Goal: Task Accomplishment & Management: Complete application form

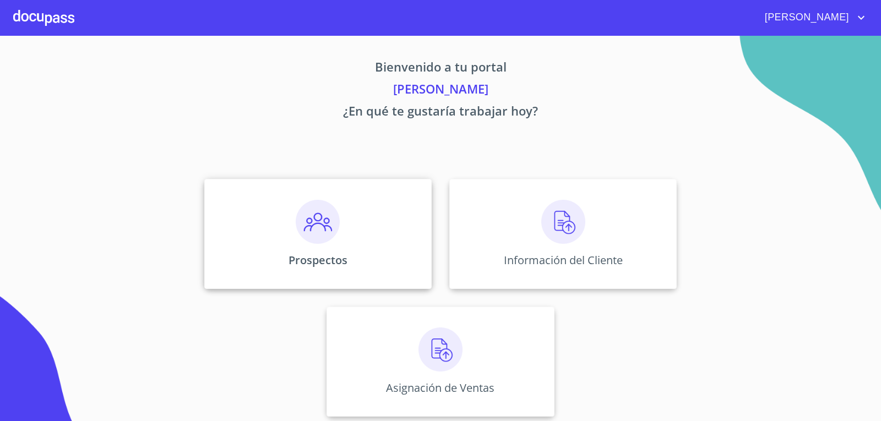
click at [313, 228] on img at bounding box center [318, 222] width 44 height 44
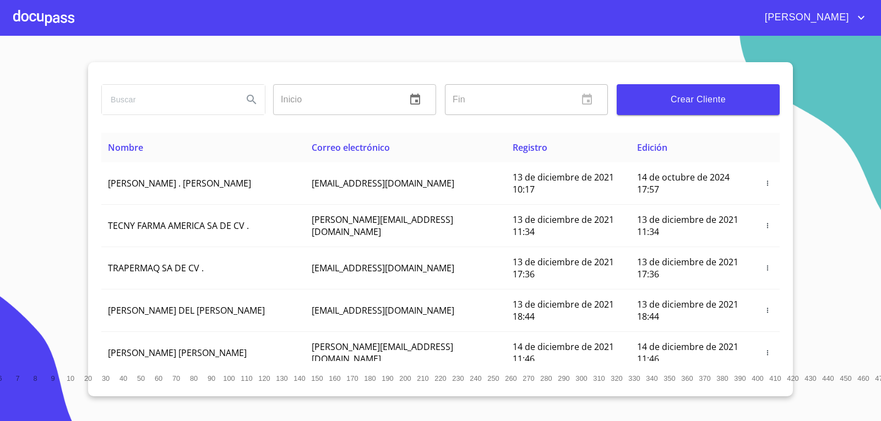
click at [744, 104] on span "Crear Cliente" at bounding box center [697, 99] width 145 height 15
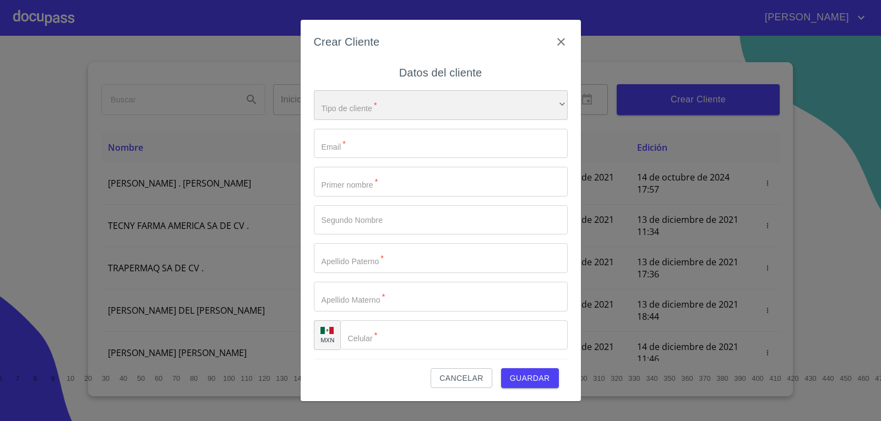
click at [437, 113] on div "​" at bounding box center [441, 105] width 254 height 30
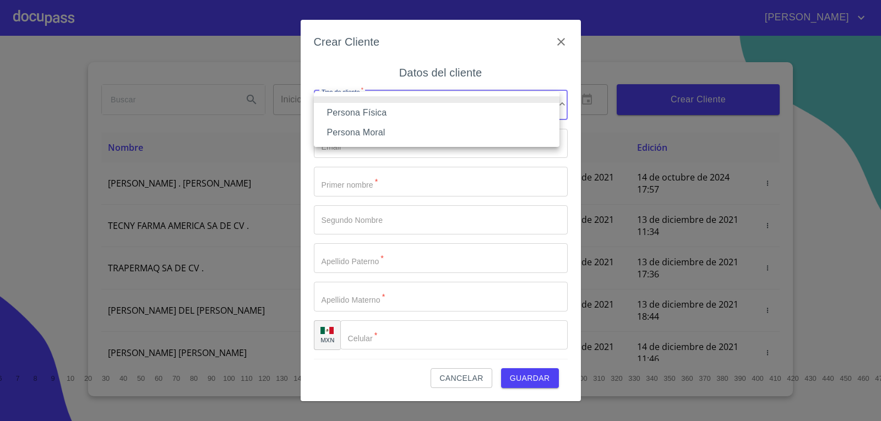
click at [437, 113] on li "Persona Física" at bounding box center [437, 113] width 246 height 20
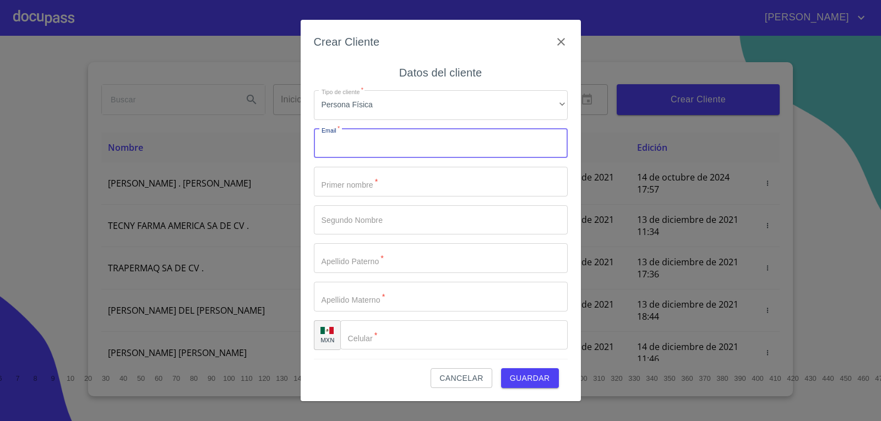
click at [413, 143] on input "Tipo de cliente   *" at bounding box center [441, 144] width 254 height 30
click at [372, 145] on input "Tipo de cliente   *" at bounding box center [441, 144] width 254 height 30
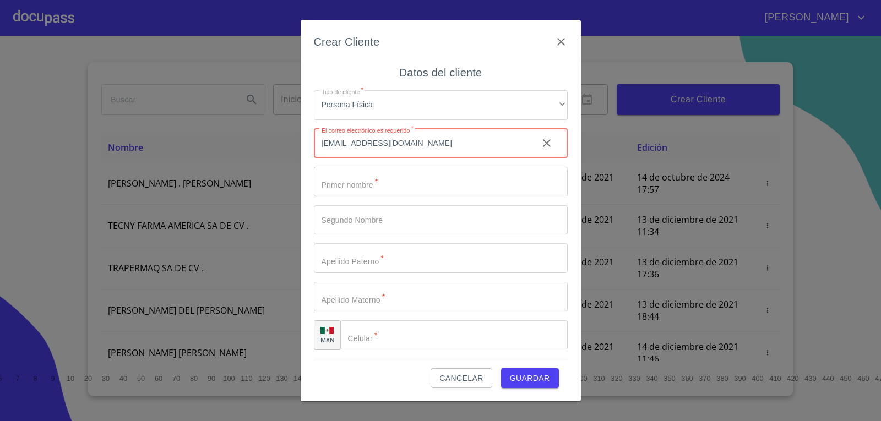
type input "[EMAIL_ADDRESS][DOMAIN_NAME]"
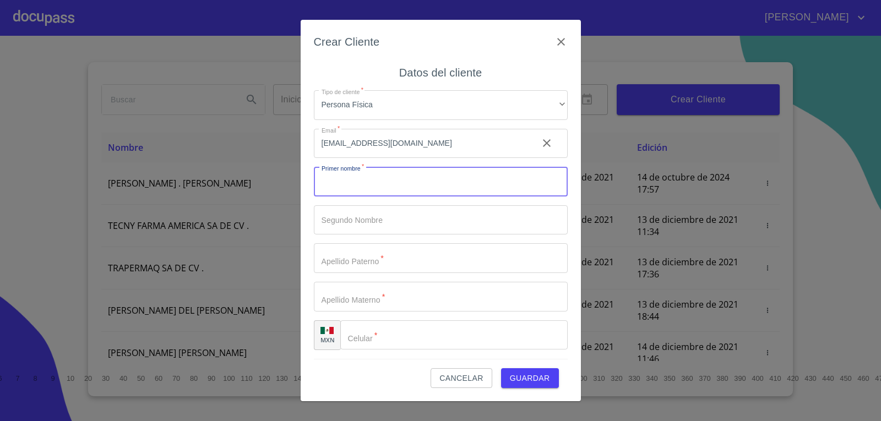
click at [358, 177] on input "Tipo de cliente   *" at bounding box center [441, 182] width 254 height 30
type input "j"
type input "[PERSON_NAME]"
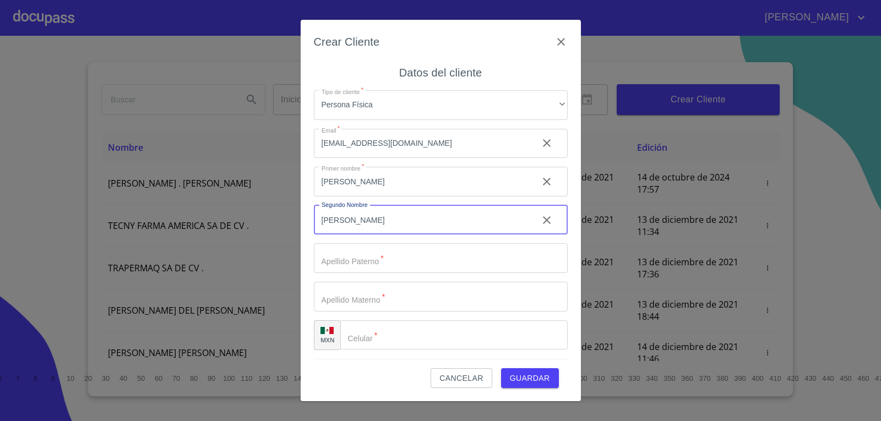
type input "[PERSON_NAME]"
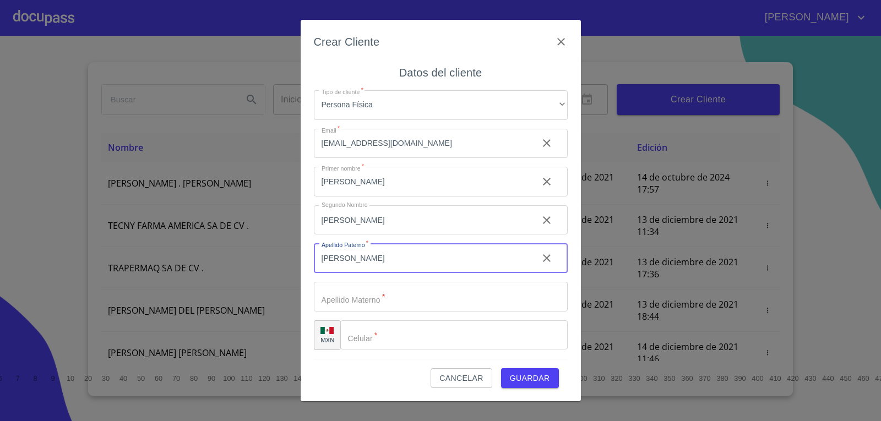
type input "[PERSON_NAME]"
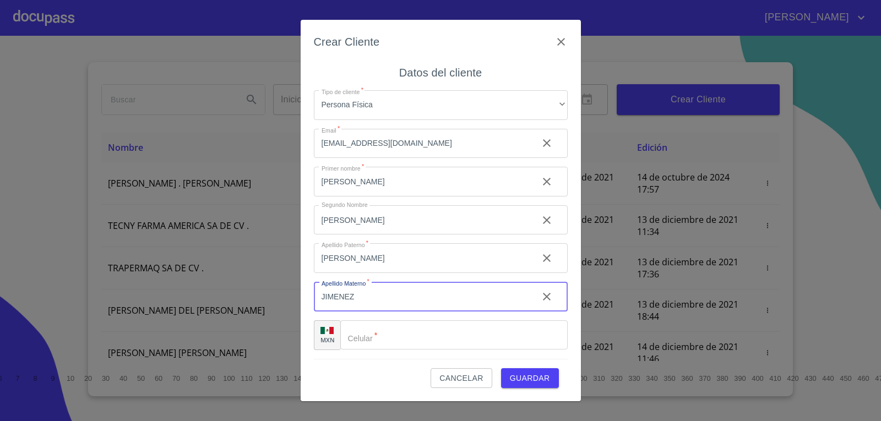
type input "JIMENEZ"
click at [423, 340] on input "Tipo de cliente   *" at bounding box center [467, 335] width 199 height 30
type input "[PHONE_NUMBER]"
click at [524, 367] on div "Cancelar Guardar" at bounding box center [441, 374] width 254 height 30
click at [529, 374] on span "Guardar" at bounding box center [530, 379] width 40 height 14
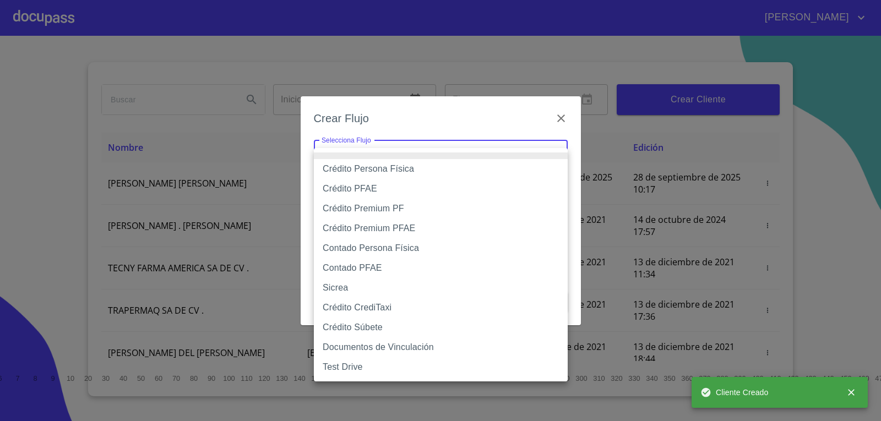
click at [521, 153] on body "[PERSON_NAME] ​ Fin ​ Crear Cliente Nombre Correo electrónico Registro Edición …" at bounding box center [440, 210] width 881 height 421
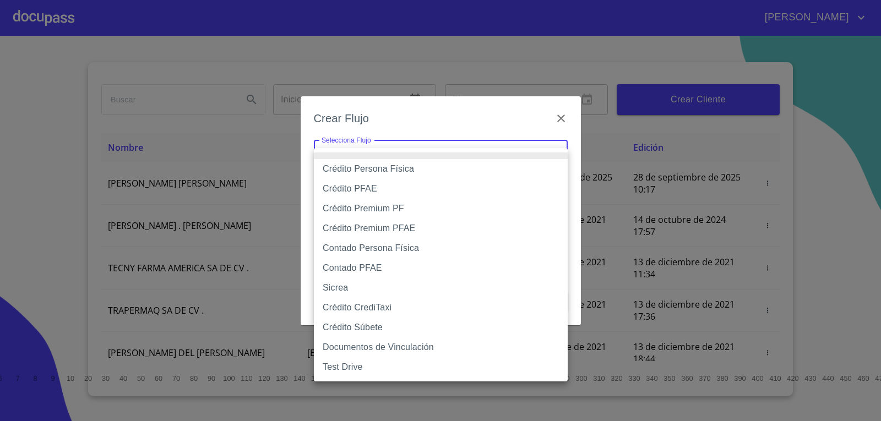
click at [499, 173] on li "Crédito Persona Física" at bounding box center [441, 169] width 254 height 20
type input "61b033e49b8c202ad5bb7912"
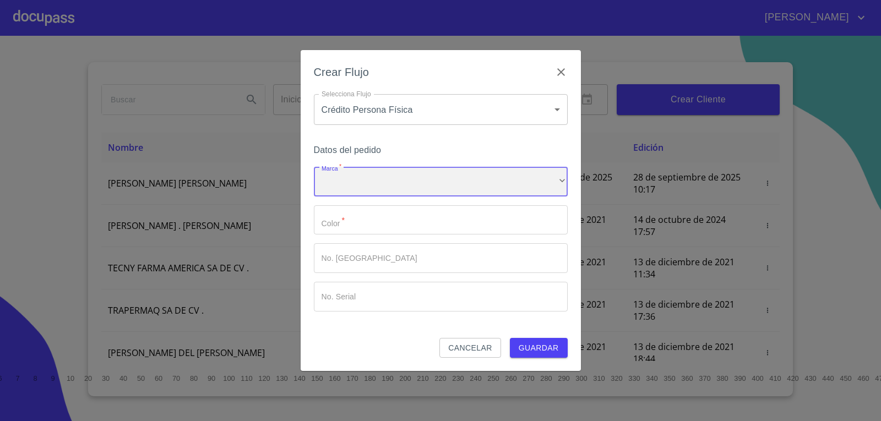
click at [473, 192] on div "​" at bounding box center [441, 182] width 254 height 30
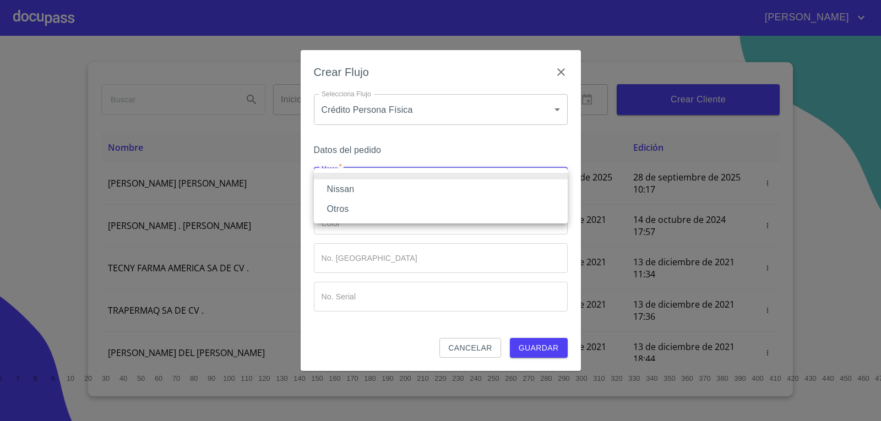
click at [474, 187] on li "Nissan" at bounding box center [441, 189] width 254 height 20
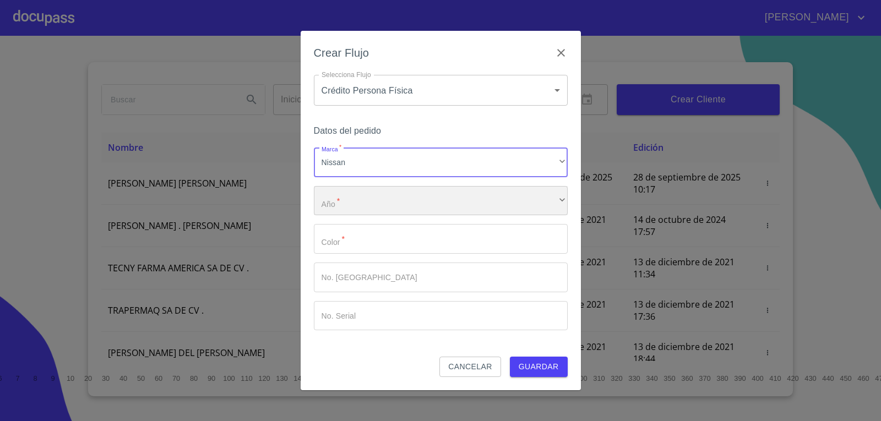
click at [458, 194] on div "​" at bounding box center [441, 201] width 254 height 30
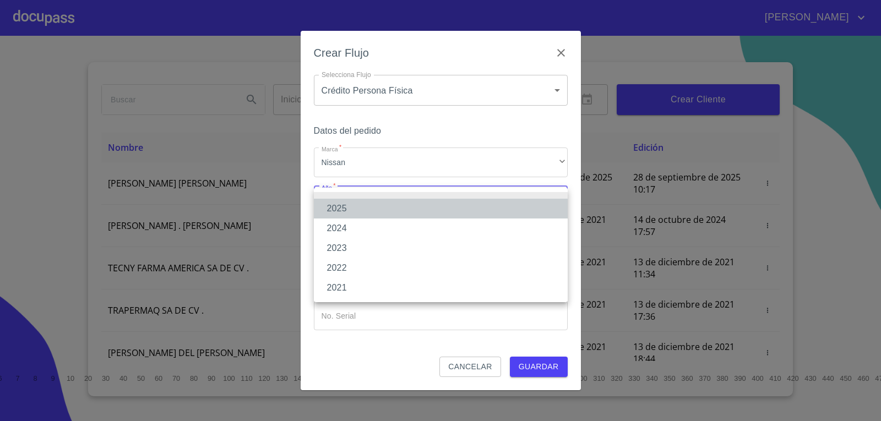
click at [461, 213] on li "2025" at bounding box center [441, 209] width 254 height 20
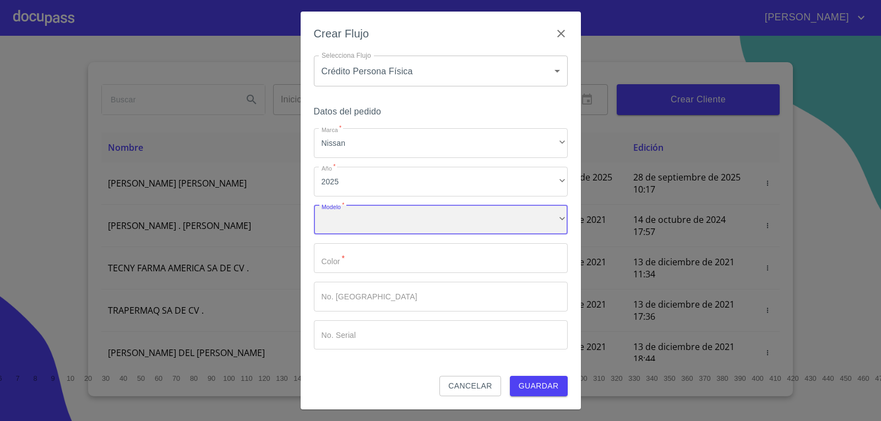
click at [440, 217] on div "​" at bounding box center [441, 220] width 254 height 30
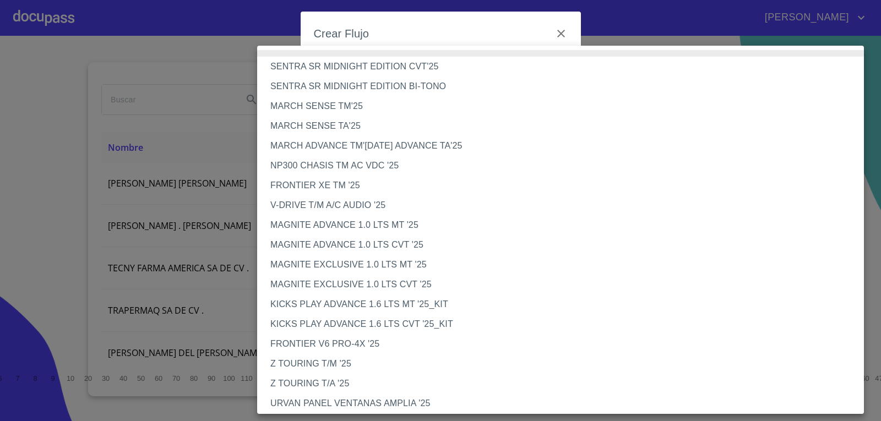
click at [430, 160] on li "NP300 CHASIS TM AC VDC '25" at bounding box center [564, 166] width 615 height 20
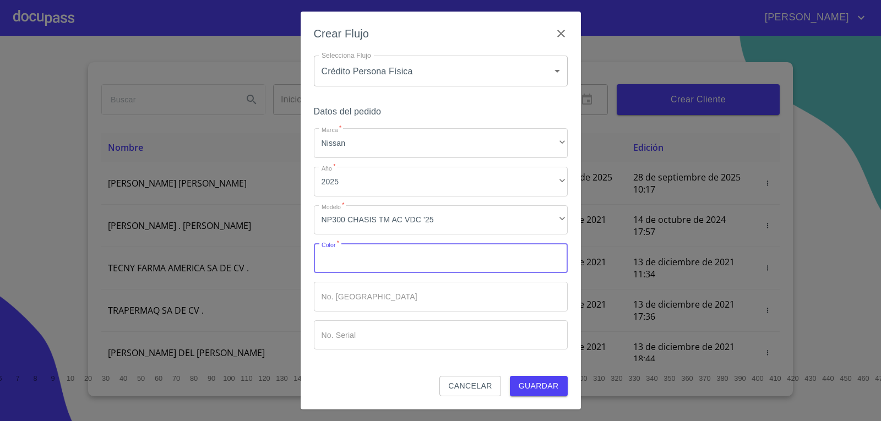
click at [363, 256] on input "Marca   *" at bounding box center [441, 258] width 254 height 30
type input "GRIS"
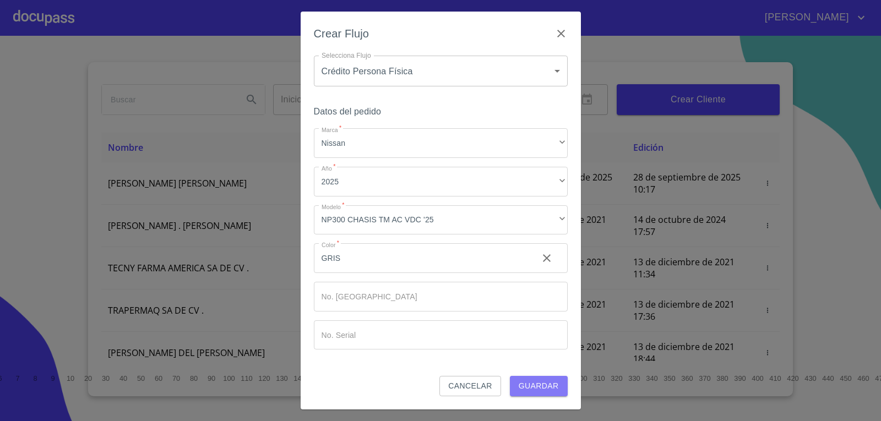
click at [551, 390] on span "Guardar" at bounding box center [539, 386] width 40 height 14
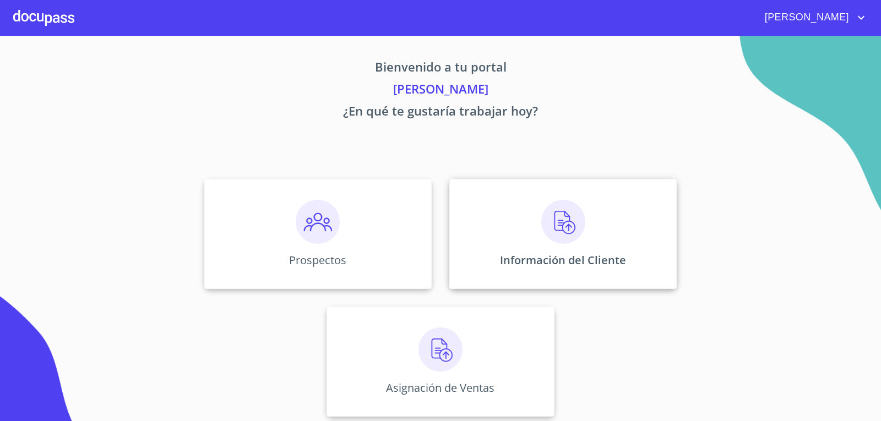
click at [486, 218] on div "Información del Cliente" at bounding box center [562, 234] width 227 height 110
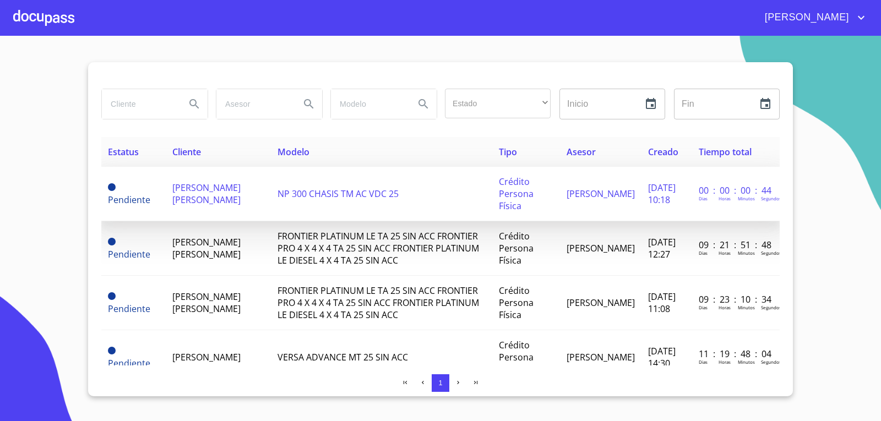
click at [184, 191] on span "[PERSON_NAME] [PERSON_NAME]" at bounding box center [206, 194] width 68 height 24
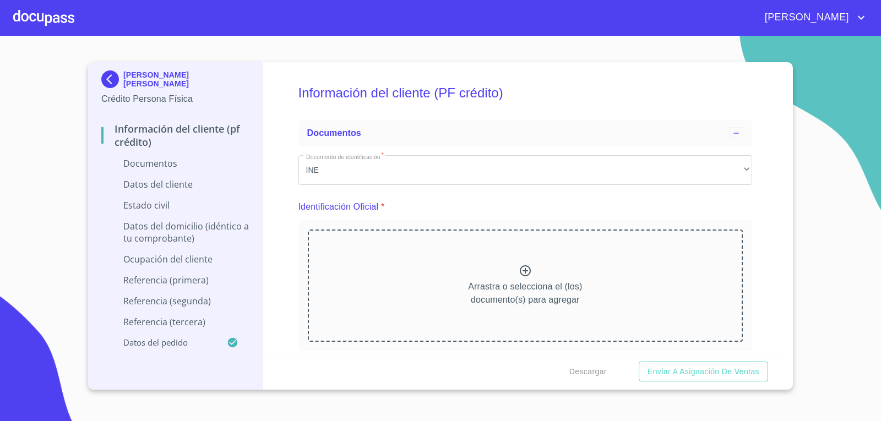
click at [521, 269] on icon at bounding box center [525, 270] width 11 height 11
click at [520, 253] on div "Arrastra o selecciona el (los) documento(s) para agregar" at bounding box center [525, 286] width 435 height 112
click at [524, 142] on div "Documentos" at bounding box center [525, 133] width 454 height 26
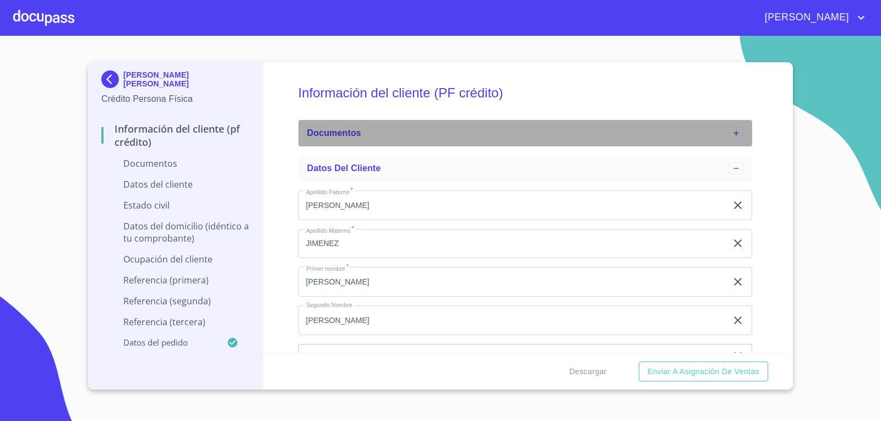
click at [732, 132] on icon at bounding box center [736, 133] width 9 height 9
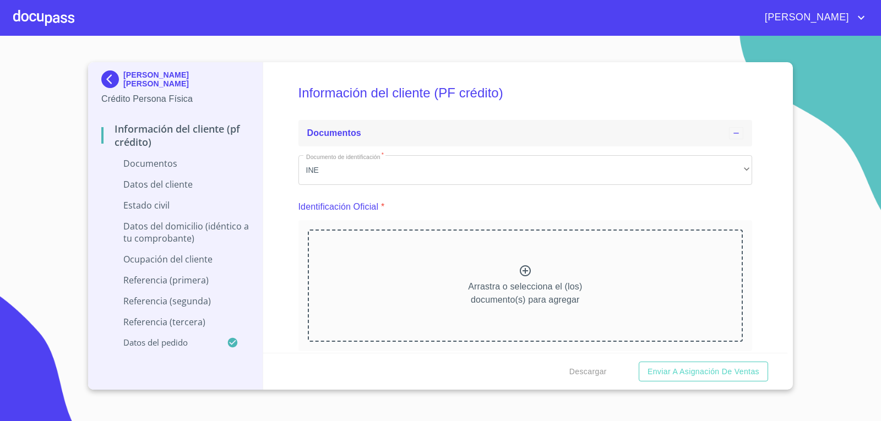
click at [520, 270] on icon at bounding box center [525, 270] width 13 height 13
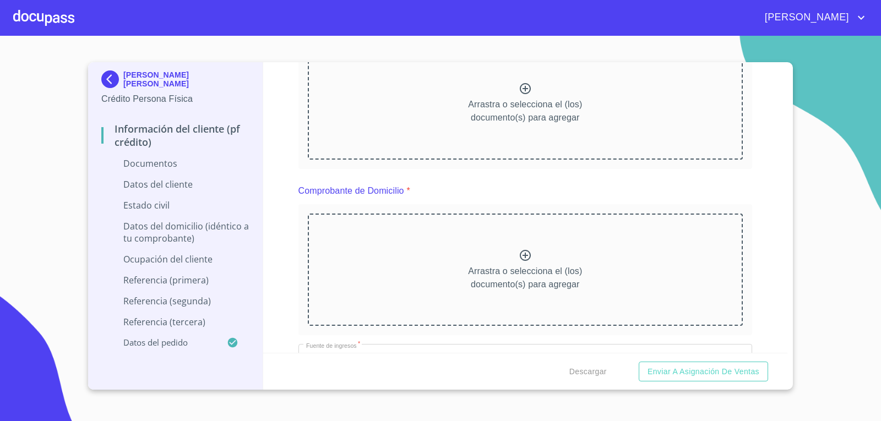
scroll to position [275, 0]
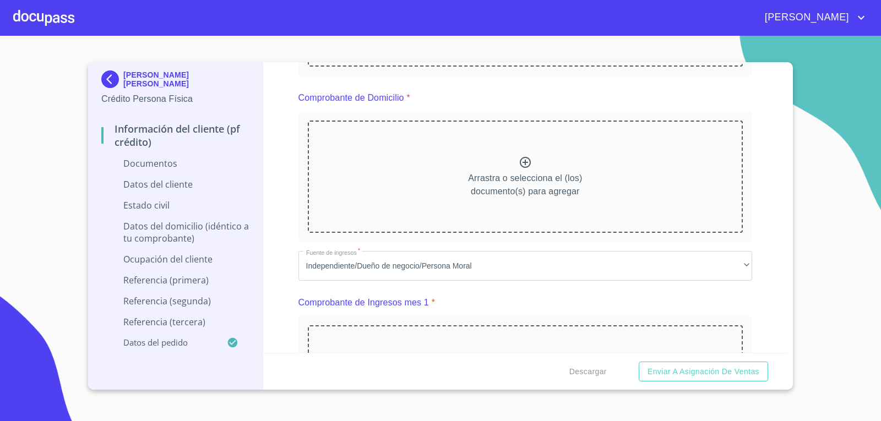
click at [522, 162] on icon at bounding box center [525, 162] width 11 height 11
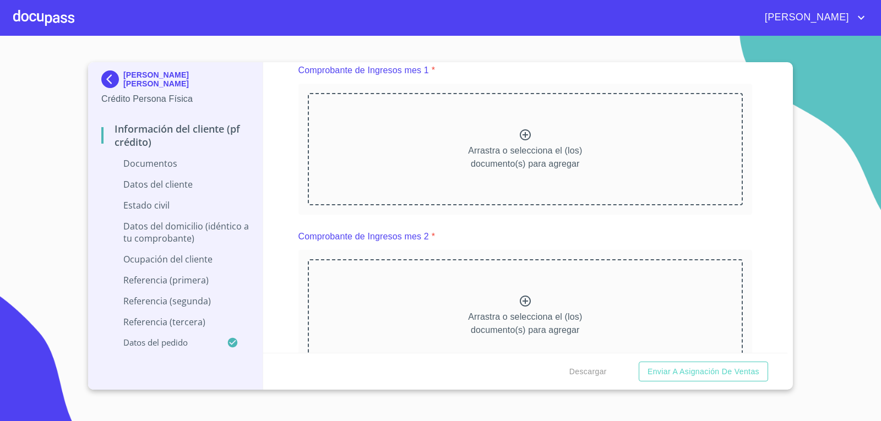
scroll to position [771, 0]
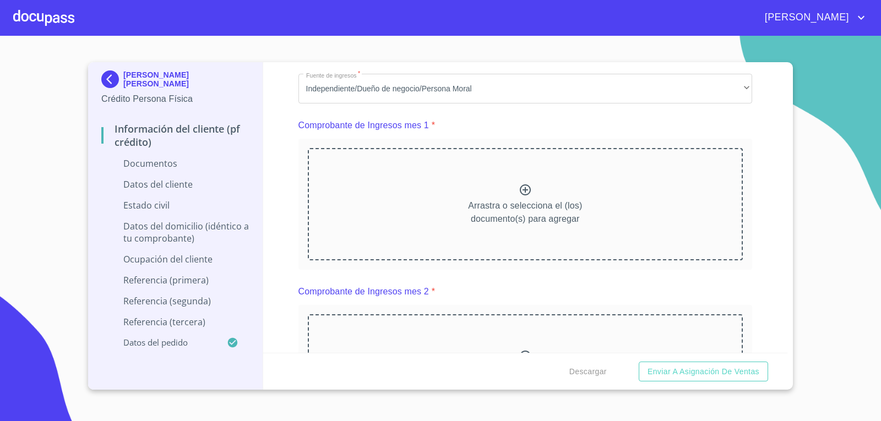
click at [522, 186] on icon at bounding box center [525, 189] width 13 height 13
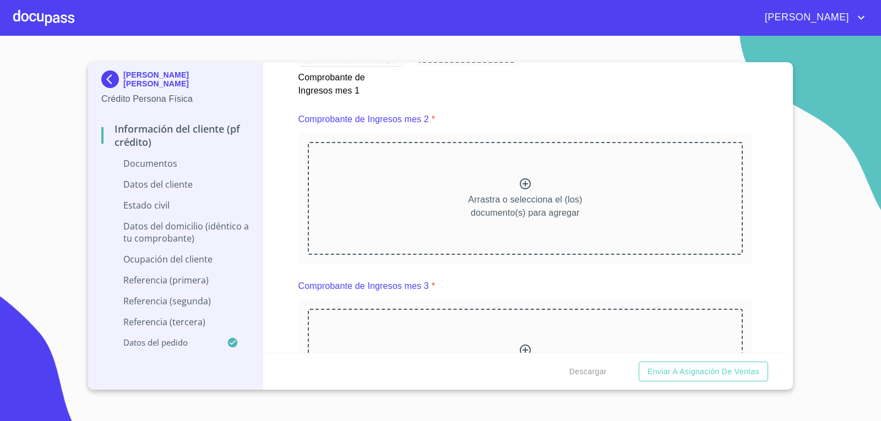
scroll to position [1266, 0]
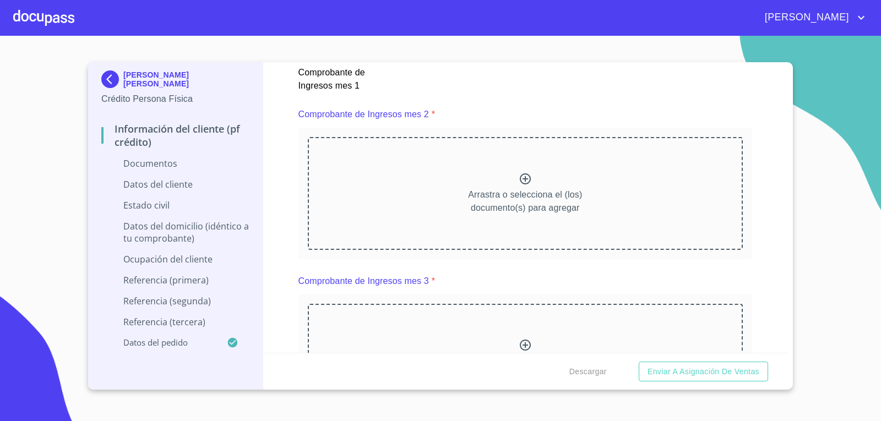
click at [519, 181] on icon at bounding box center [525, 178] width 13 height 13
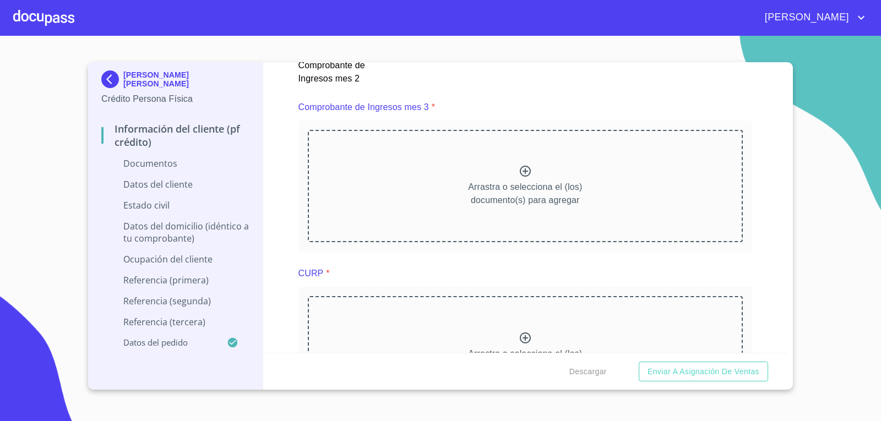
scroll to position [1762, 0]
click at [519, 172] on icon at bounding box center [525, 167] width 13 height 13
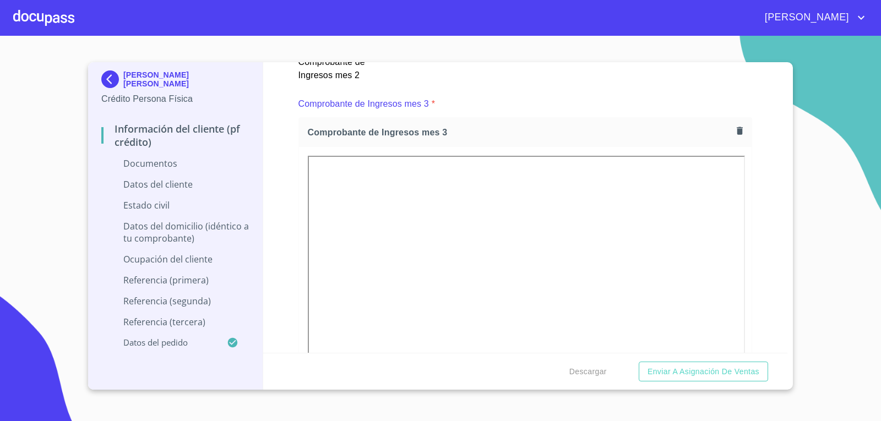
click at [844, 192] on section "[PERSON_NAME] [PERSON_NAME] Persona Física Información del cliente (PF crédito)…" at bounding box center [440, 228] width 881 height 385
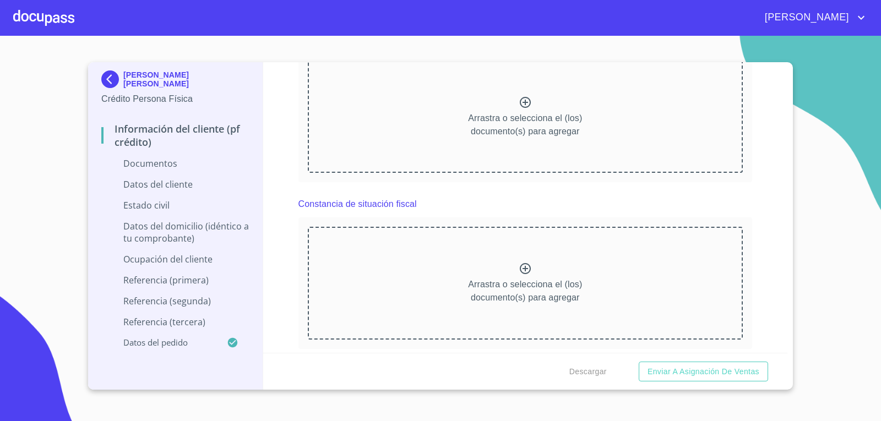
scroll to position [2257, 0]
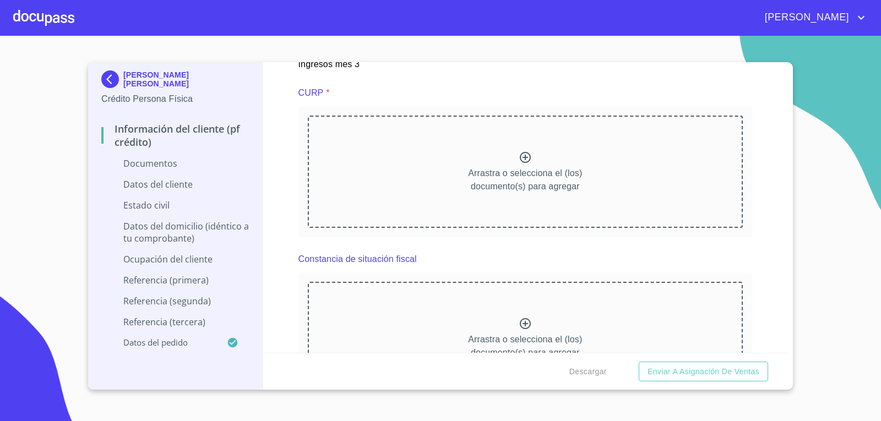
click at [521, 320] on icon at bounding box center [525, 323] width 13 height 13
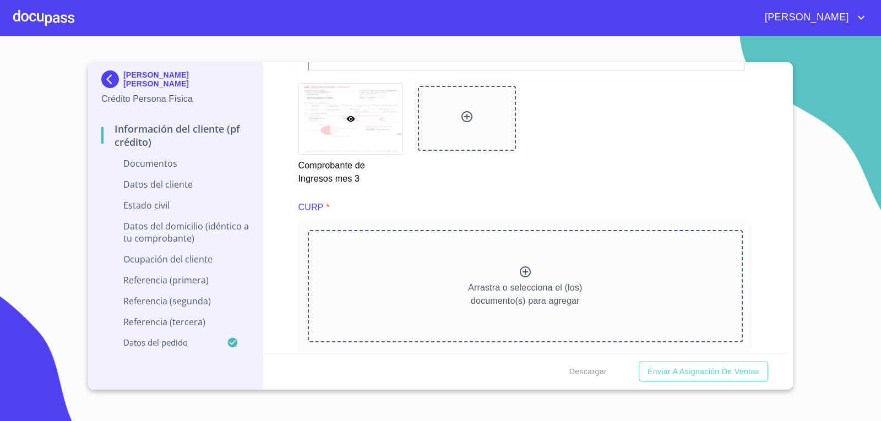
scroll to position [2147, 0]
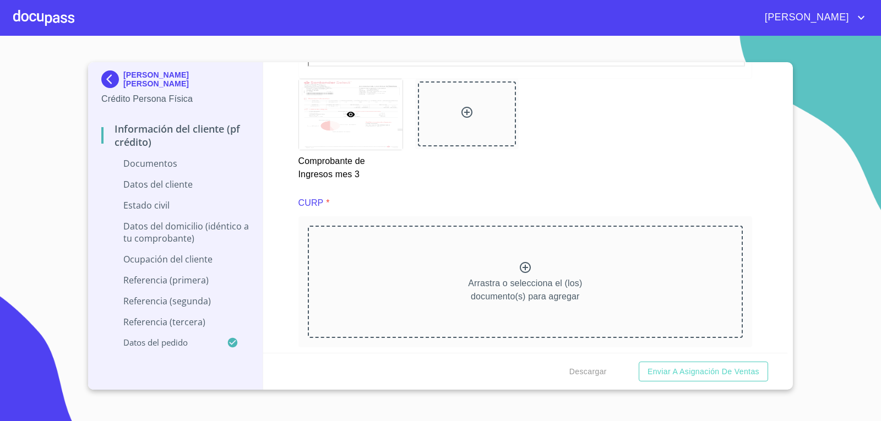
click at [522, 264] on icon at bounding box center [525, 267] width 13 height 13
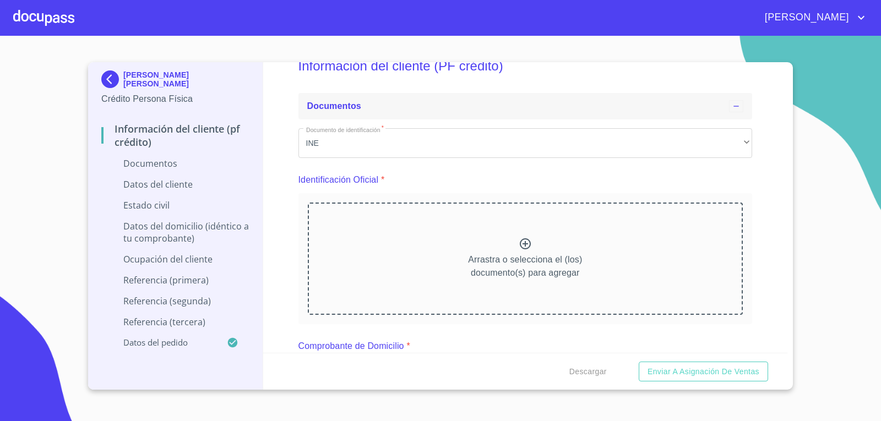
scroll to position [0, 0]
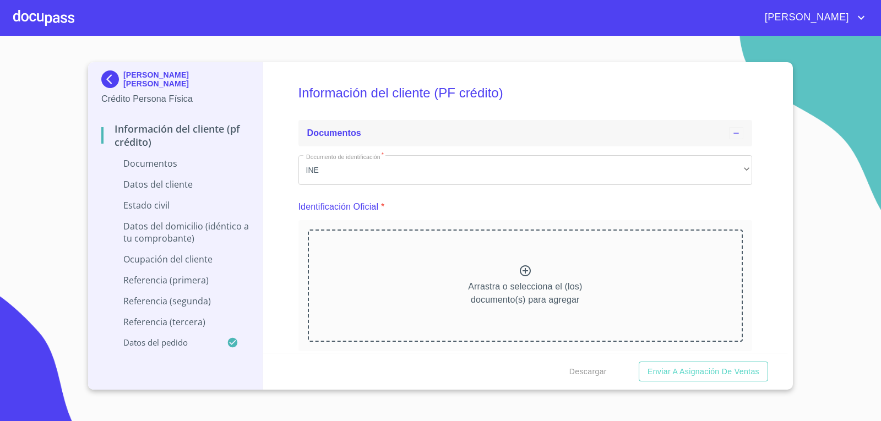
click at [521, 271] on icon at bounding box center [525, 270] width 11 height 11
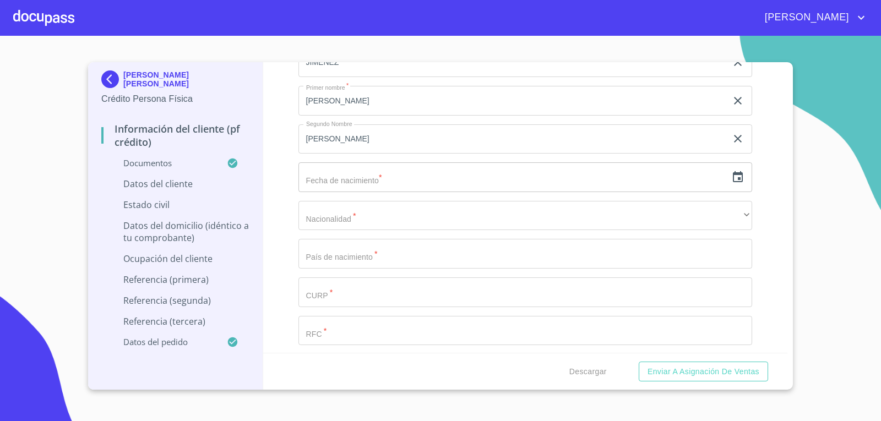
scroll to position [3634, 0]
click at [734, 176] on icon "button" at bounding box center [738, 176] width 10 height 11
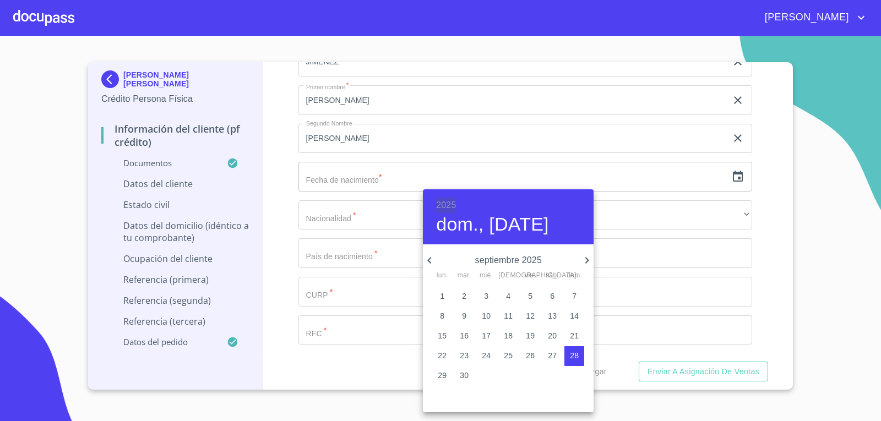
click at [447, 206] on h6 "2025" at bounding box center [446, 205] width 20 height 15
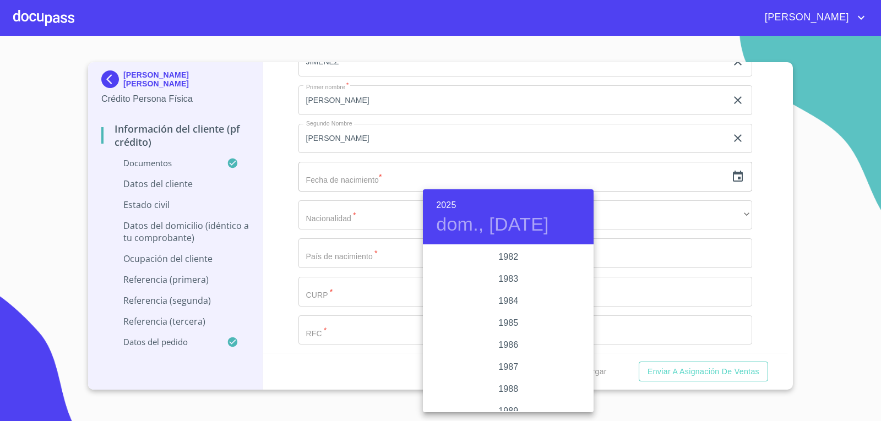
scroll to position [1310, 0]
click at [529, 360] on div "1989" at bounding box center [508, 356] width 171 height 22
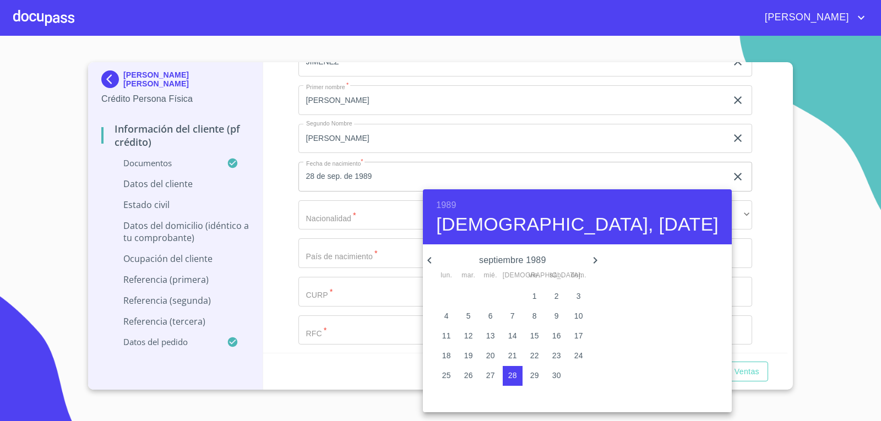
click at [532, 315] on p "8" at bounding box center [534, 316] width 4 height 11
type input "8 de sep. de 1989"
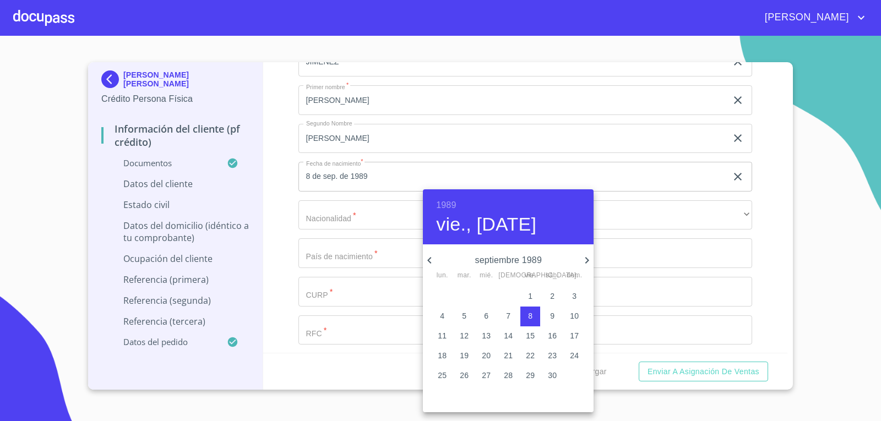
click at [632, 206] on div at bounding box center [440, 210] width 881 height 421
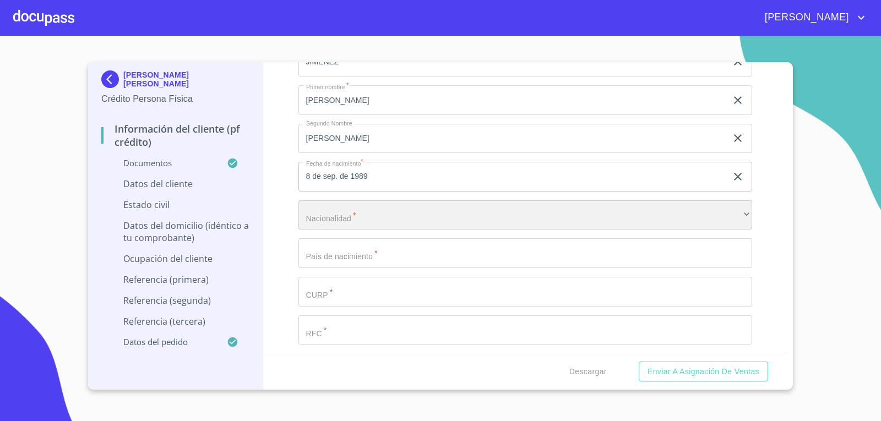
click at [630, 216] on div "​" at bounding box center [525, 215] width 454 height 30
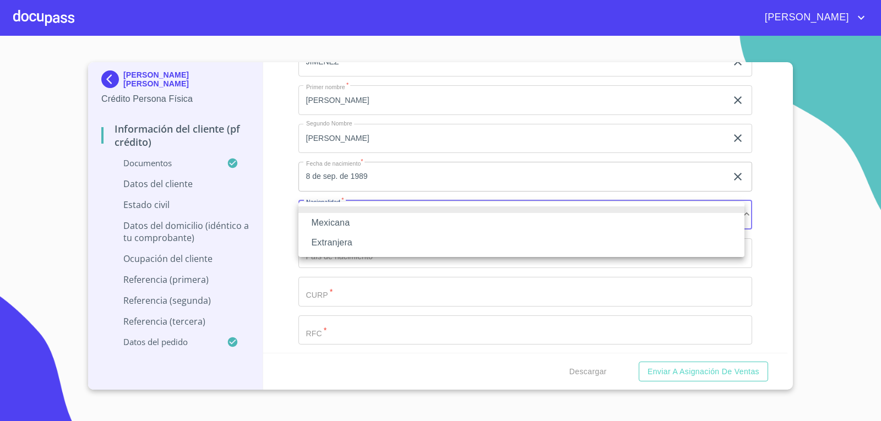
click at [584, 222] on li "Mexicana" at bounding box center [521, 223] width 446 height 20
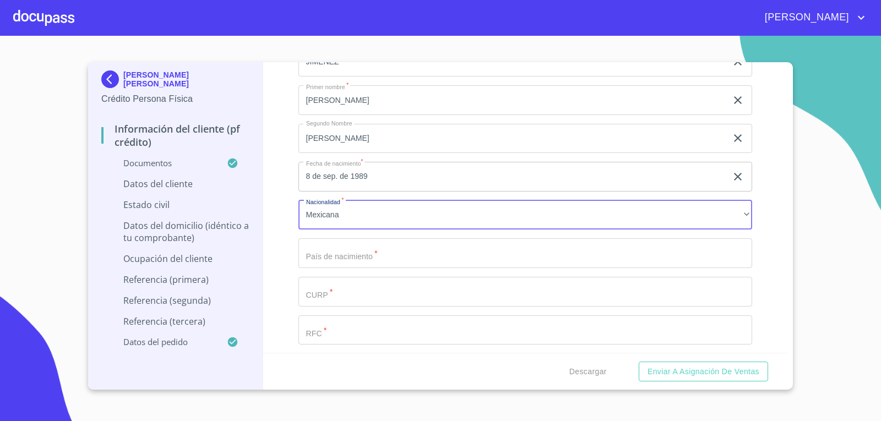
click at [587, 260] on input "Documento de identificación   *" at bounding box center [525, 253] width 454 height 30
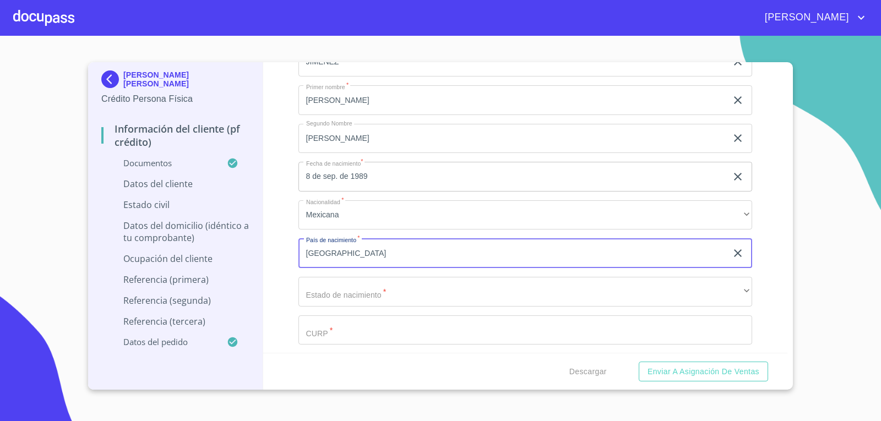
type input "[GEOGRAPHIC_DATA]"
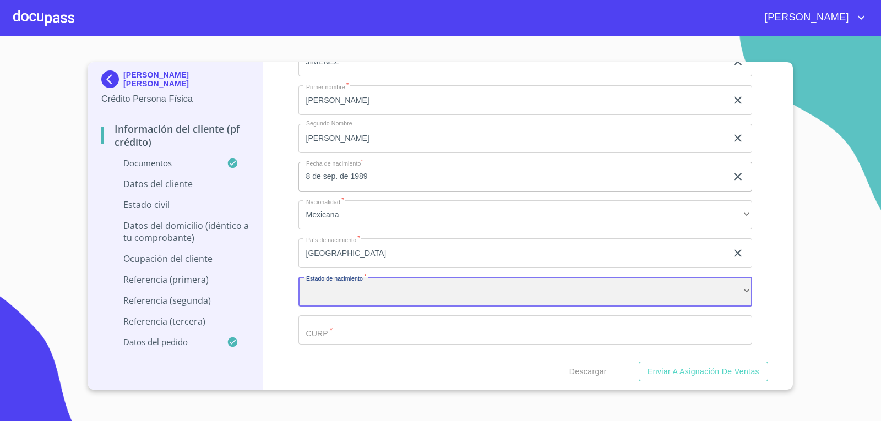
click at [538, 291] on div "​" at bounding box center [525, 292] width 454 height 30
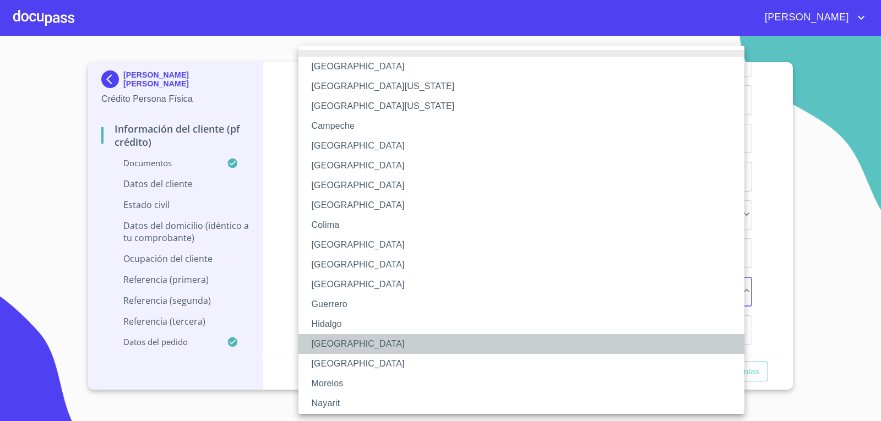
click at [522, 341] on li "[GEOGRAPHIC_DATA]" at bounding box center [525, 344] width 454 height 20
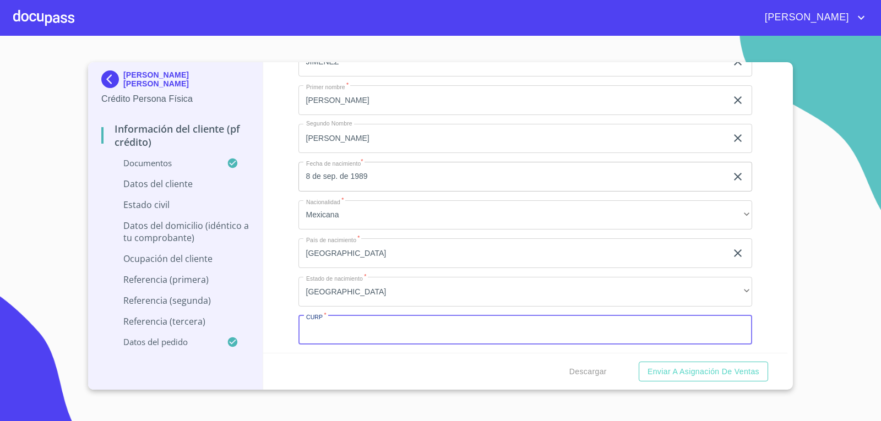
click at [407, 330] on input "Documento de identificación   *" at bounding box center [525, 330] width 454 height 30
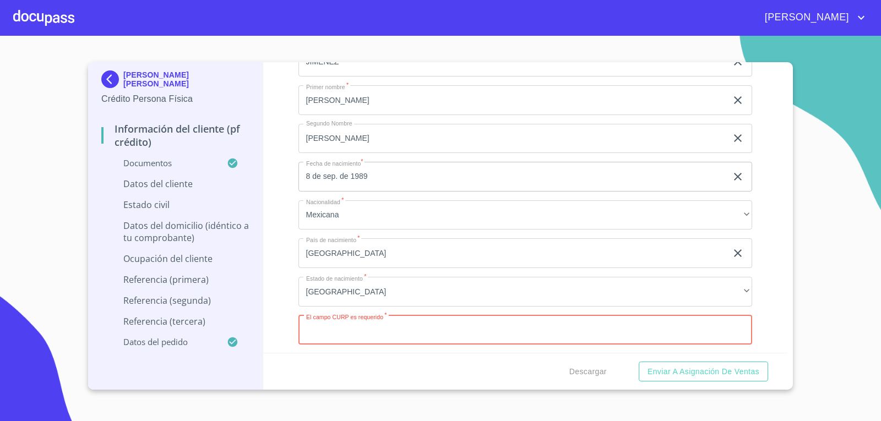
paste input "GUJJ890908MJCZMS00"
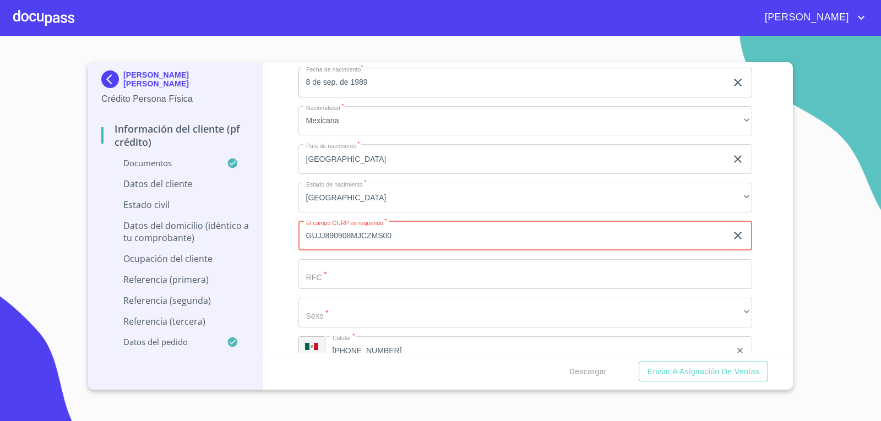
scroll to position [3744, 0]
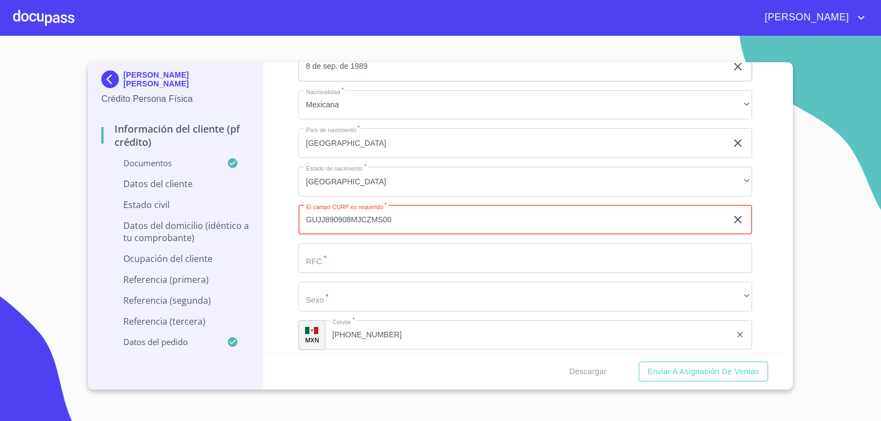
type input "GUJJ890908MJCZMS00"
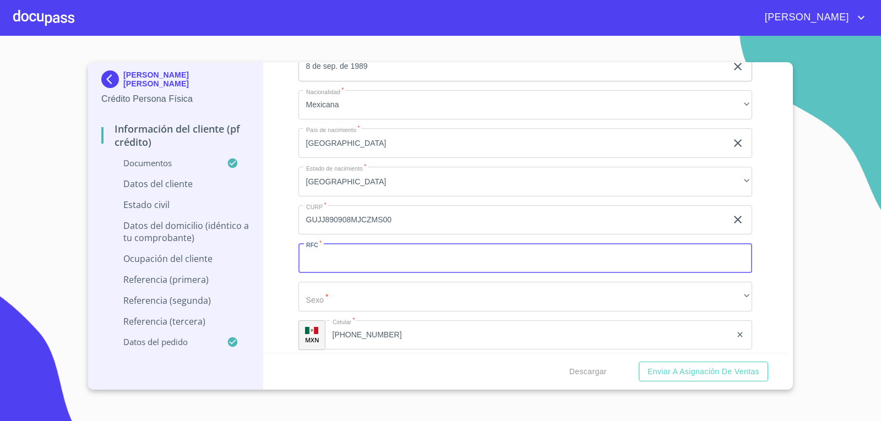
click at [411, 264] on input "Documento de identificación   *" at bounding box center [525, 258] width 454 height 30
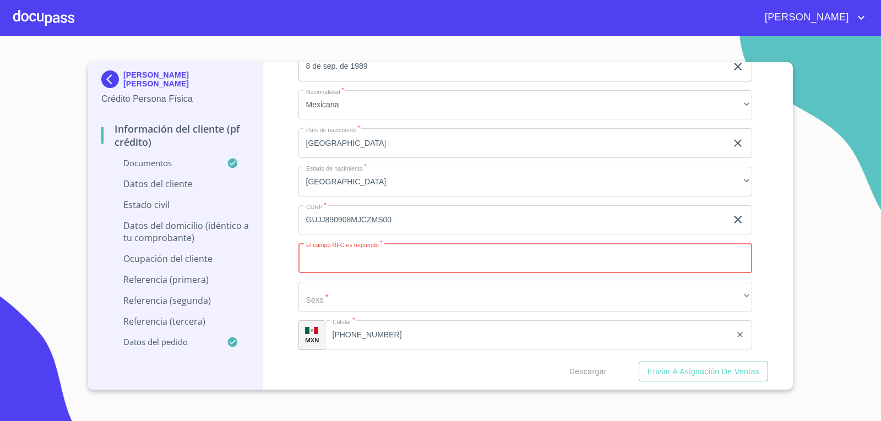
paste input "GUJJ890908PG1"
type input "GUJJ890908PG1"
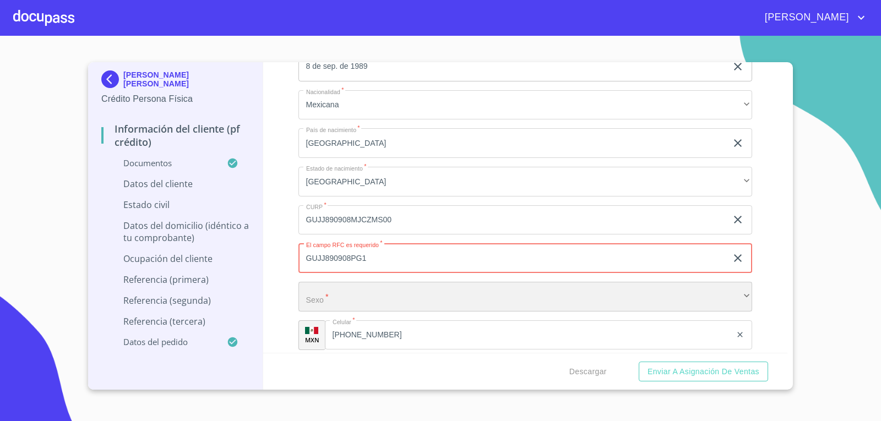
click at [398, 301] on div "​" at bounding box center [525, 297] width 454 height 30
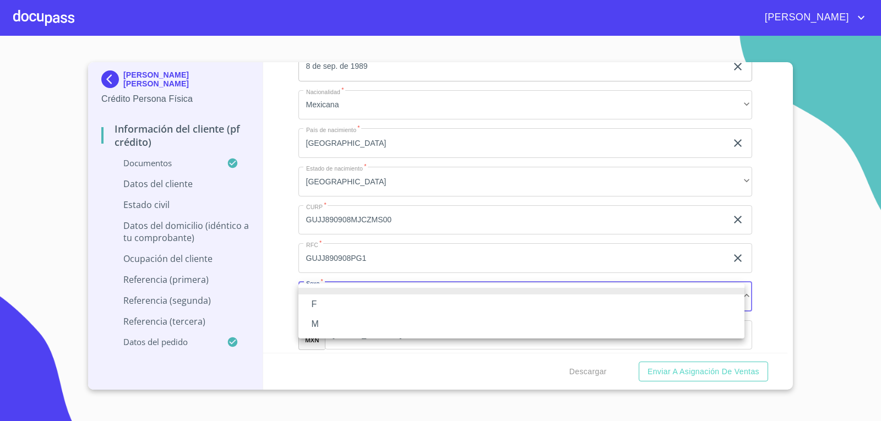
click at [390, 307] on li "F" at bounding box center [521, 305] width 446 height 20
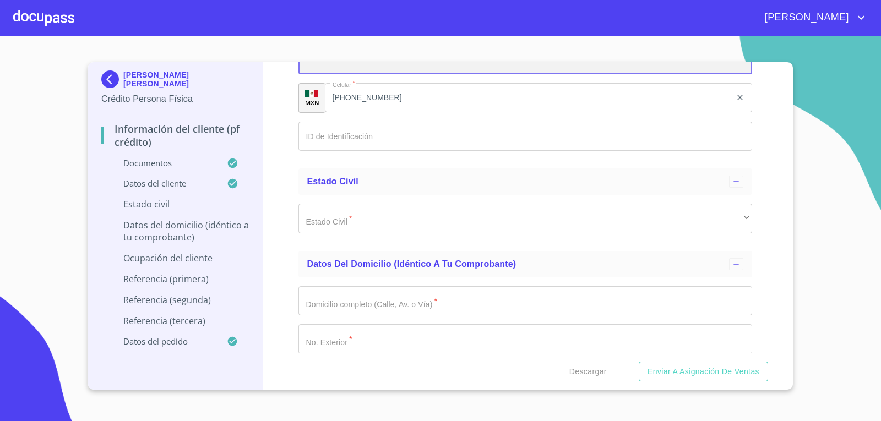
scroll to position [3964, 0]
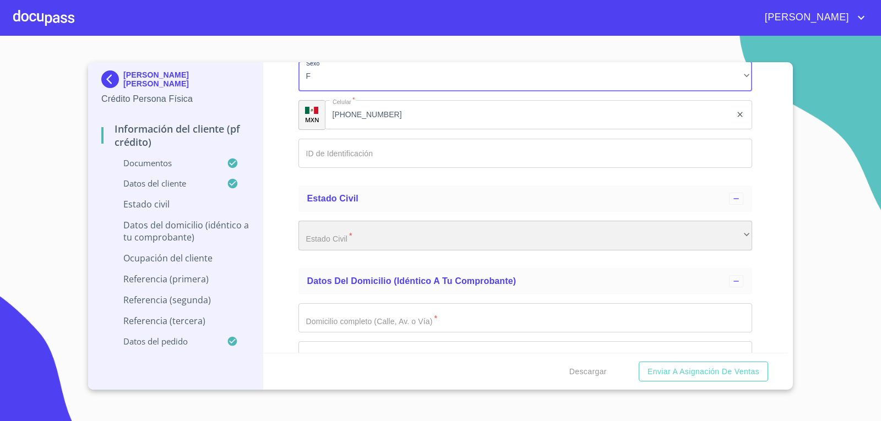
click at [480, 238] on div "​" at bounding box center [525, 236] width 454 height 30
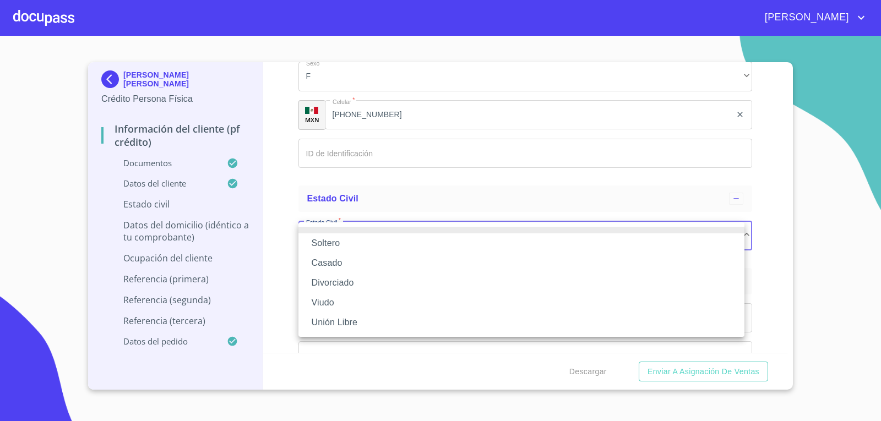
click at [434, 246] on li "Soltero" at bounding box center [521, 243] width 446 height 20
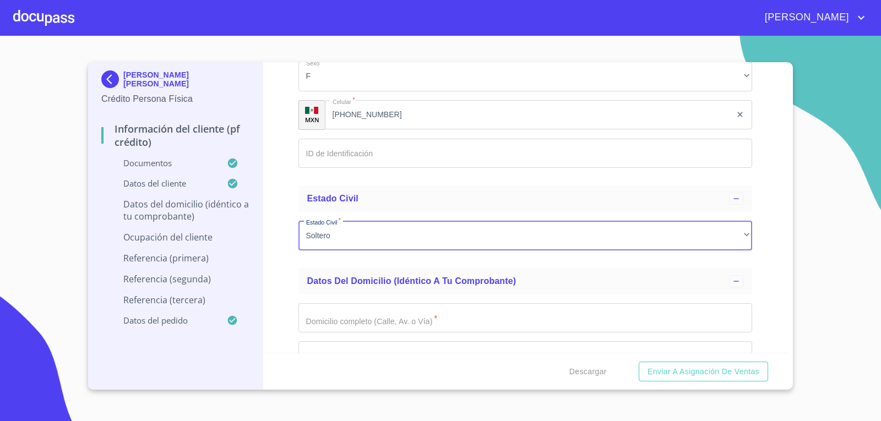
click at [496, 321] on input "Documento de identificación   *" at bounding box center [525, 318] width 454 height 30
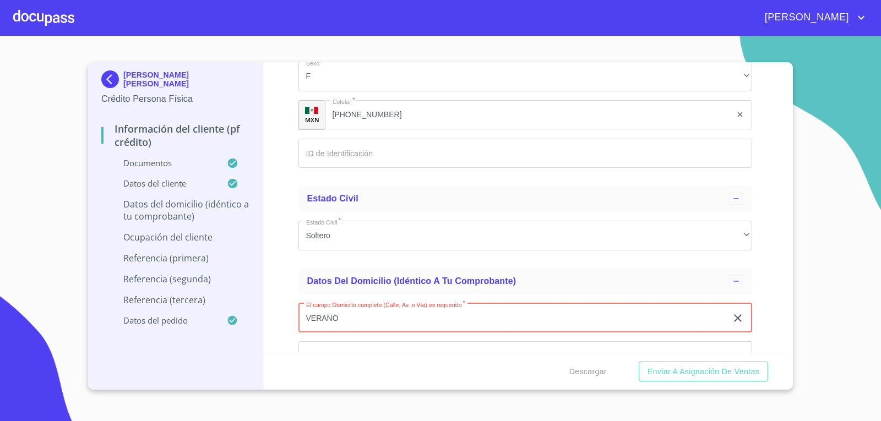
type input "VERANO"
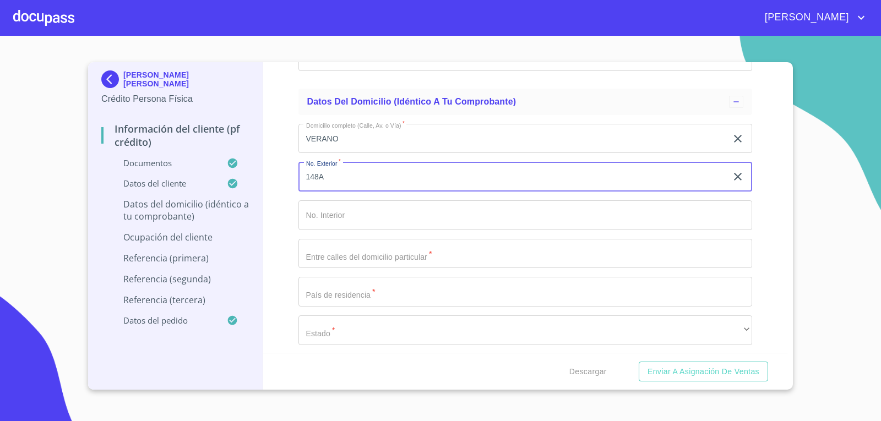
scroll to position [4148, 0]
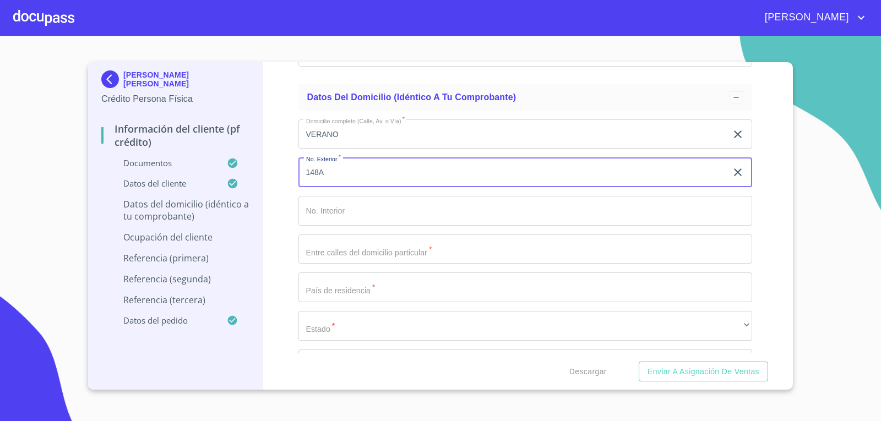
type input "148A"
click at [330, 252] on input "Documento de identificación   *" at bounding box center [525, 250] width 454 height 30
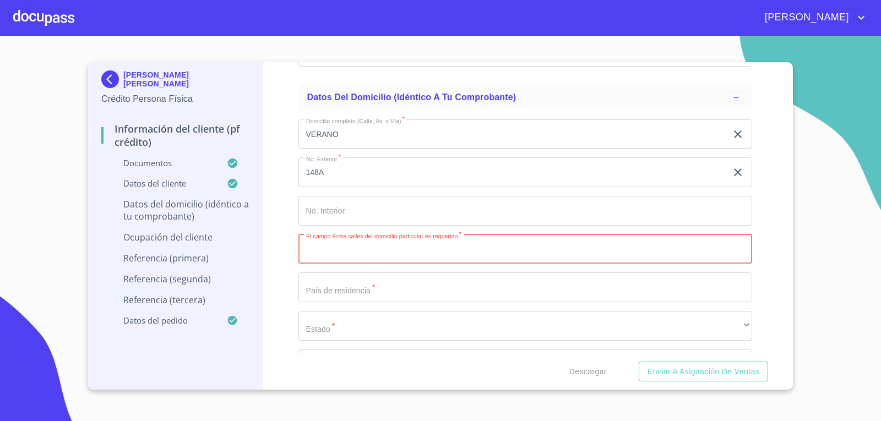
click at [427, 249] on input "Documento de identificación   *" at bounding box center [525, 250] width 454 height 30
type input "[PERSON_NAME] Y [PERSON_NAME]"
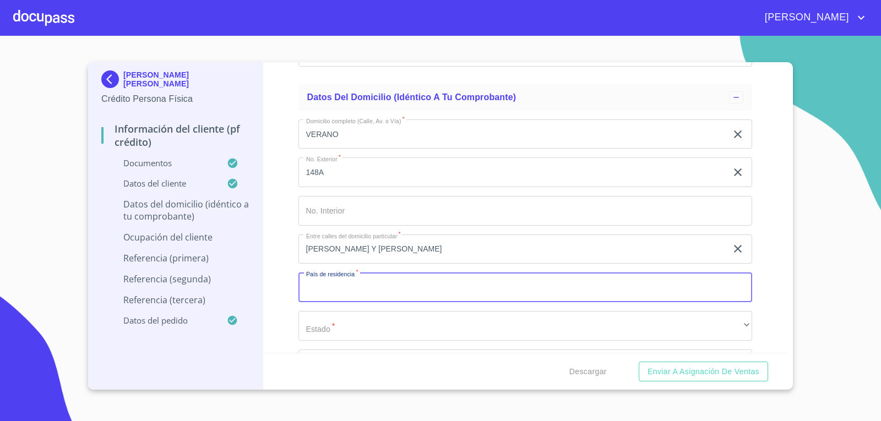
click at [432, 292] on input "Documento de identificación   *" at bounding box center [525, 288] width 454 height 30
type input "[GEOGRAPHIC_DATA]"
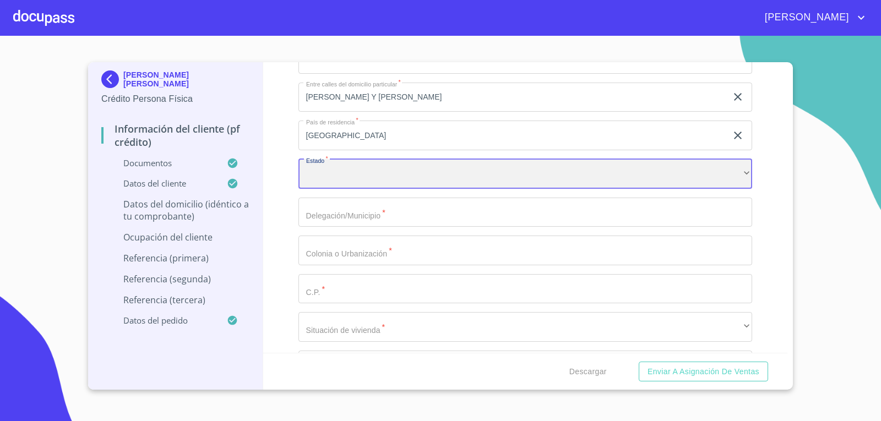
scroll to position [4313, 0]
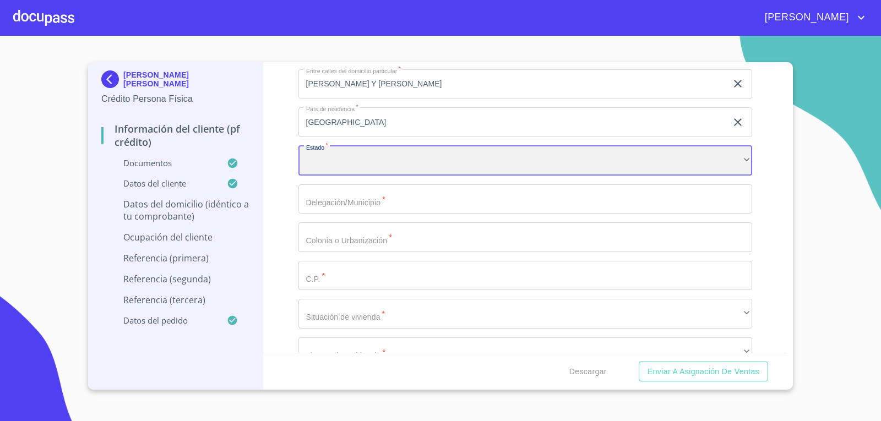
click at [520, 168] on div "​" at bounding box center [525, 161] width 454 height 30
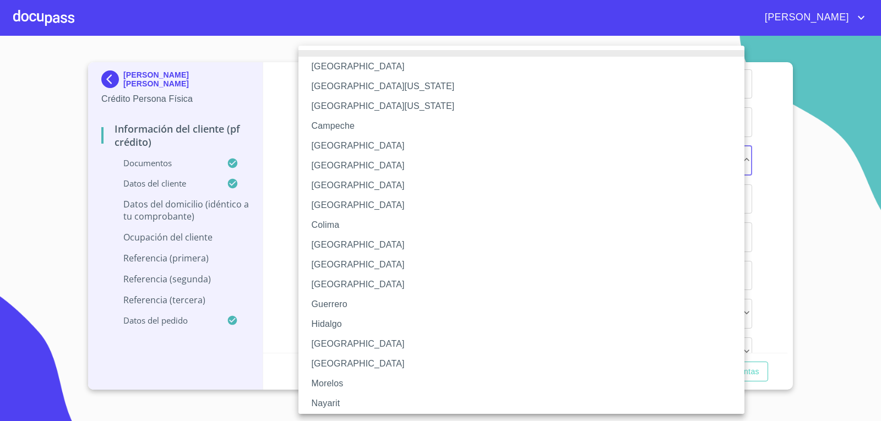
click at [481, 340] on li "[GEOGRAPHIC_DATA]" at bounding box center [525, 344] width 454 height 20
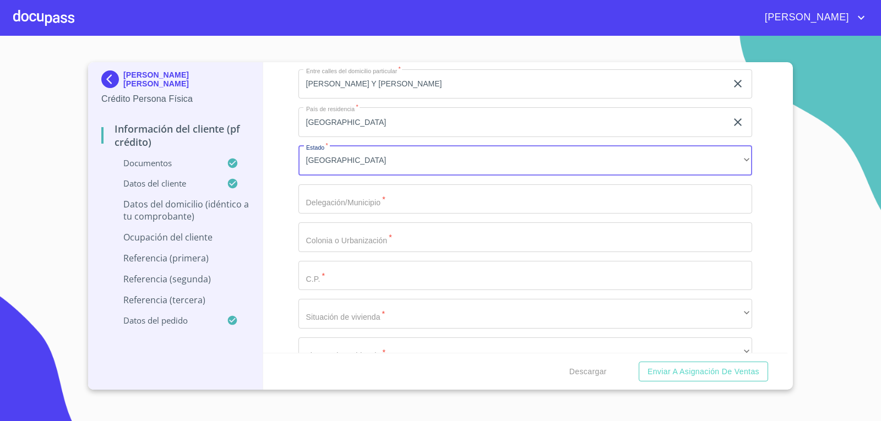
click at [437, 203] on input "Documento de identificación   *" at bounding box center [525, 199] width 454 height 30
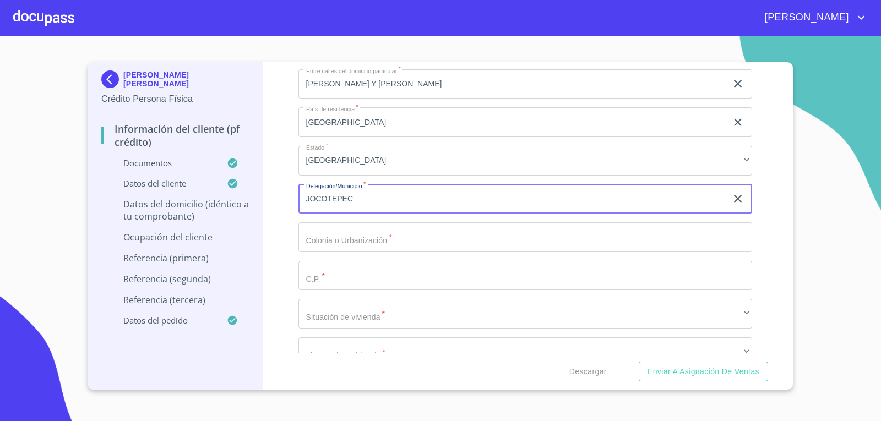
type input "JOCOTEPEC"
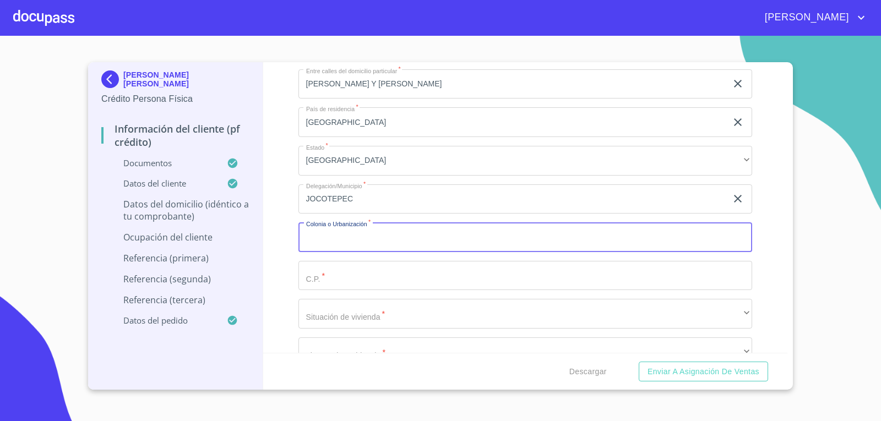
click at [422, 240] on input "Documento de identificación   *" at bounding box center [525, 237] width 454 height 30
type input "CENTRO"
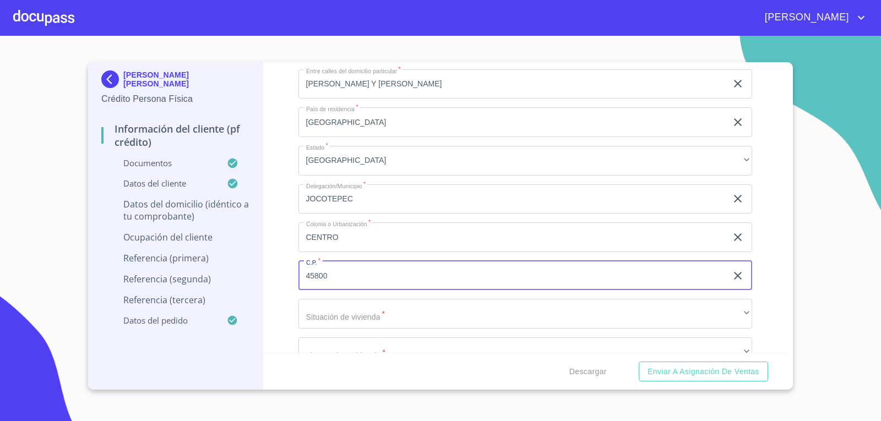
type input "45800"
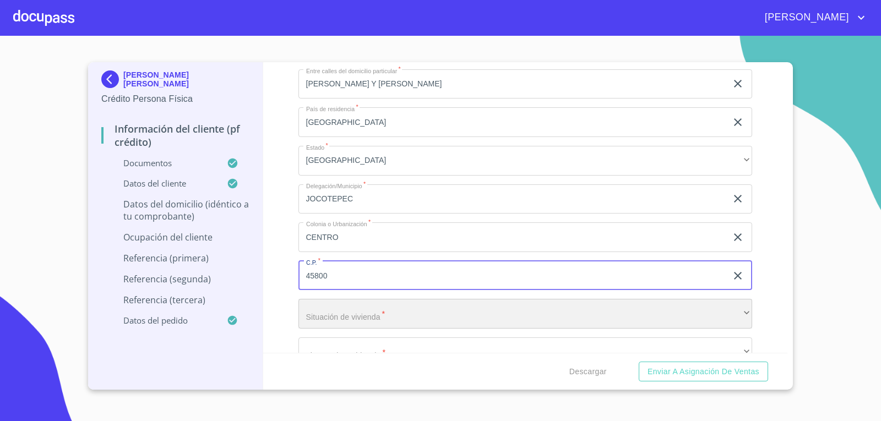
click at [389, 312] on div "​" at bounding box center [525, 314] width 454 height 30
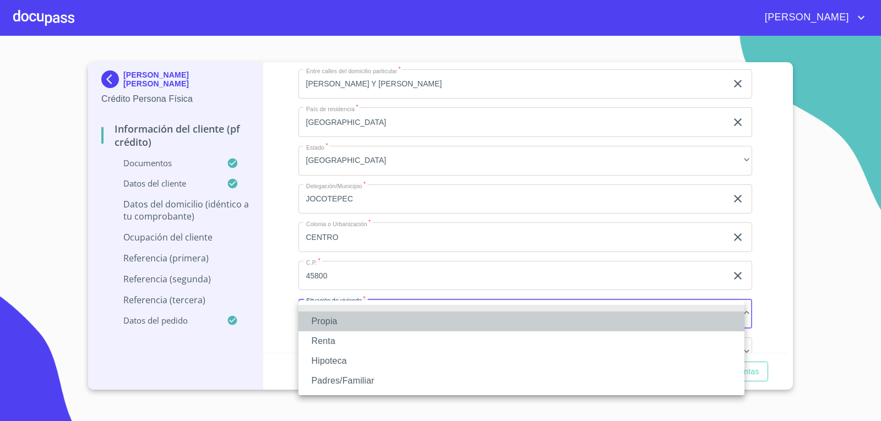
click at [385, 314] on li "Propia" at bounding box center [521, 322] width 446 height 20
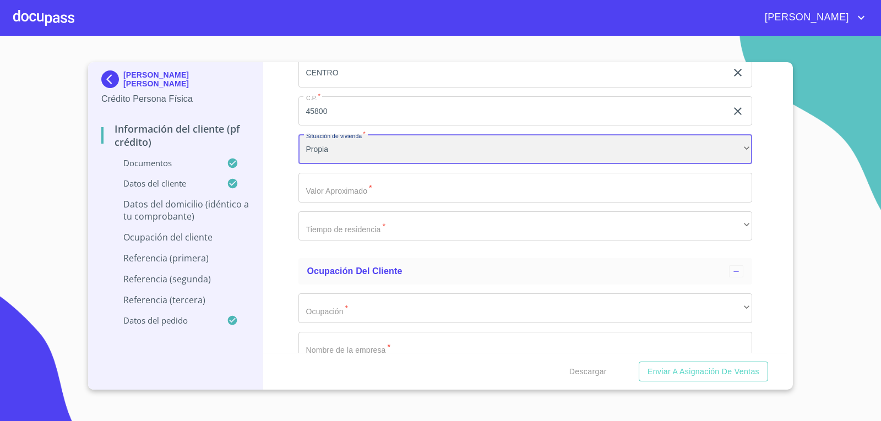
scroll to position [4478, 0]
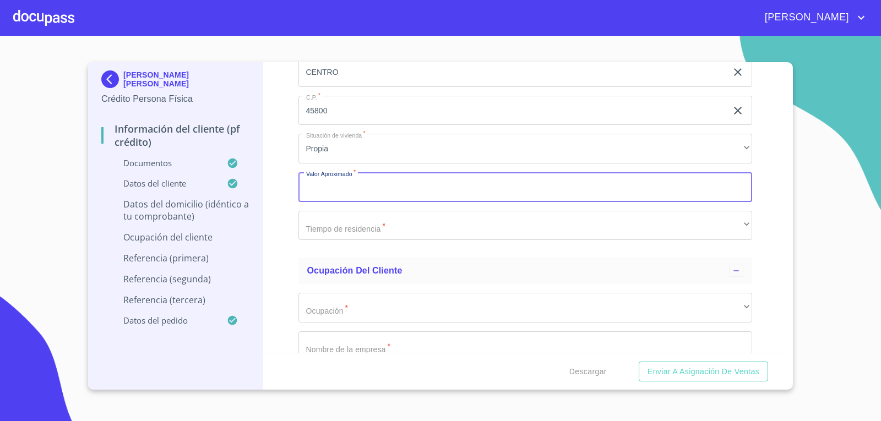
click at [324, 186] on input "Documento de identificación   *" at bounding box center [525, 187] width 454 height 30
type input "$5,000,000"
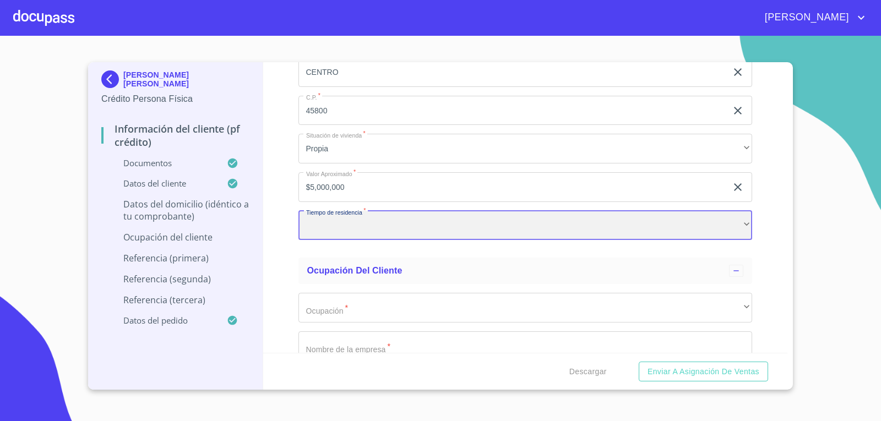
click at [352, 220] on div "​" at bounding box center [525, 226] width 454 height 30
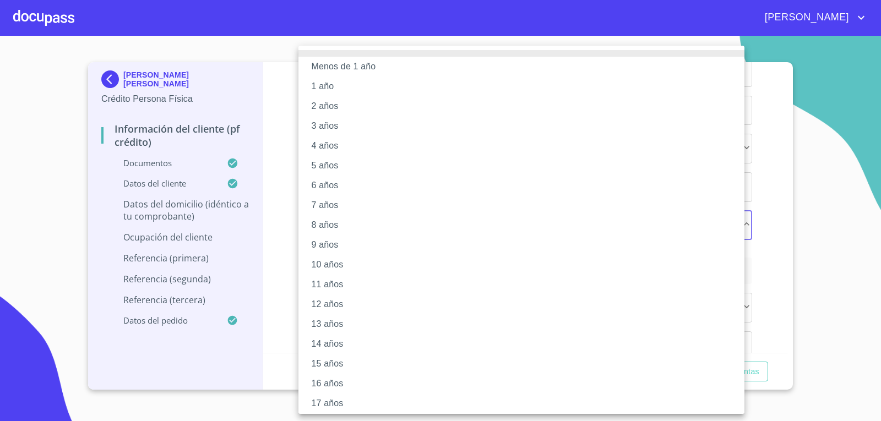
click at [326, 180] on li "6 años" at bounding box center [525, 186] width 454 height 20
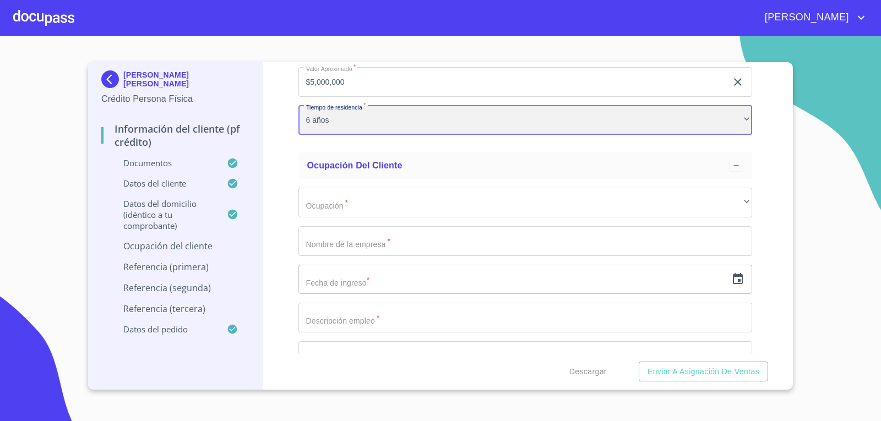
scroll to position [4588, 0]
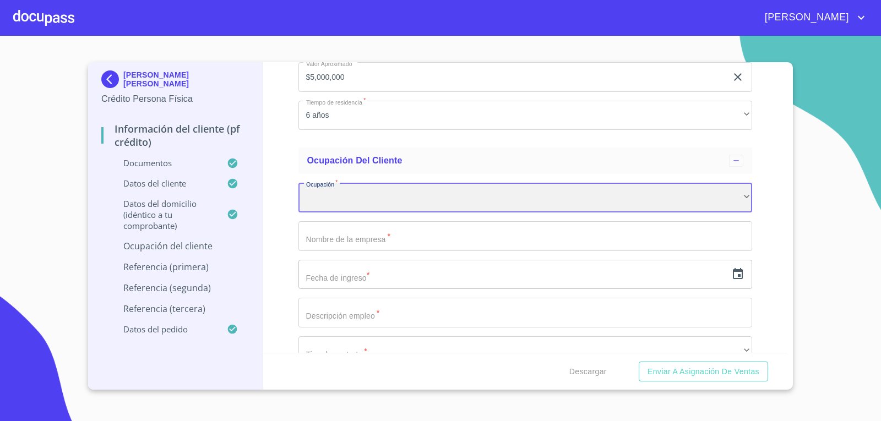
click at [380, 206] on div "​" at bounding box center [525, 198] width 454 height 30
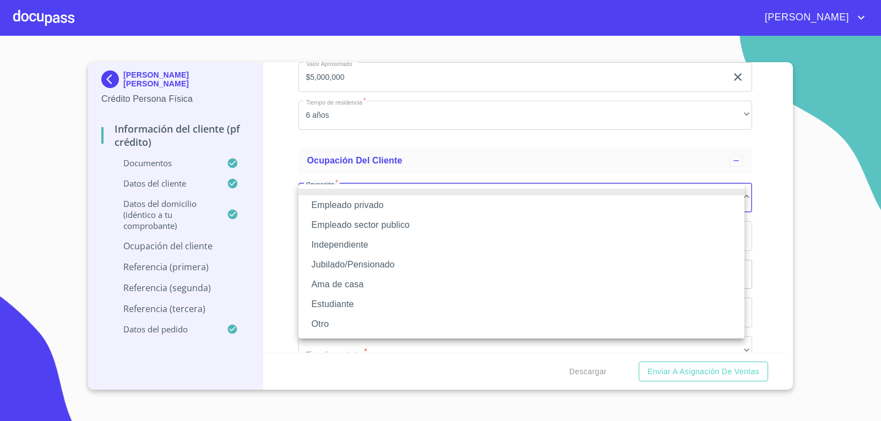
click at [387, 237] on li "Independiente" at bounding box center [521, 245] width 446 height 20
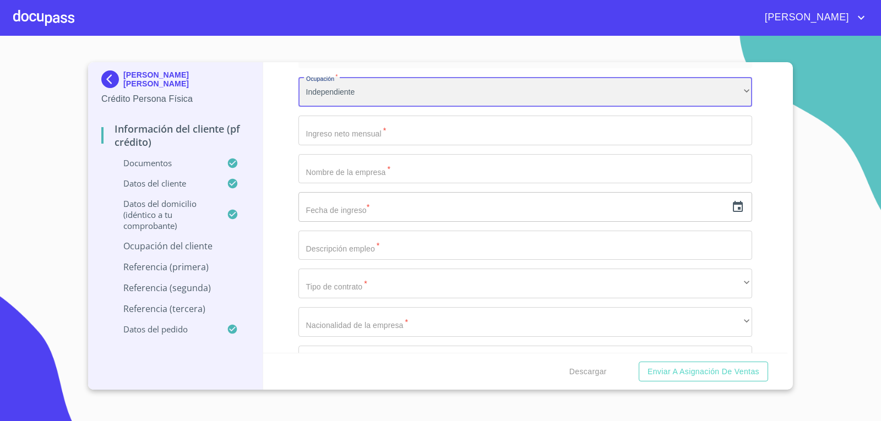
scroll to position [4699, 0]
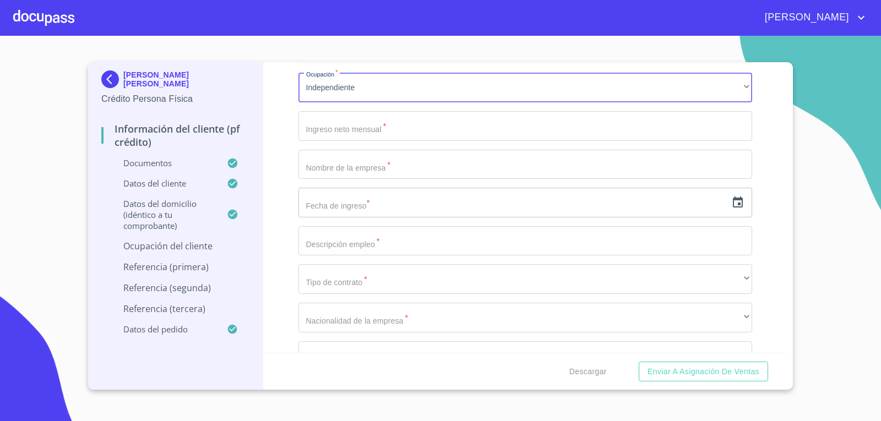
click at [358, 173] on input "Documento de identificación   *" at bounding box center [525, 165] width 454 height 30
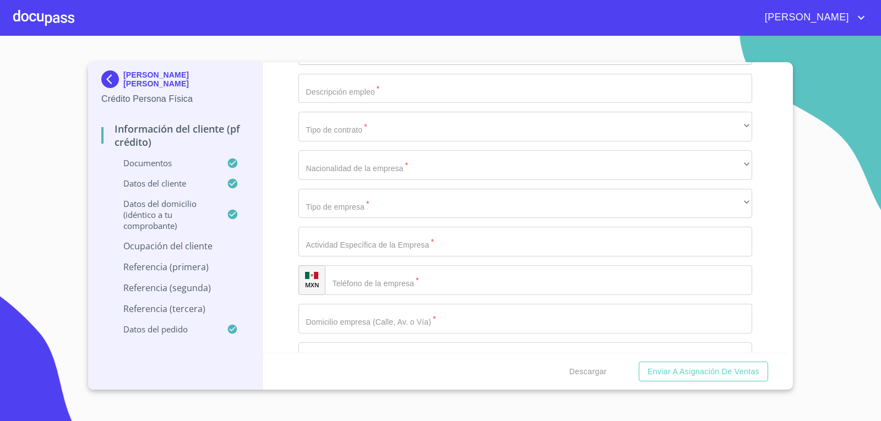
scroll to position [4864, 0]
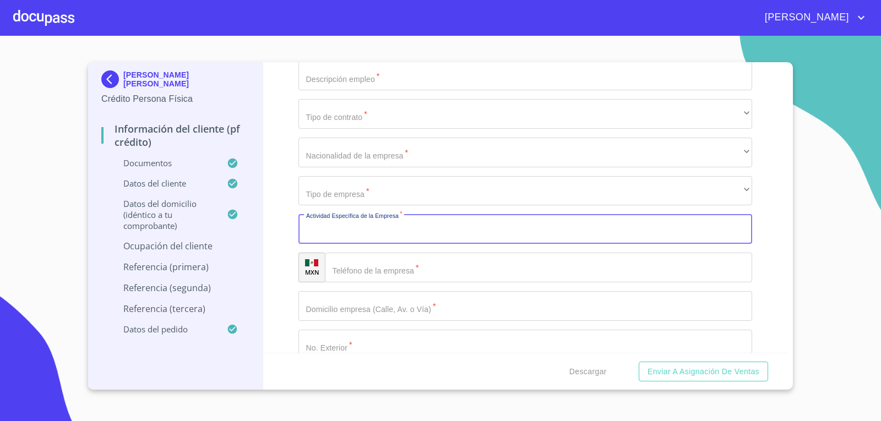
click at [502, 226] on input "Documento de identificación   *" at bounding box center [525, 229] width 454 height 30
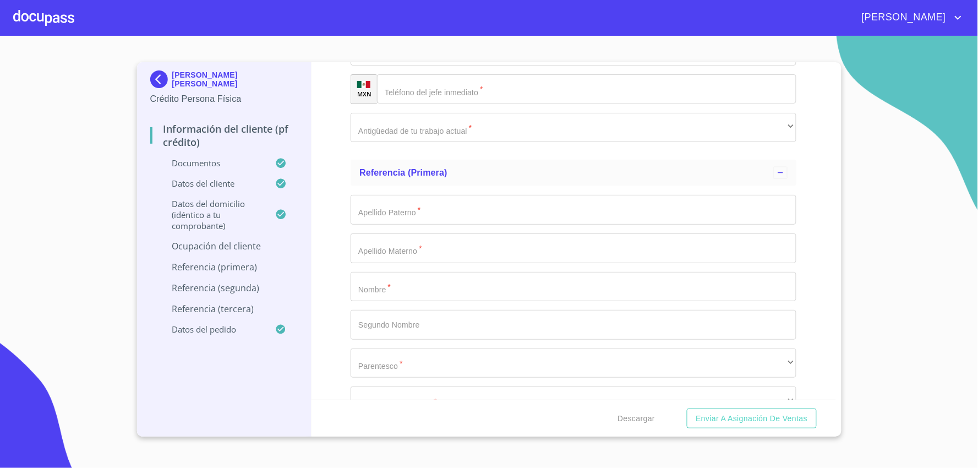
scroll to position [5481, 0]
click at [364, 202] on input "Documento de identificación   *" at bounding box center [574, 209] width 446 height 30
type input "[PERSON_NAME]"
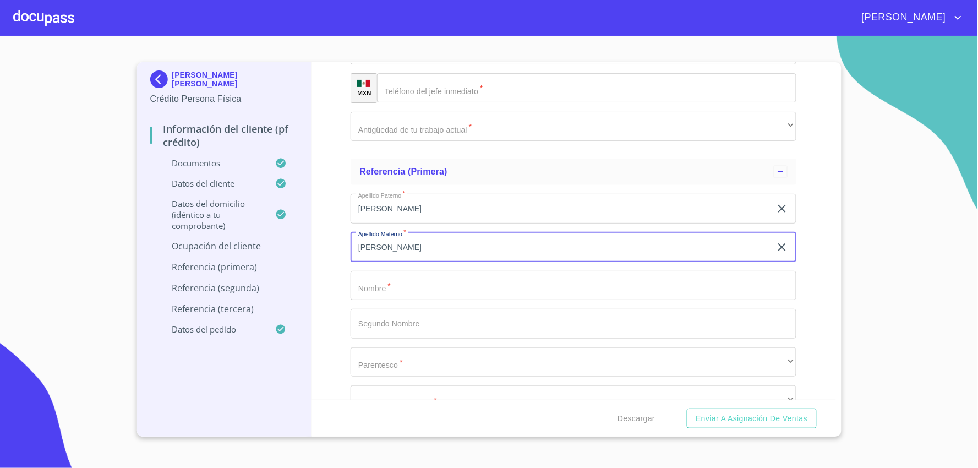
type input "[PERSON_NAME]"
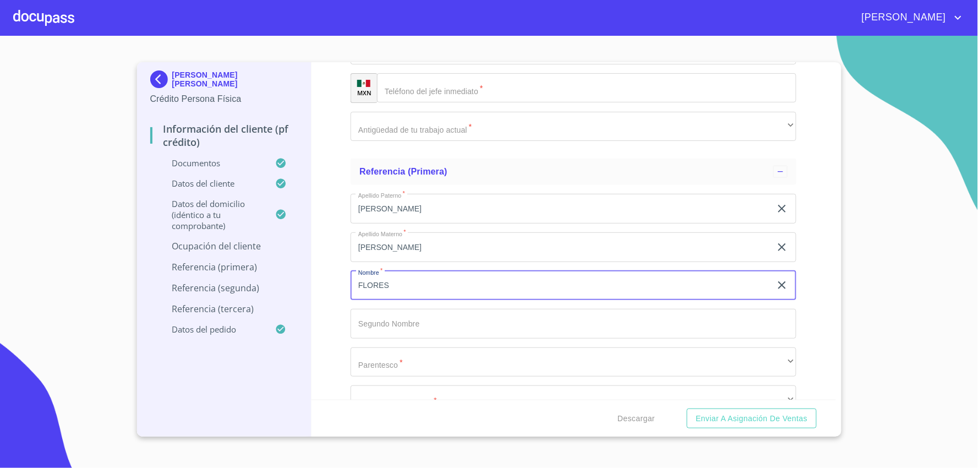
type input "FLORES"
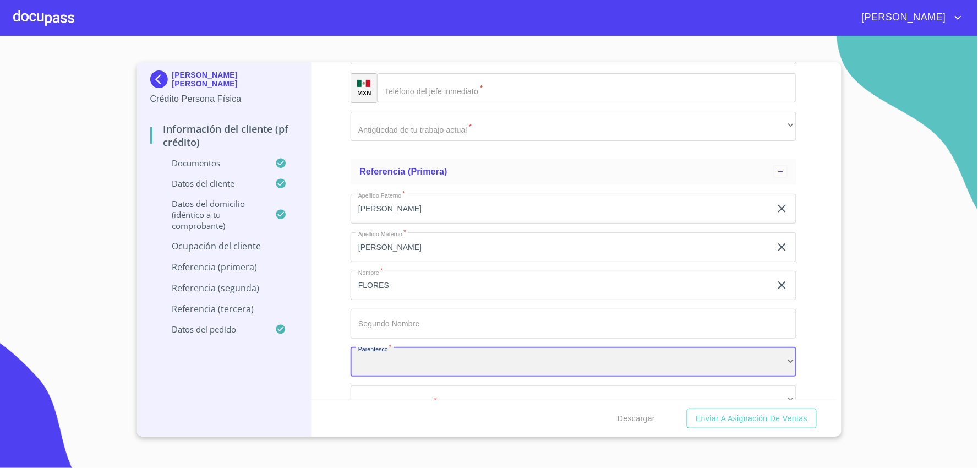
click at [530, 351] on div "​" at bounding box center [574, 362] width 446 height 30
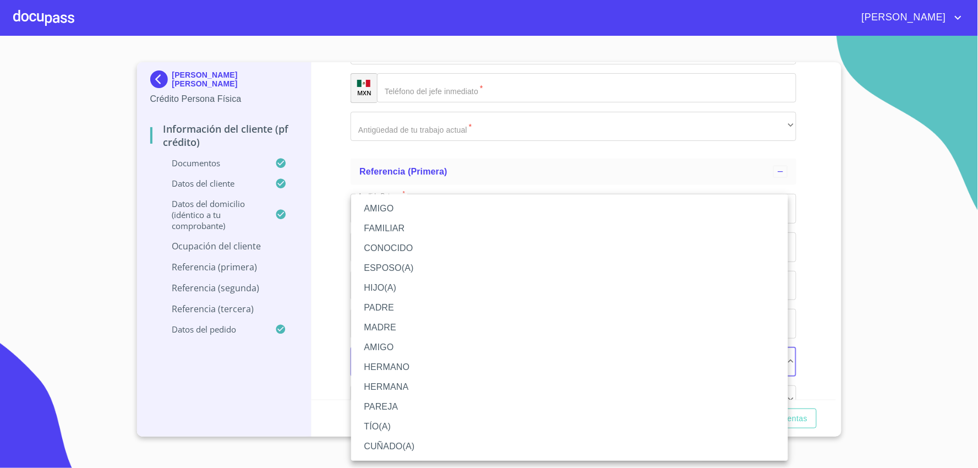
click at [410, 213] on li "AMIGO" at bounding box center [569, 209] width 437 height 20
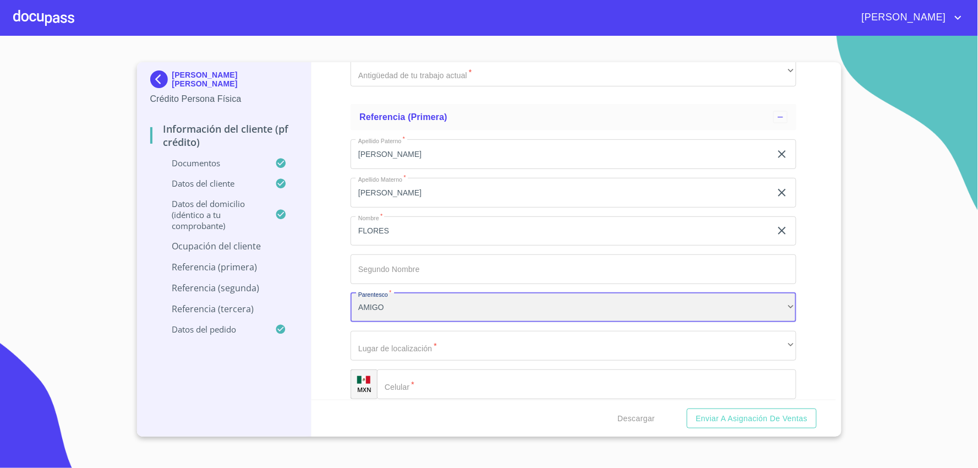
scroll to position [5604, 0]
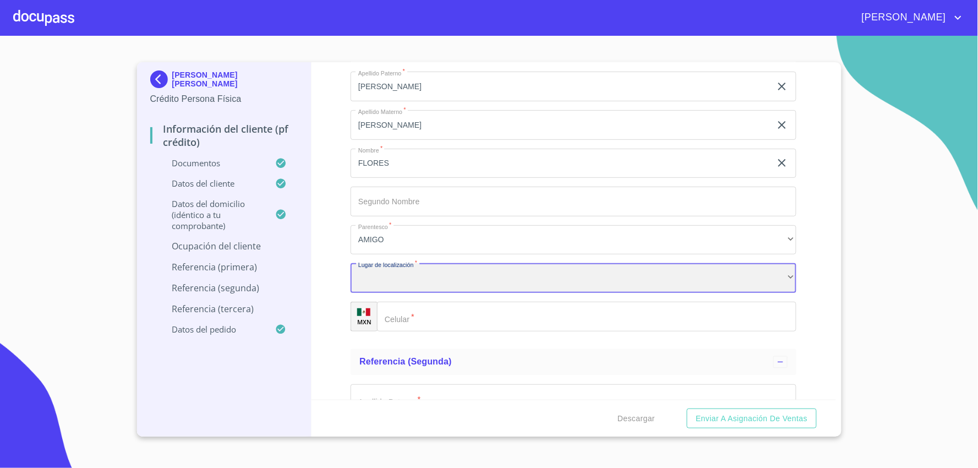
click at [417, 278] on div "​" at bounding box center [574, 278] width 446 height 30
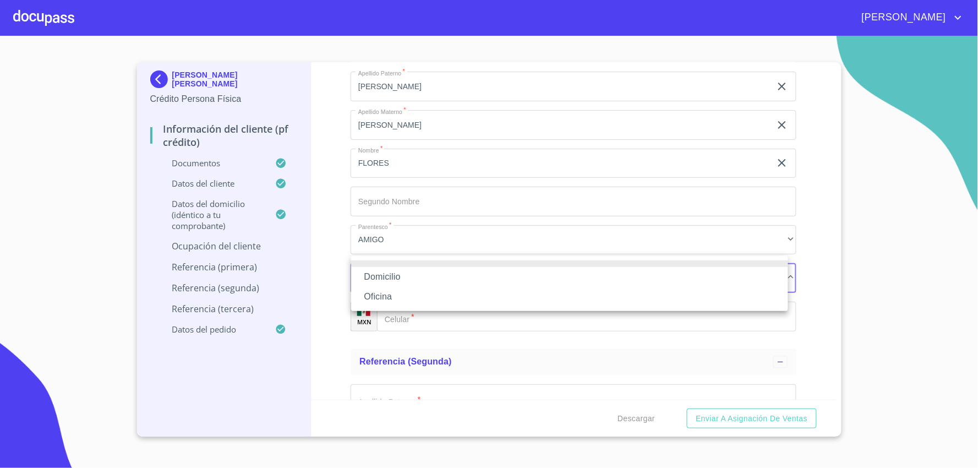
click at [421, 277] on li "Domicilio" at bounding box center [569, 277] width 437 height 20
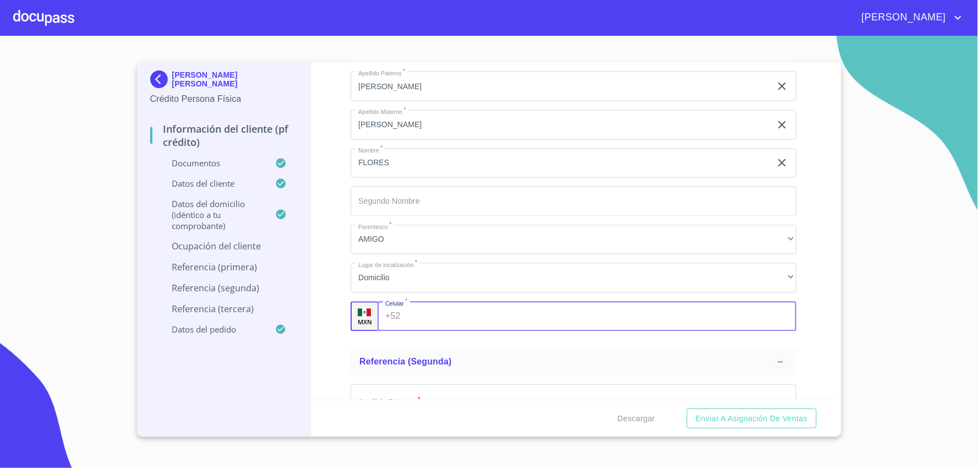
click at [425, 307] on input "Documento de identificación   *" at bounding box center [601, 317] width 392 height 30
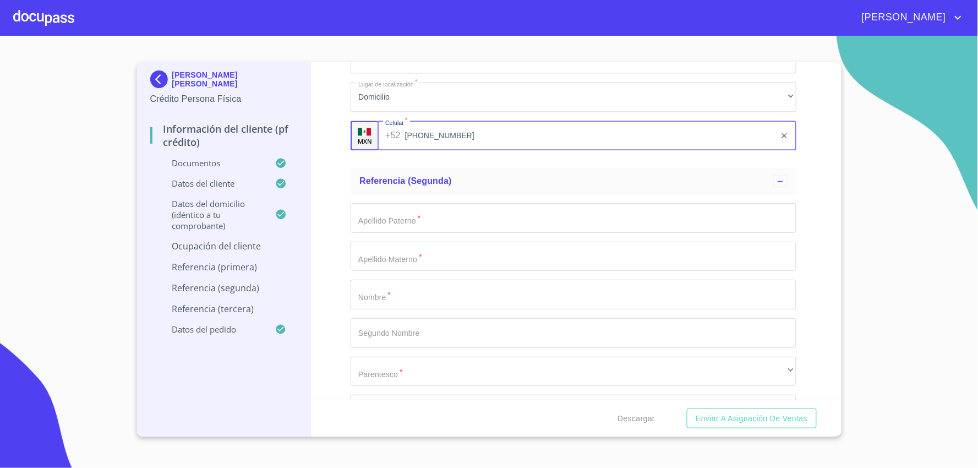
scroll to position [5849, 0]
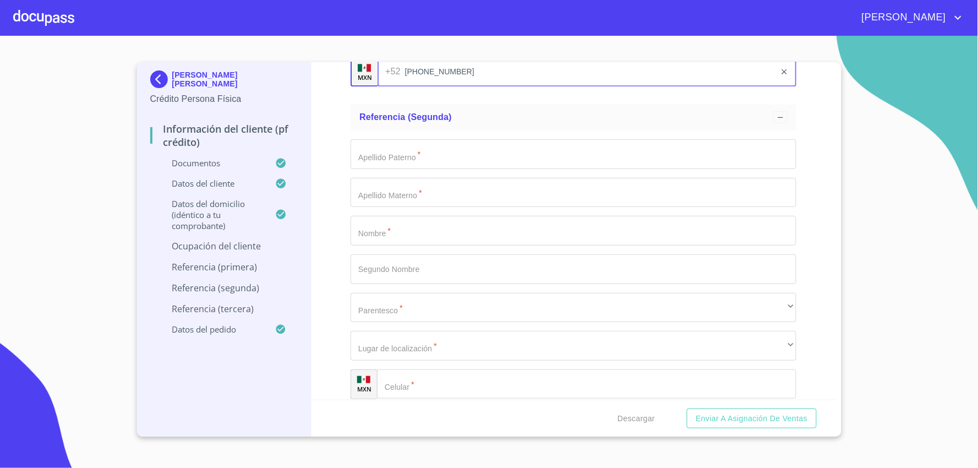
type input "[PHONE_NUMBER]"
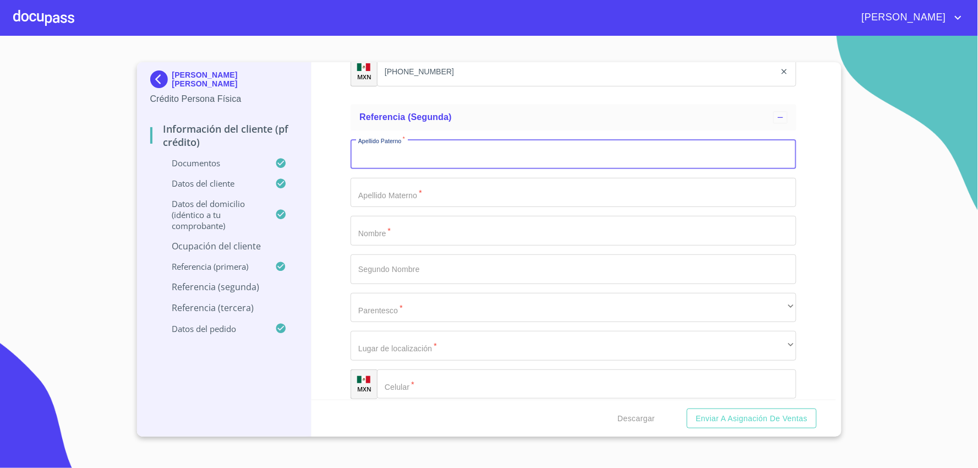
click at [366, 148] on input "Documento de identificación   *" at bounding box center [574, 154] width 446 height 30
type input "[PERSON_NAME]"
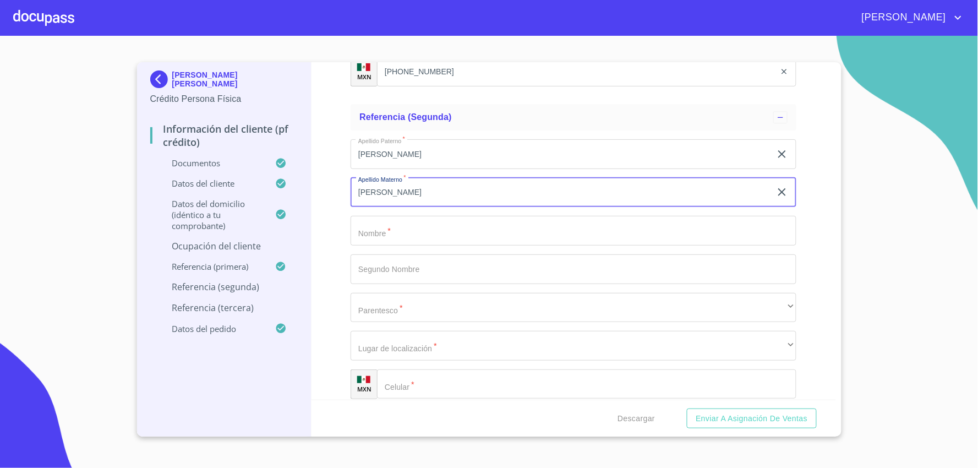
type input "[PERSON_NAME]"
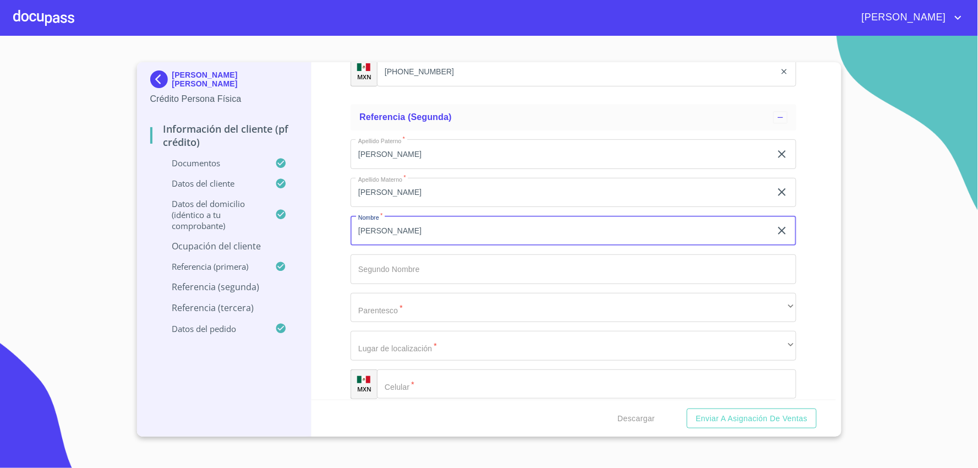
type input "[PERSON_NAME]"
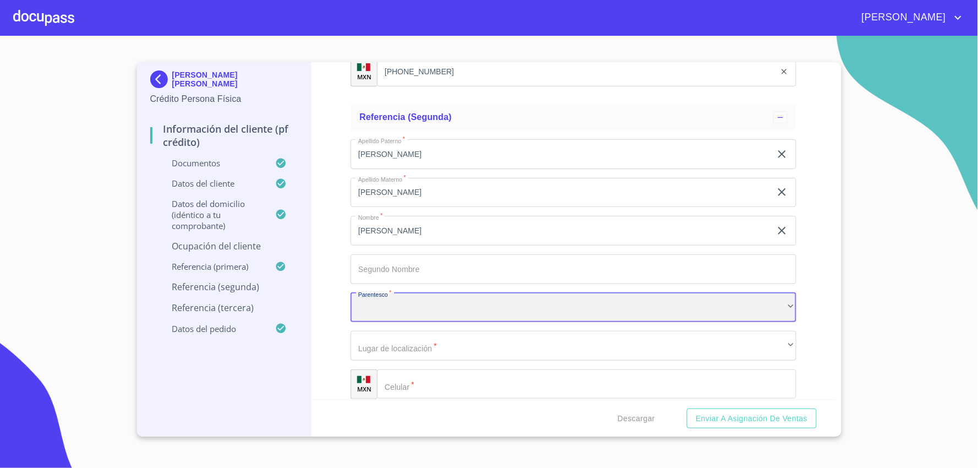
click at [540, 306] on div "​" at bounding box center [574, 308] width 446 height 30
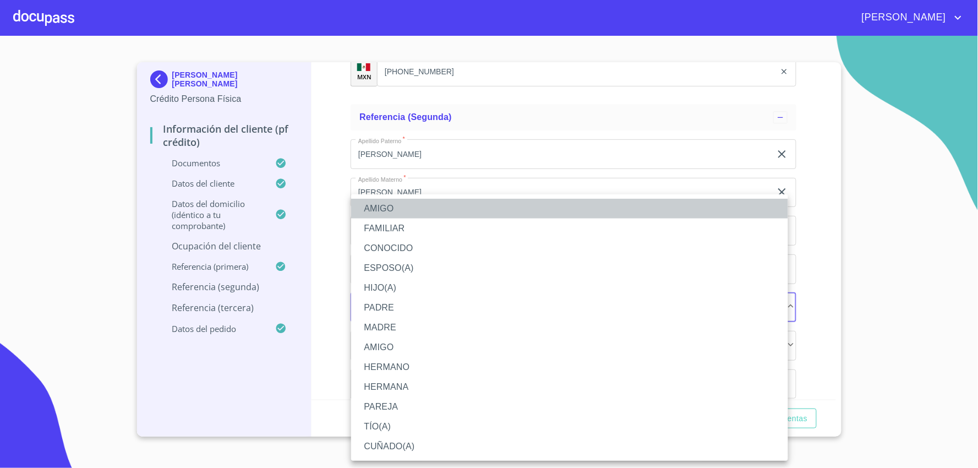
click at [407, 208] on li "AMIGO" at bounding box center [569, 209] width 437 height 20
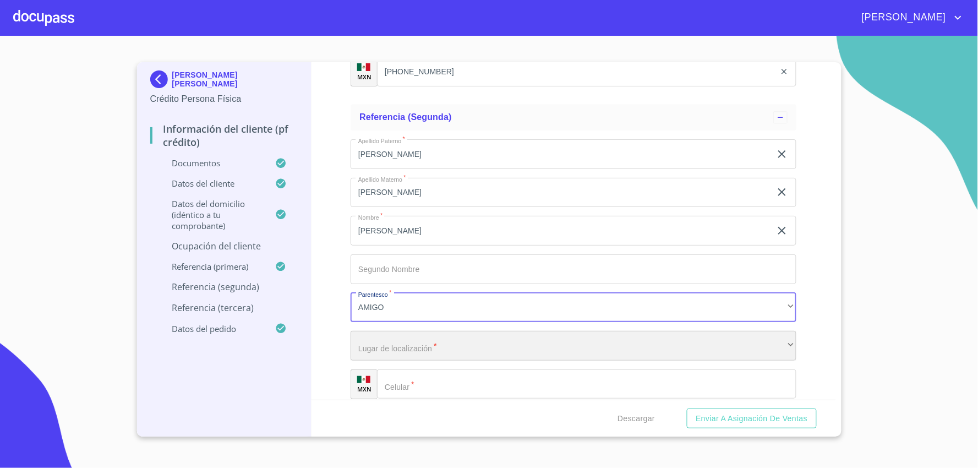
click at [437, 347] on div "​" at bounding box center [574, 346] width 446 height 30
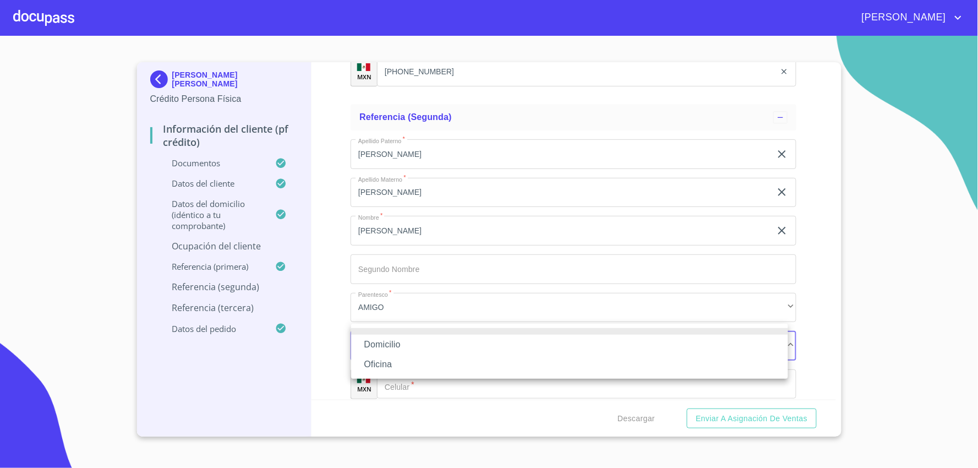
click at [380, 347] on li "Domicilio" at bounding box center [569, 345] width 437 height 20
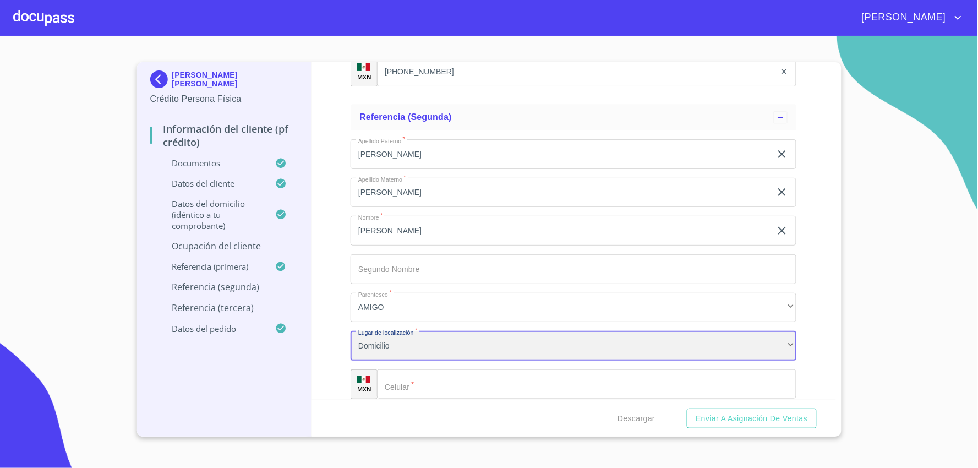
scroll to position [5971, 0]
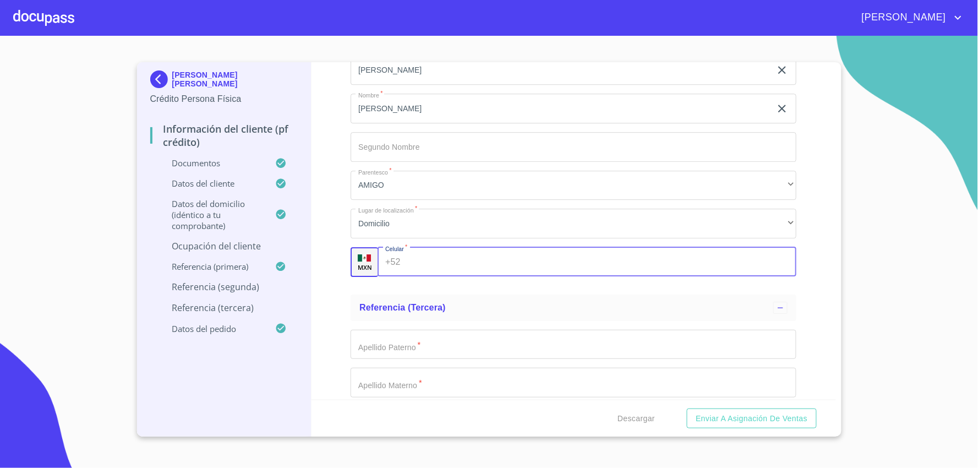
click at [405, 261] on input "Documento de identificación   *" at bounding box center [601, 262] width 392 height 30
type input "[PHONE_NUMBER]"
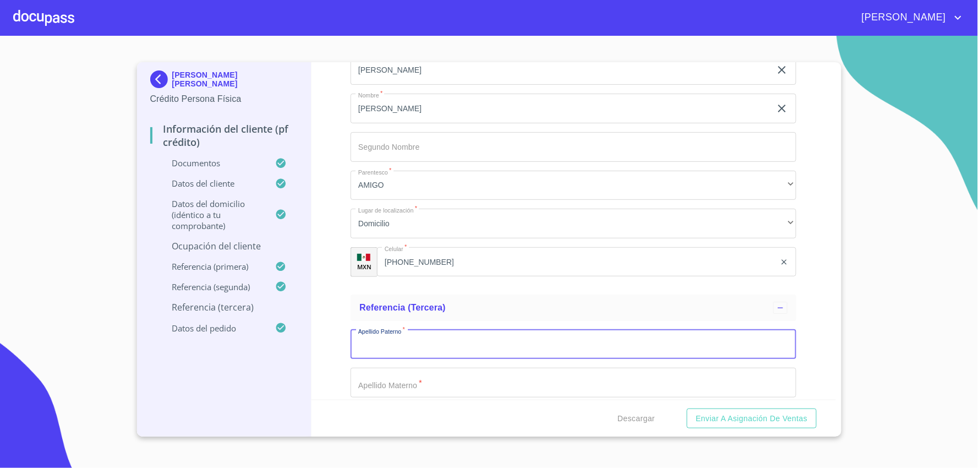
click at [432, 333] on input "Documento de identificación   *" at bounding box center [574, 345] width 446 height 30
type input "[PERSON_NAME]"
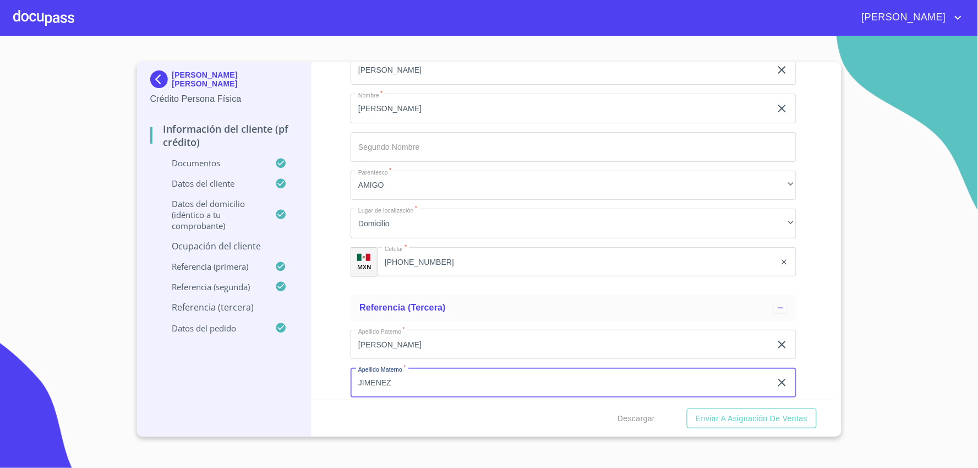
type input "JIMENEZ"
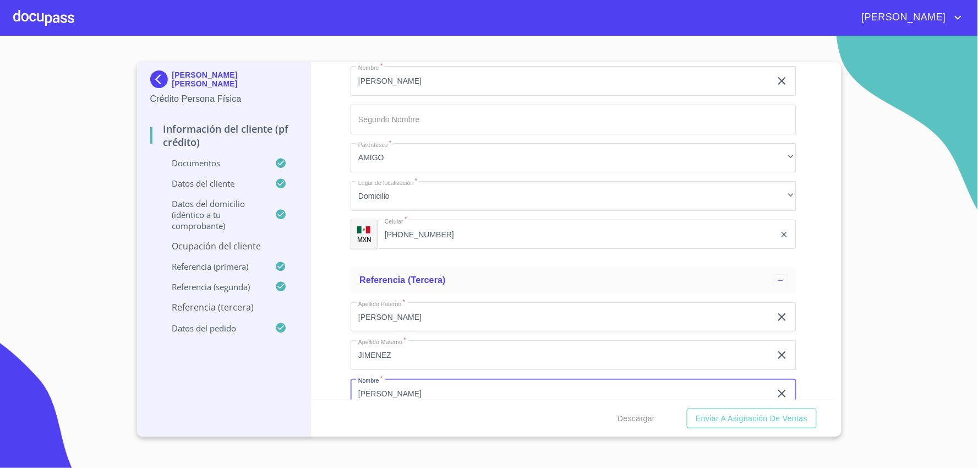
type input "[PERSON_NAME]"
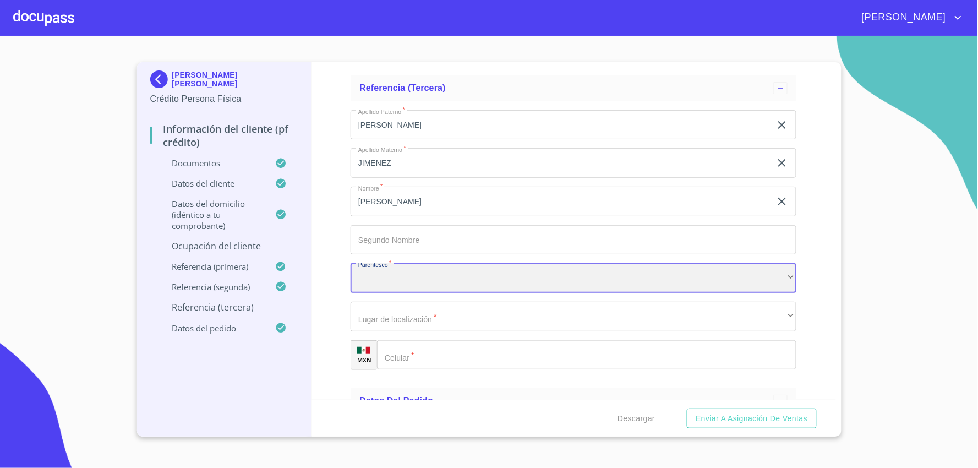
click at [482, 280] on div "​" at bounding box center [574, 278] width 446 height 30
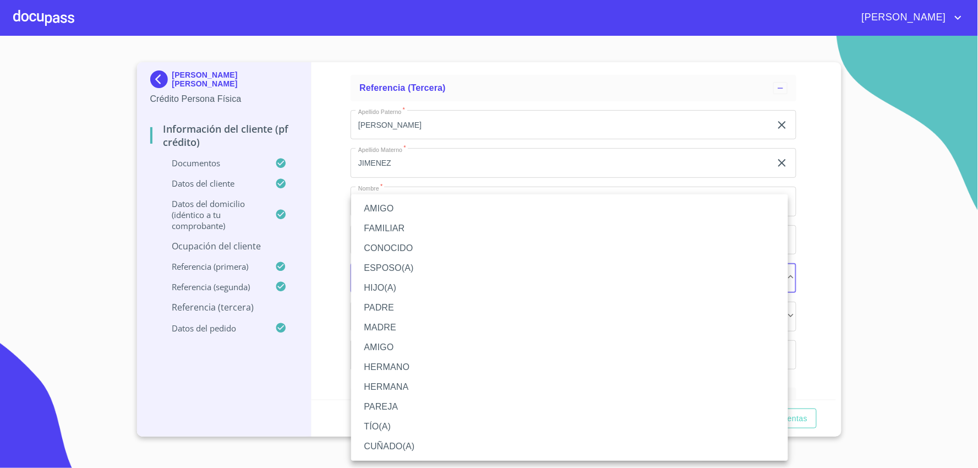
click at [389, 207] on li "AMIGO" at bounding box center [569, 209] width 437 height 20
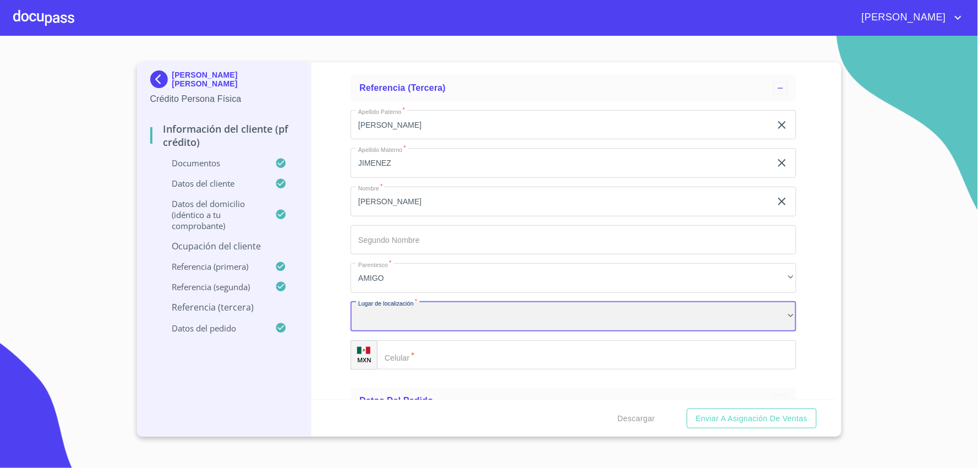
click at [434, 314] on div "​" at bounding box center [574, 317] width 446 height 30
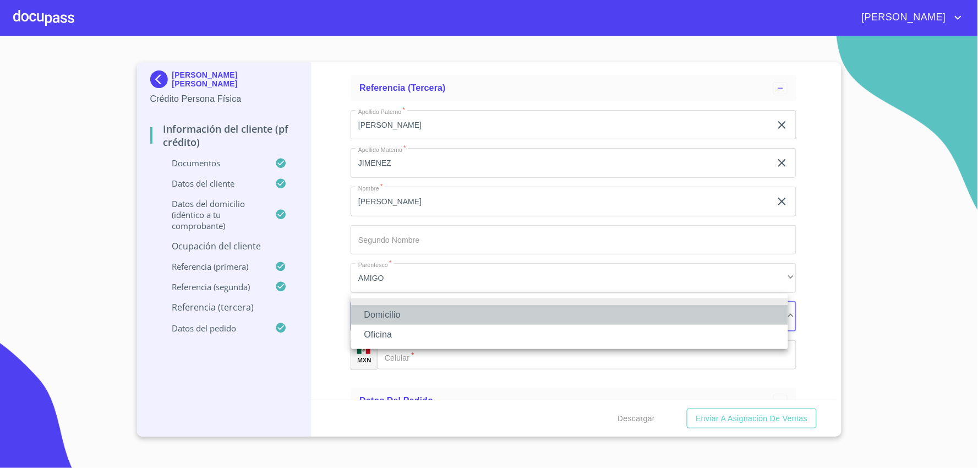
click at [442, 319] on li "Domicilio" at bounding box center [569, 315] width 437 height 20
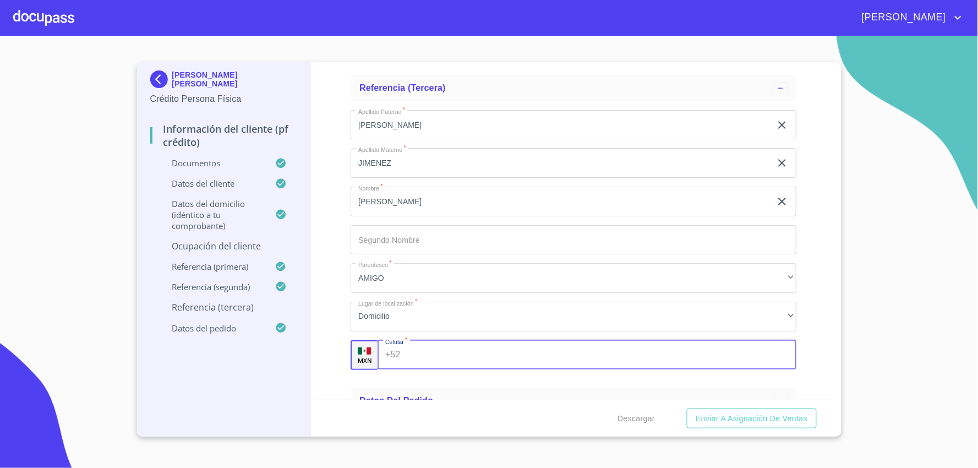
click at [443, 345] on input "Documento de identificación   *" at bounding box center [601, 355] width 392 height 30
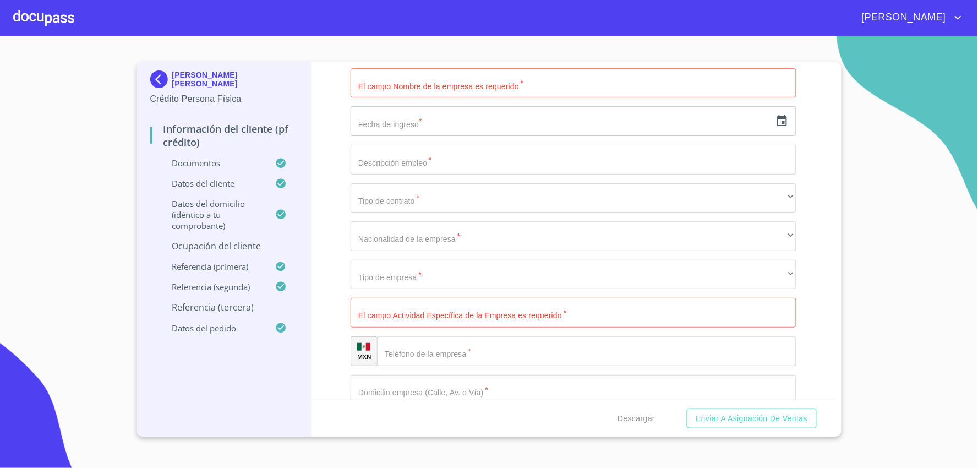
scroll to position [4688, 0]
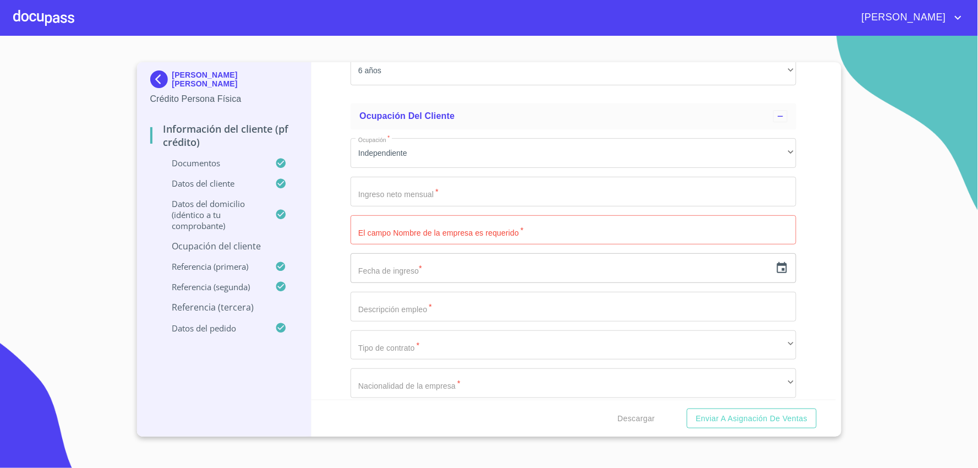
type input "[PHONE_NUMBER]"
click at [812, 266] on div "Información del cliente (PF crédito) Documentos Documento de identificación   *…" at bounding box center [574, 230] width 525 height 337
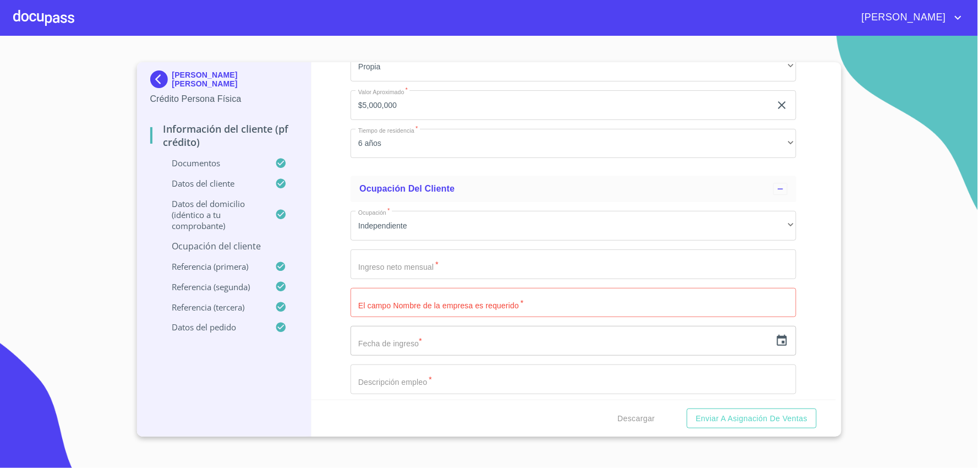
scroll to position [4565, 0]
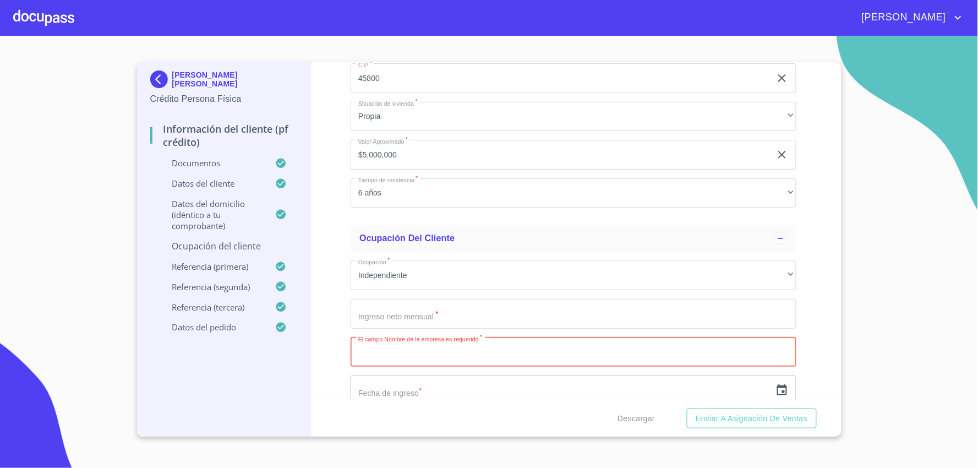
click at [427, 350] on input "Documento de identificación   *" at bounding box center [574, 352] width 446 height 30
type input "[PERSON_NAME]"
click at [458, 318] on input "Documento de identificación   *" at bounding box center [574, 314] width 446 height 30
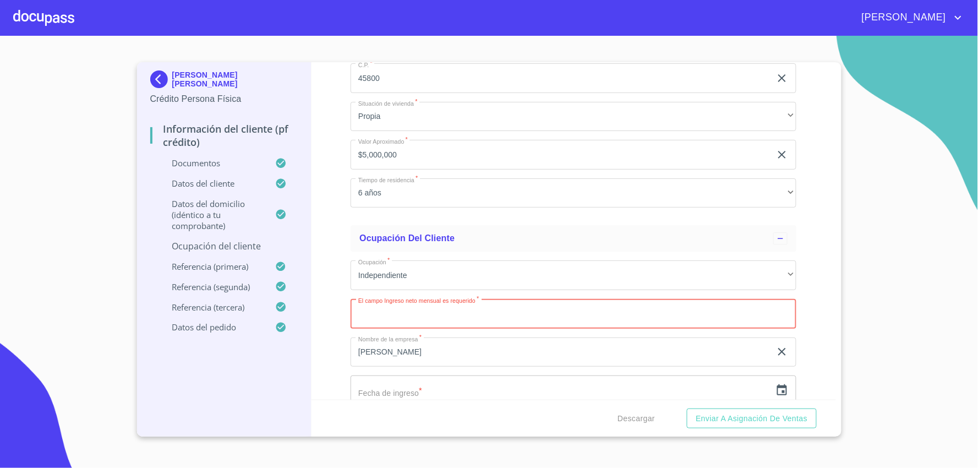
click at [464, 309] on input "Documento de identificación   *" at bounding box center [574, 314] width 446 height 30
type input "80,000"
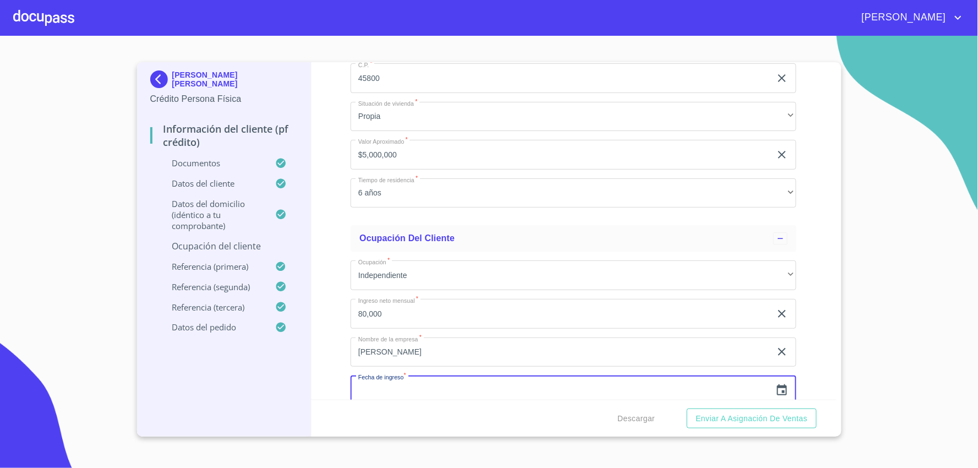
click at [469, 380] on input "text" at bounding box center [561, 390] width 421 height 30
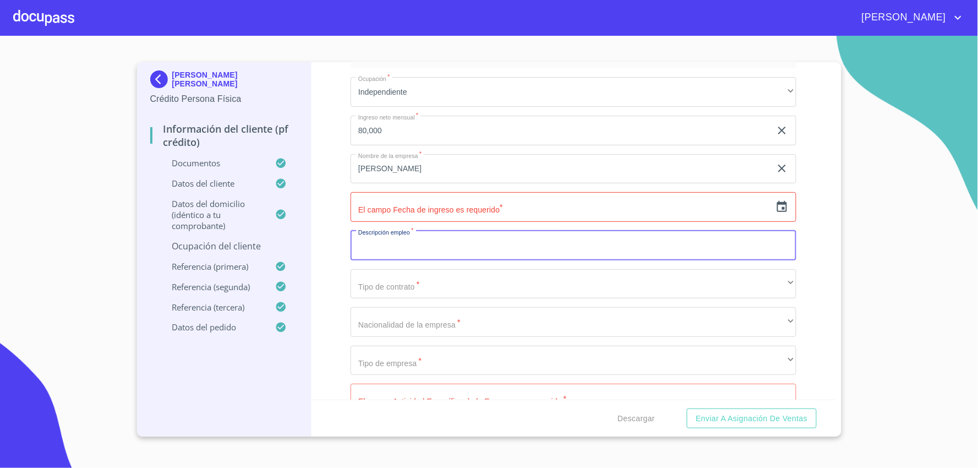
click at [408, 243] on input "Documento de identificación   *" at bounding box center [574, 246] width 446 height 30
type input "p"
type input "PRODUCTOR [PERSON_NAME]"
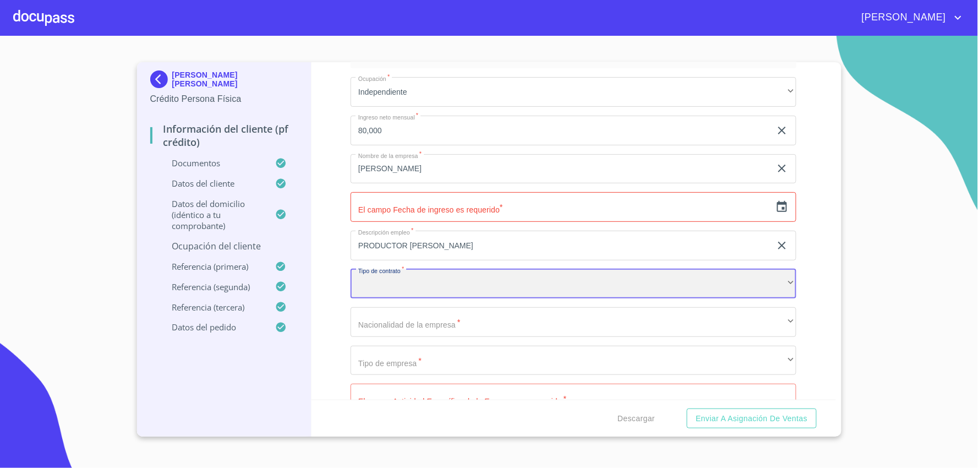
click at [403, 283] on div "​" at bounding box center [574, 284] width 446 height 30
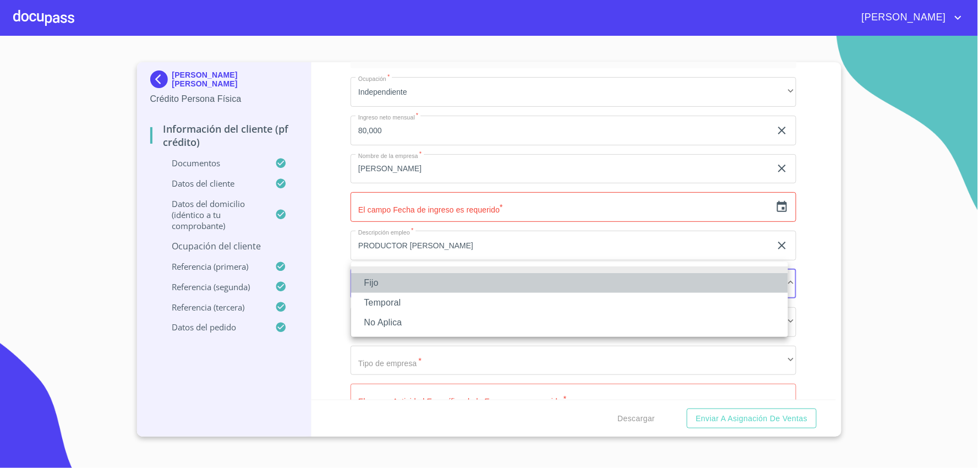
click at [409, 275] on li "Fijo" at bounding box center [569, 283] width 437 height 20
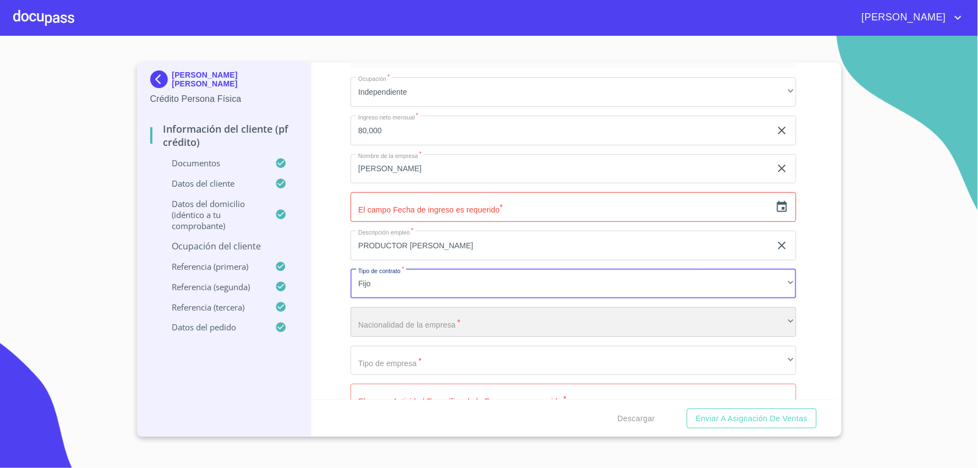
click at [406, 317] on div "​" at bounding box center [574, 322] width 446 height 30
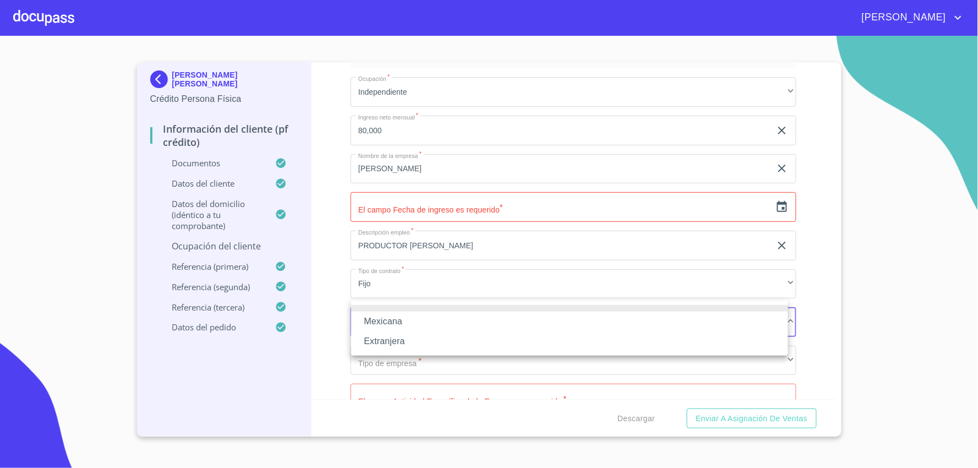
click at [406, 320] on li "Mexicana" at bounding box center [569, 322] width 437 height 20
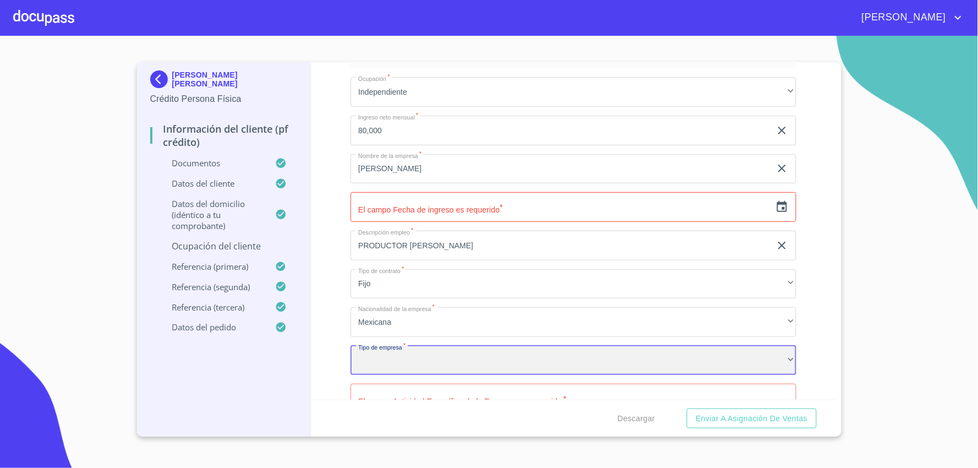
click at [418, 353] on div "​" at bounding box center [574, 361] width 446 height 30
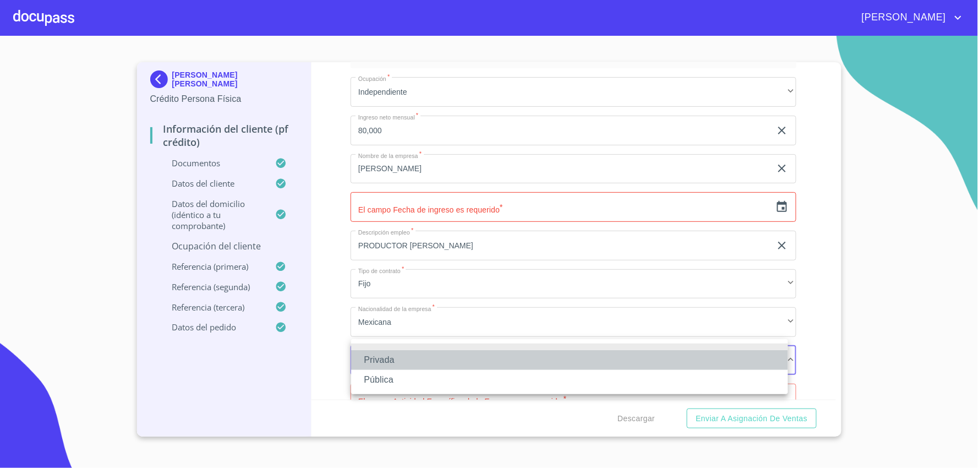
click at [418, 353] on li "Privada" at bounding box center [569, 360] width 437 height 20
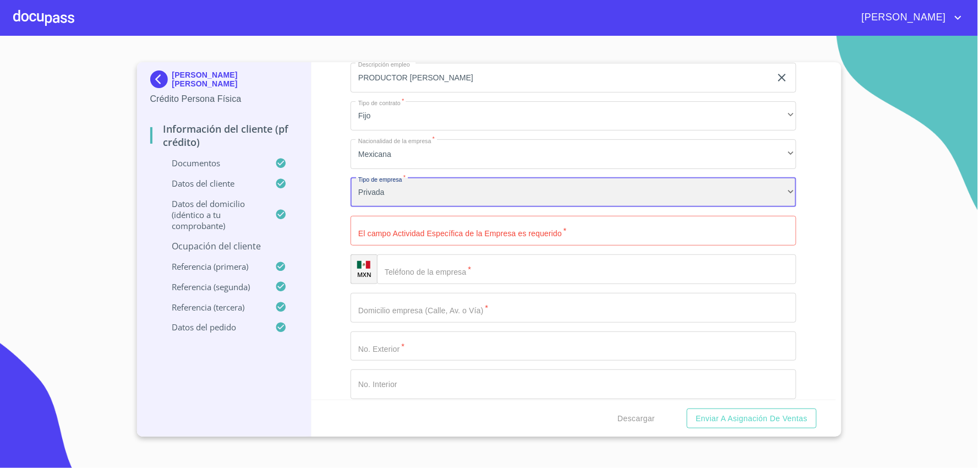
scroll to position [4932, 0]
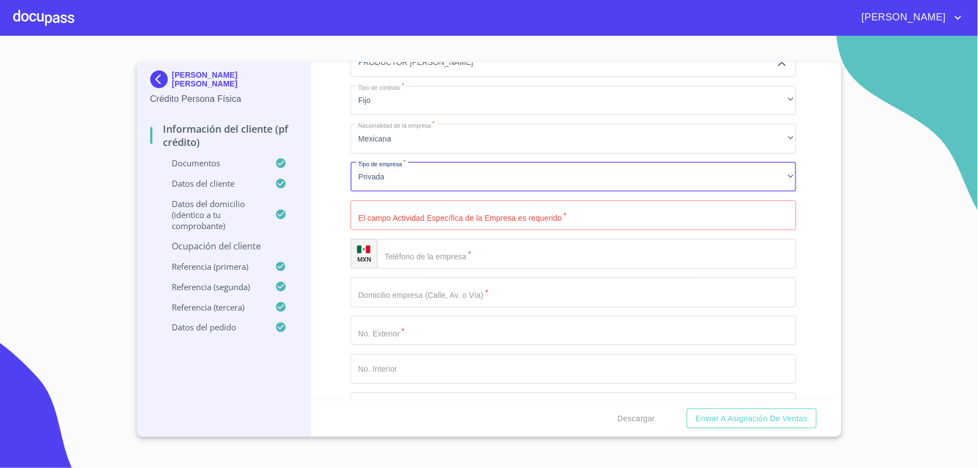
click at [504, 210] on input "Documento de identificación   *" at bounding box center [574, 215] width 446 height 30
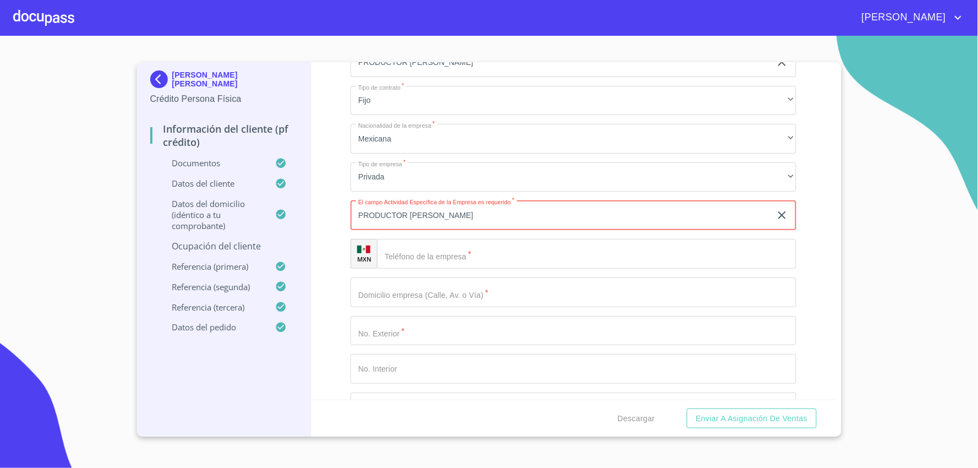
type input "PRODUCTOR [PERSON_NAME]"
click at [490, 257] on input "Documento de identificación   *" at bounding box center [587, 254] width 420 height 30
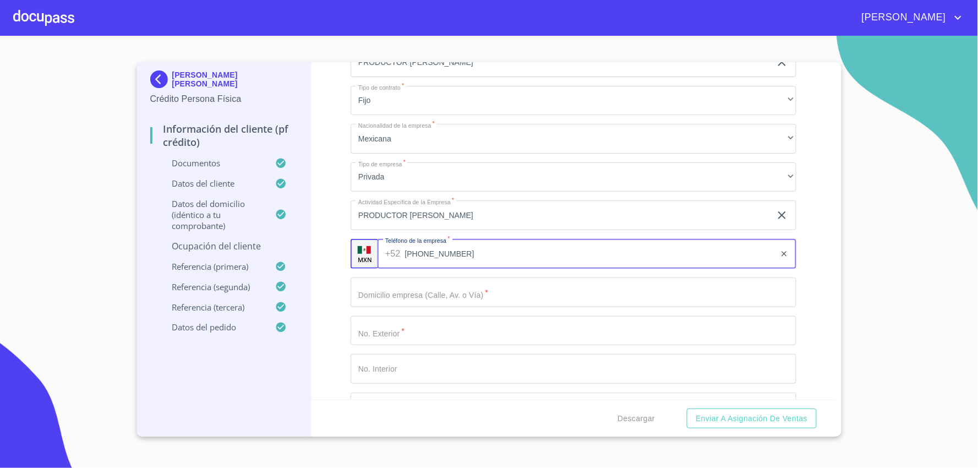
type input "[PHONE_NUMBER]"
click at [417, 295] on input "Documento de identificación   *" at bounding box center [574, 292] width 446 height 30
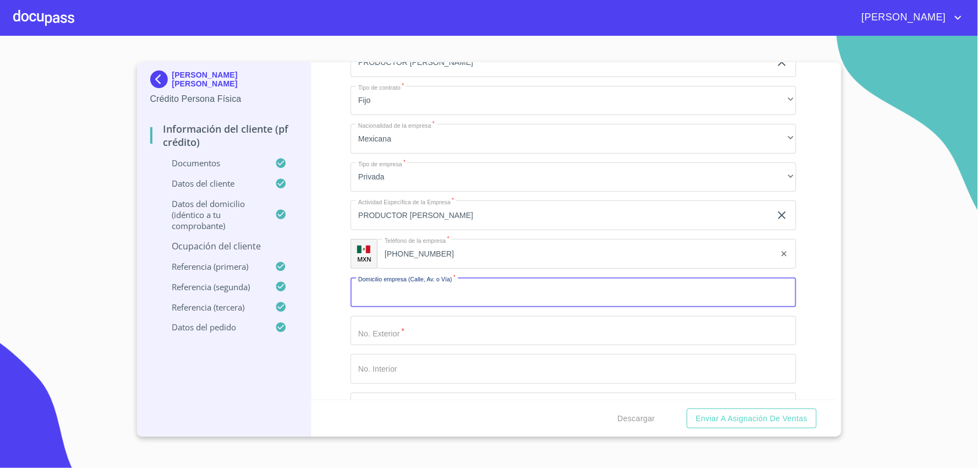
click at [421, 292] on input "Documento de identificación   *" at bounding box center [574, 292] width 446 height 30
click at [395, 286] on input "Documento de identificación   *" at bounding box center [574, 292] width 446 height 30
type input "VERANO"
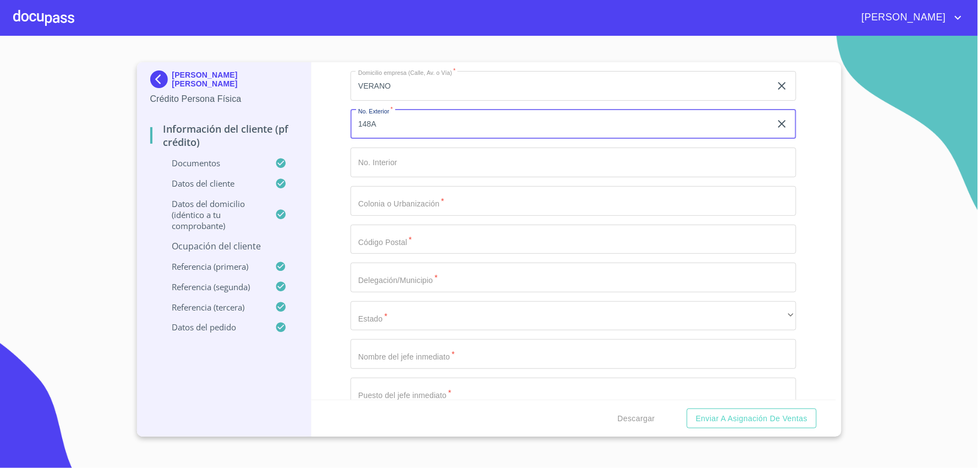
scroll to position [5177, 0]
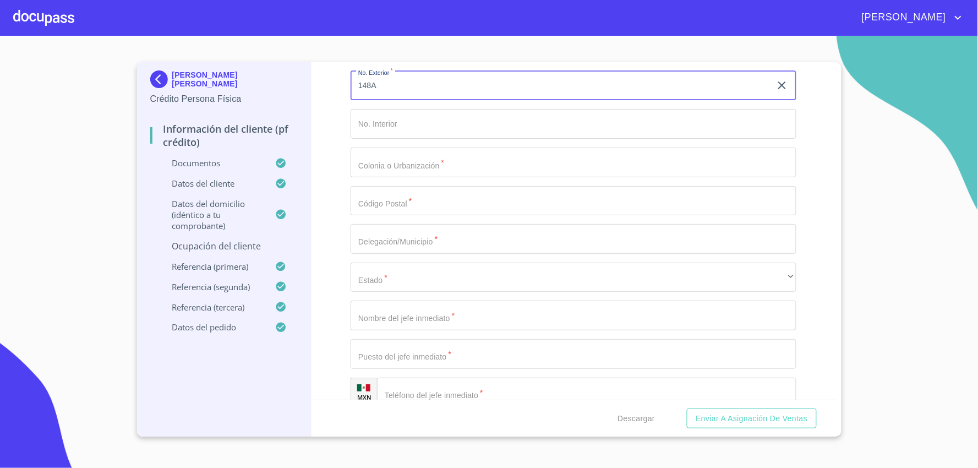
type input "148A"
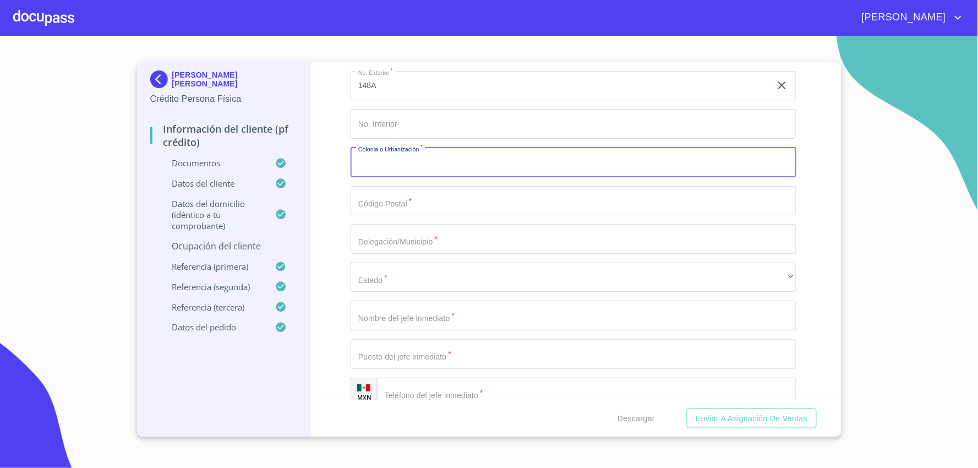
click at [424, 156] on input "Documento de identificación   *" at bounding box center [574, 163] width 446 height 30
type input "JOCOTEPEC"
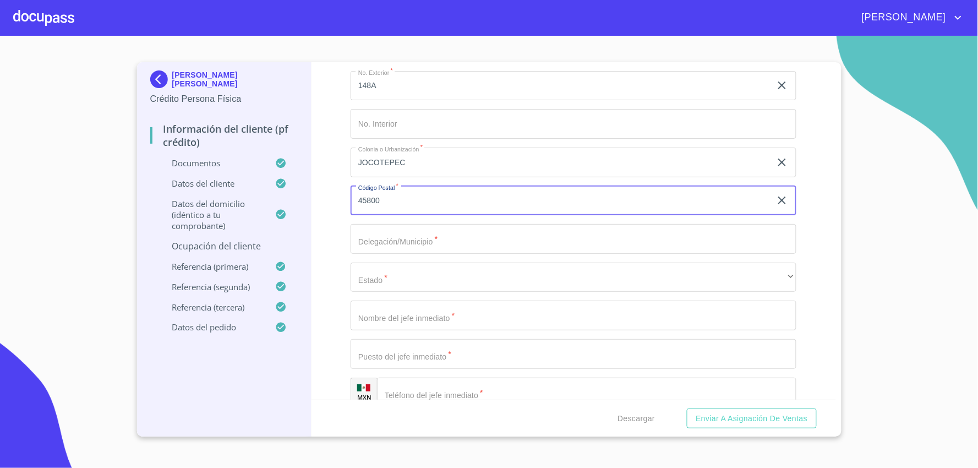
type input "45800"
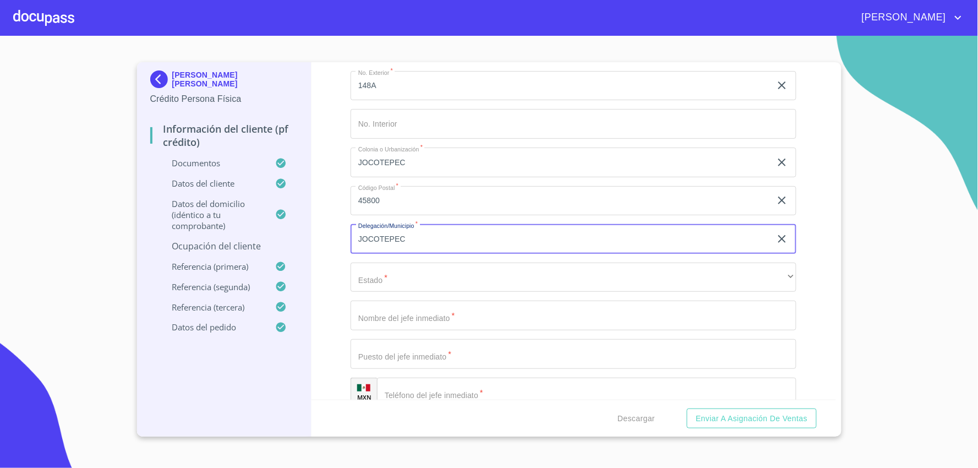
type input "JOCOTEPEC"
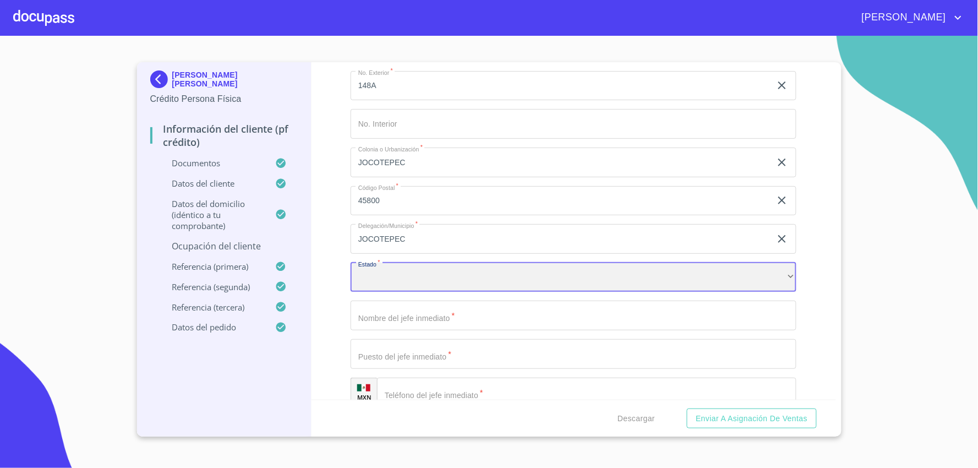
click at [442, 264] on div "​" at bounding box center [574, 278] width 446 height 30
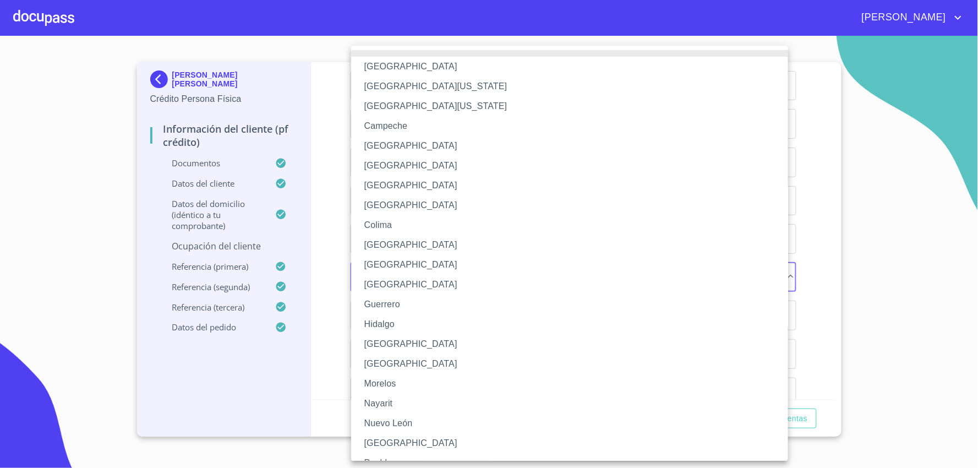
click at [389, 349] on li "[GEOGRAPHIC_DATA]" at bounding box center [574, 344] width 447 height 20
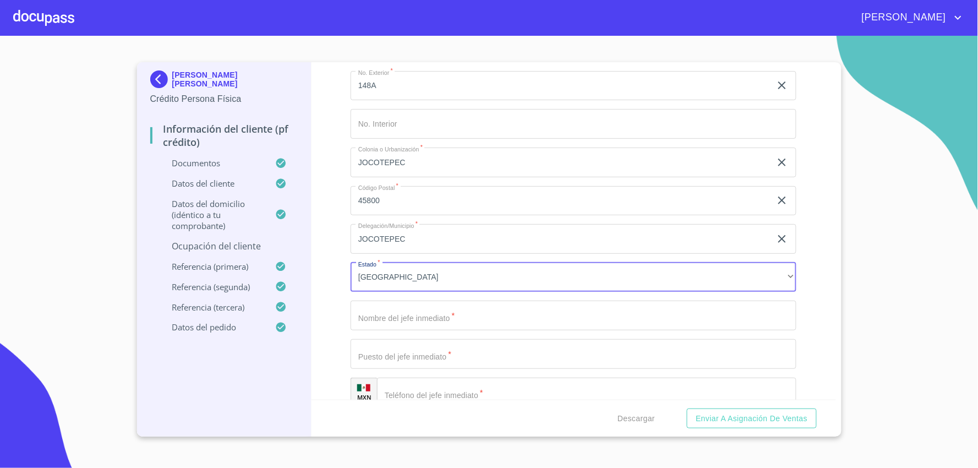
click at [402, 309] on input "Documento de identificación   *" at bounding box center [574, 316] width 446 height 30
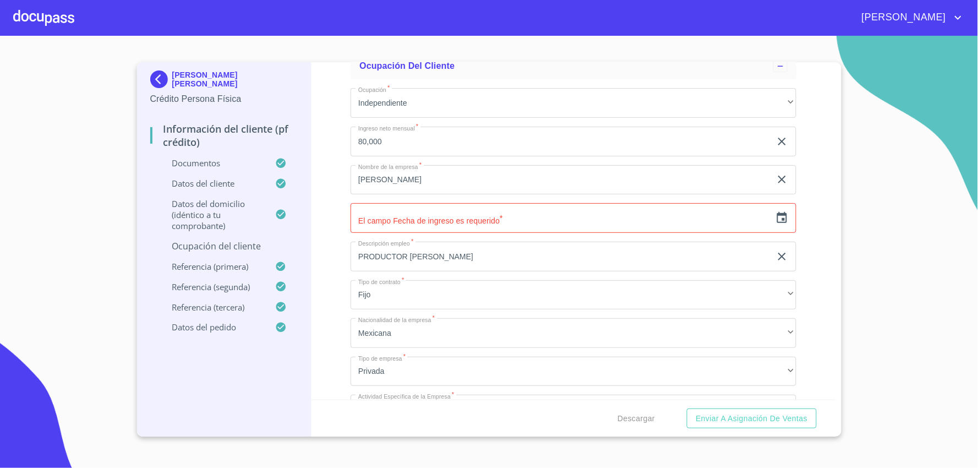
scroll to position [4688, 0]
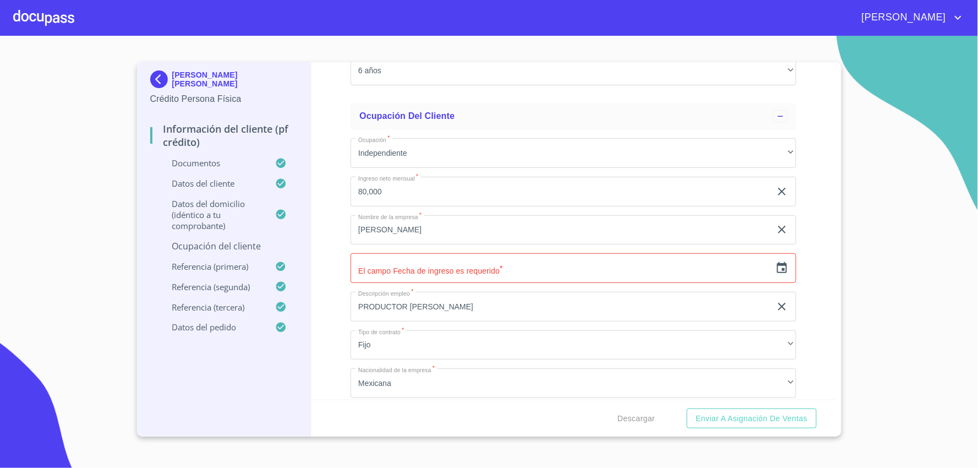
type input "[PERSON_NAME] [PERSON_NAME]"
click at [362, 183] on input "80,000" at bounding box center [561, 192] width 421 height 30
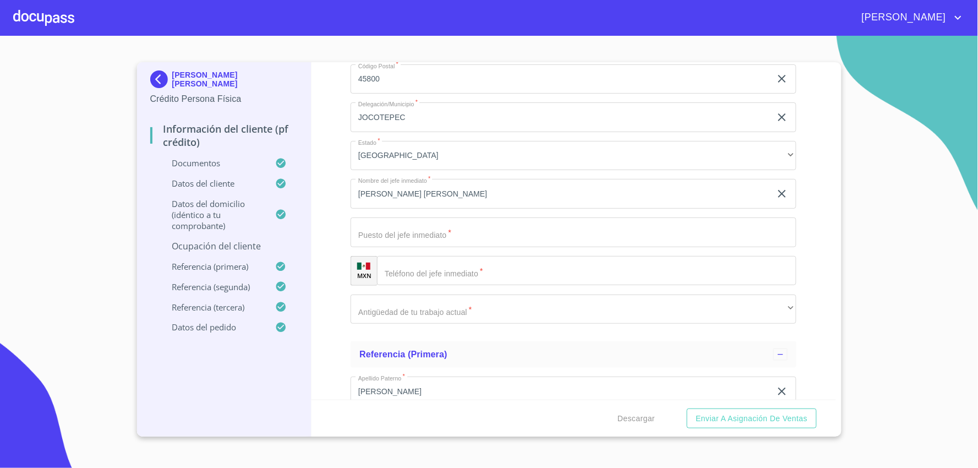
scroll to position [5299, 0]
type input "90,000"
click at [406, 230] on input "Documento de identificación   *" at bounding box center [574, 232] width 446 height 30
type input "DUEÑO"
click at [426, 259] on input "Documento de identificación   *" at bounding box center [601, 270] width 392 height 30
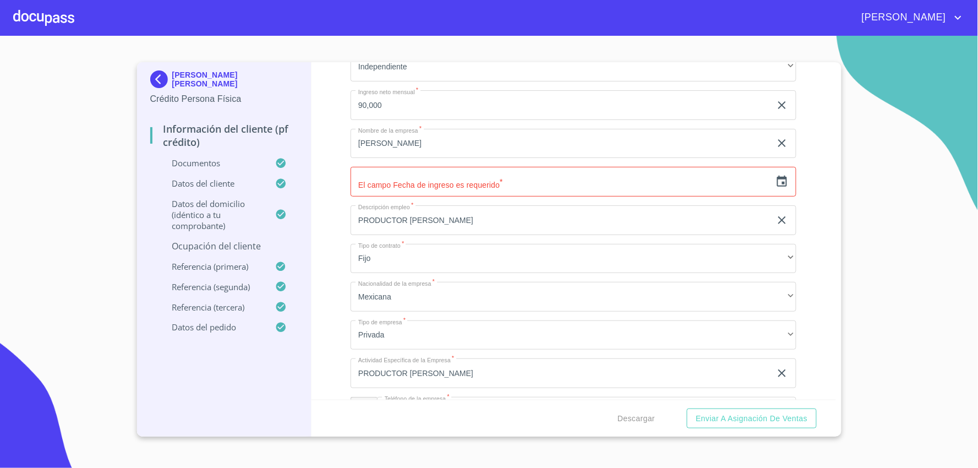
scroll to position [4749, 0]
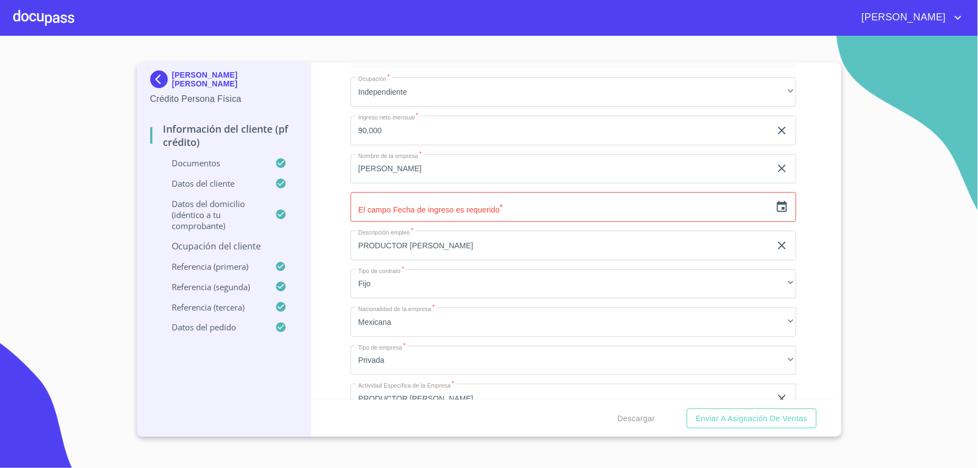
type input "[PHONE_NUMBER]"
click at [483, 204] on input "text" at bounding box center [561, 207] width 421 height 30
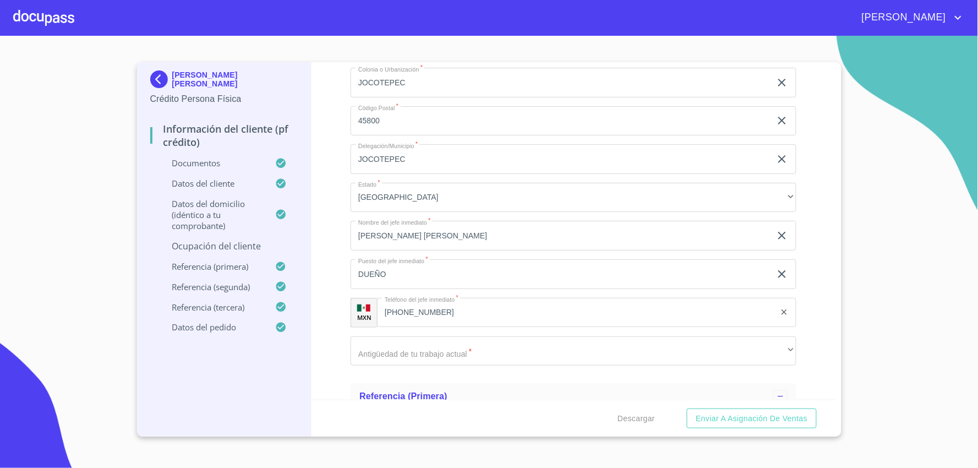
scroll to position [5299, 0]
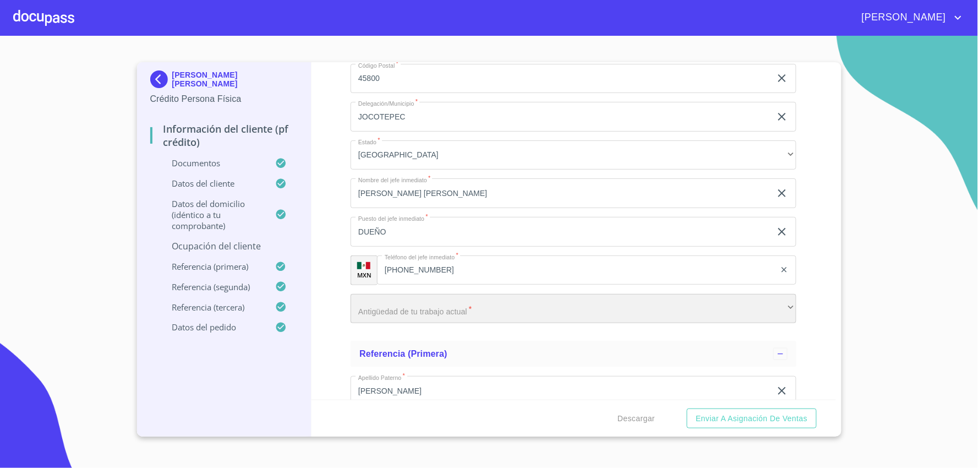
click at [450, 303] on div "​" at bounding box center [574, 309] width 446 height 30
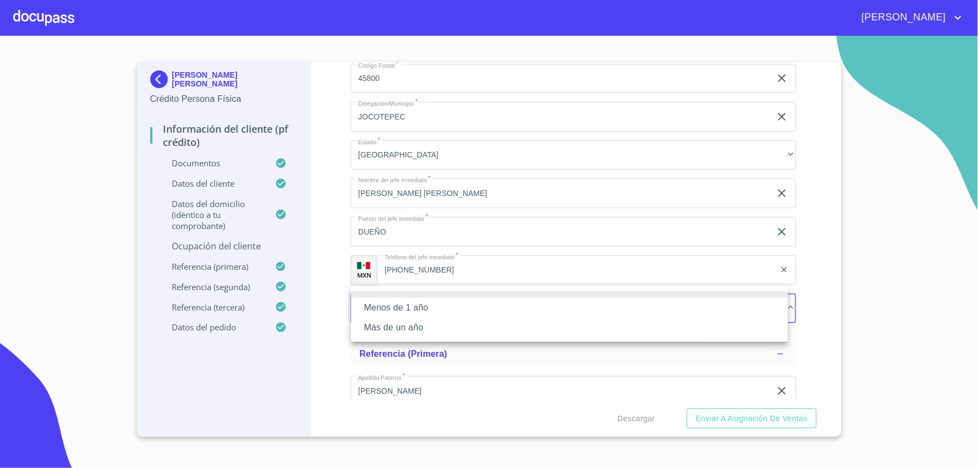
click at [456, 307] on li "Menos de 1 año" at bounding box center [569, 308] width 437 height 20
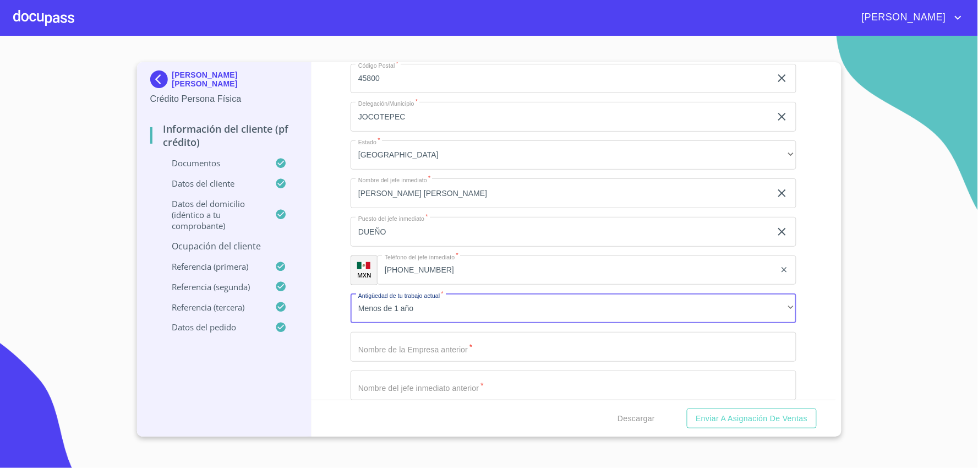
click at [551, 344] on input "Documento de identificación   *" at bounding box center [574, 347] width 446 height 30
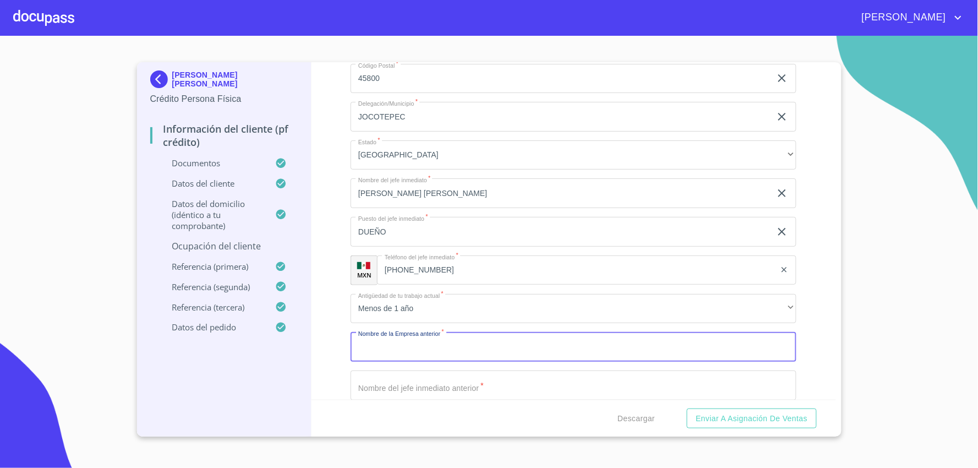
click at [534, 344] on input "Documento de identificación   *" at bounding box center [574, 347] width 446 height 30
click at [533, 349] on input "Documento de identificación   *" at bounding box center [574, 347] width 446 height 30
type input "n"
type input "NA"
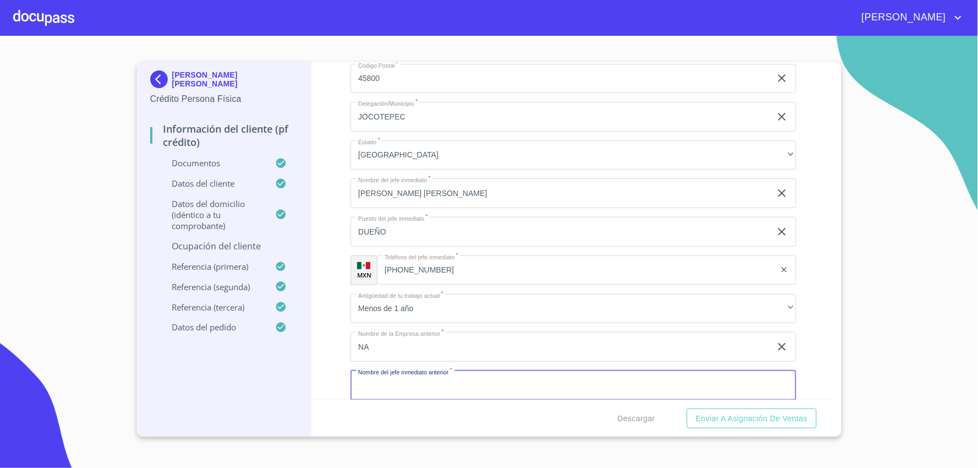
click at [527, 386] on input "Documento de identificación   *" at bounding box center [574, 386] width 446 height 30
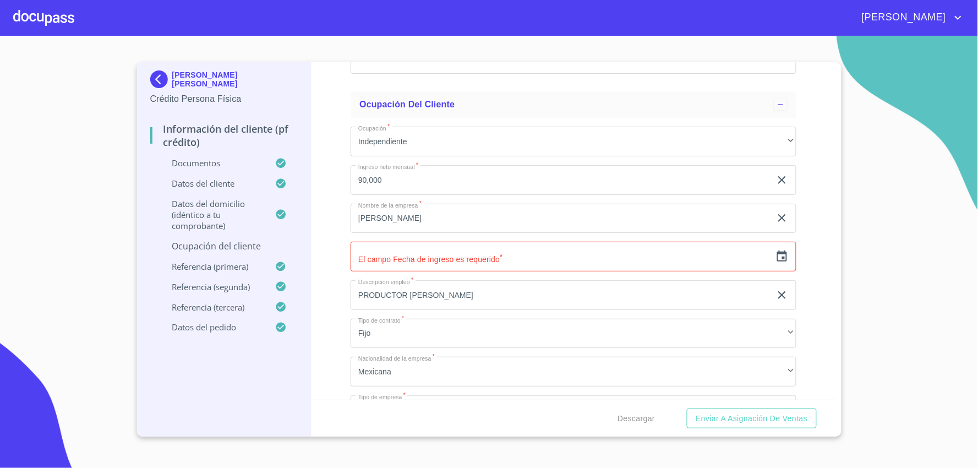
scroll to position [4688, 0]
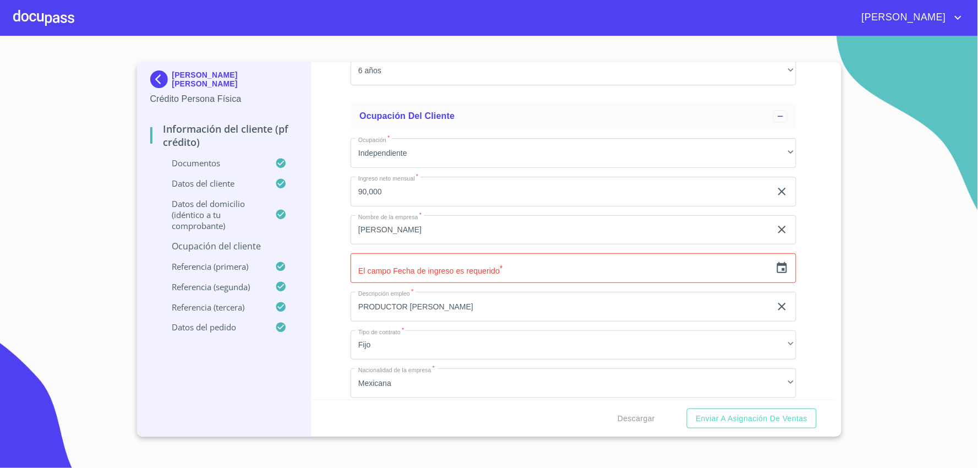
type input "NA"
click at [411, 189] on input "90,000" at bounding box center [561, 192] width 421 height 30
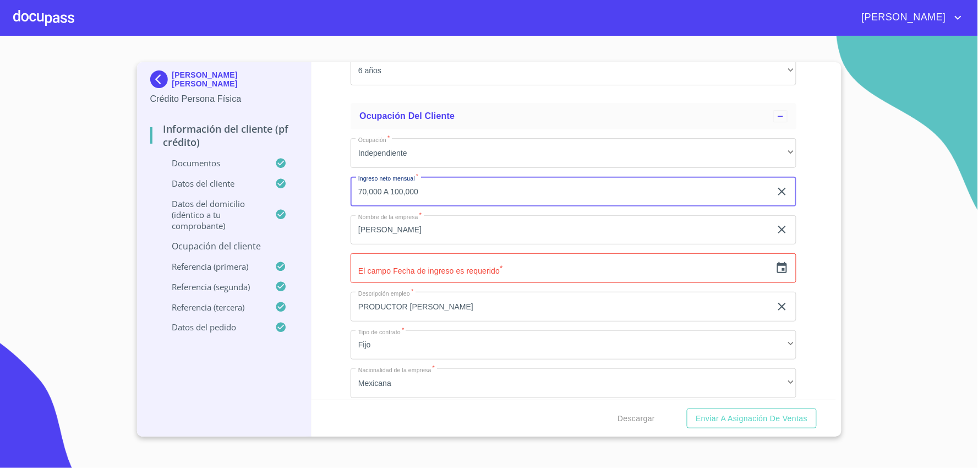
type input "70,000 A 100,000"
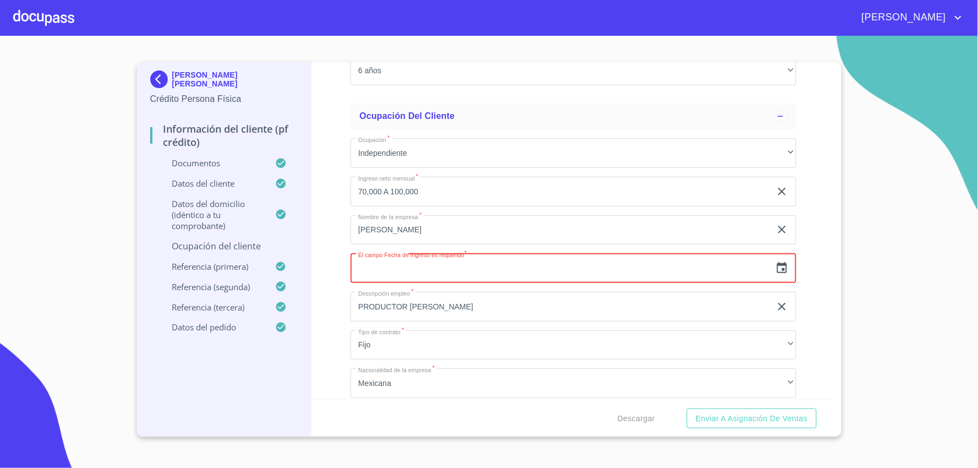
click at [514, 255] on input "text" at bounding box center [561, 268] width 421 height 30
click at [776, 262] on icon "button" at bounding box center [782, 268] width 13 height 13
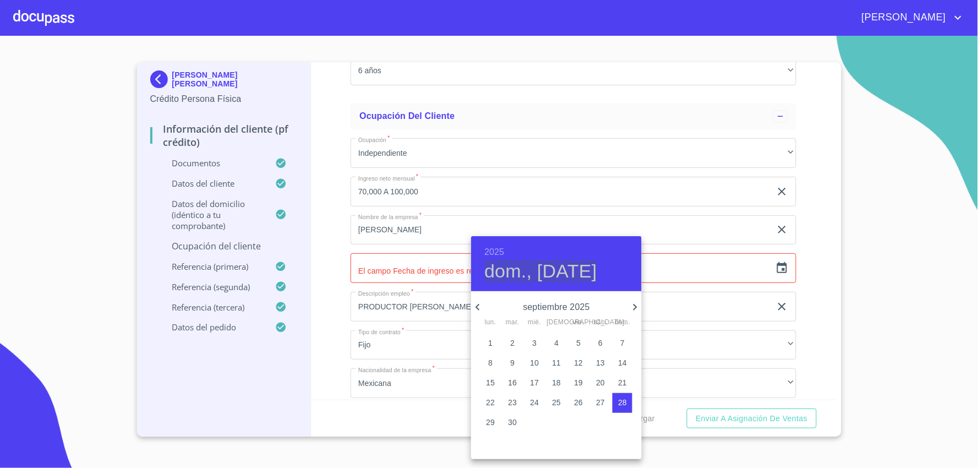
click at [516, 270] on h4 "dom., [DATE]" at bounding box center [540, 271] width 113 height 23
click at [496, 250] on h6 "2025" at bounding box center [494, 251] width 20 height 15
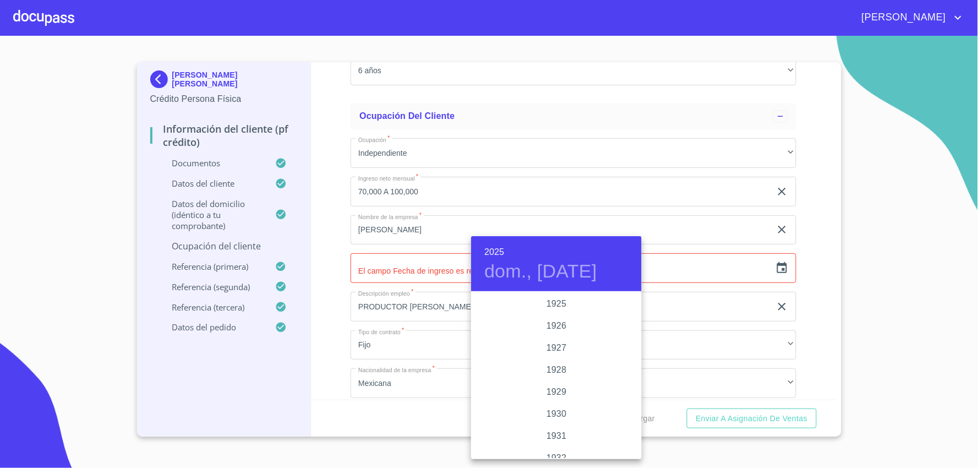
scroll to position [2136, 0]
click at [552, 303] on div "2022" at bounding box center [556, 304] width 171 height 22
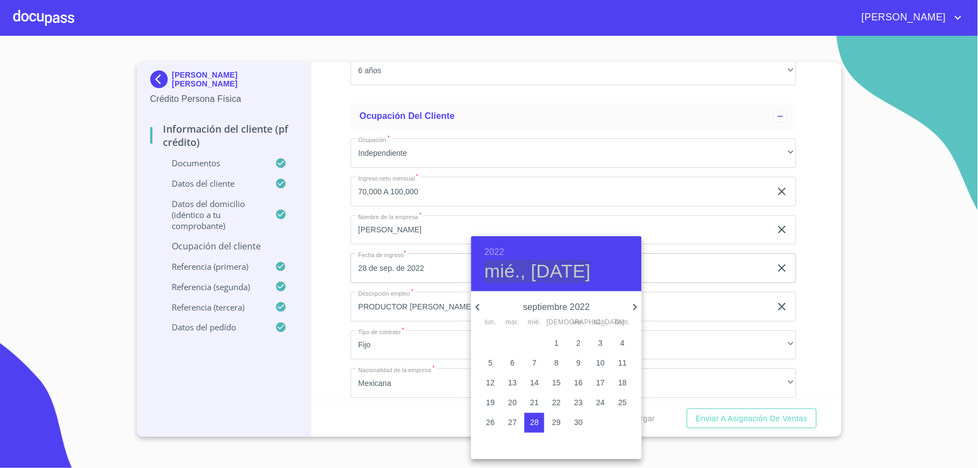
click at [492, 267] on h4 "mié., [DATE]" at bounding box center [537, 271] width 106 height 23
click at [478, 306] on icon "button" at bounding box center [477, 307] width 13 height 13
click at [491, 337] on button "1" at bounding box center [491, 344] width 20 height 20
type input "1 de ago. de 2022"
click at [812, 359] on div at bounding box center [489, 234] width 978 height 468
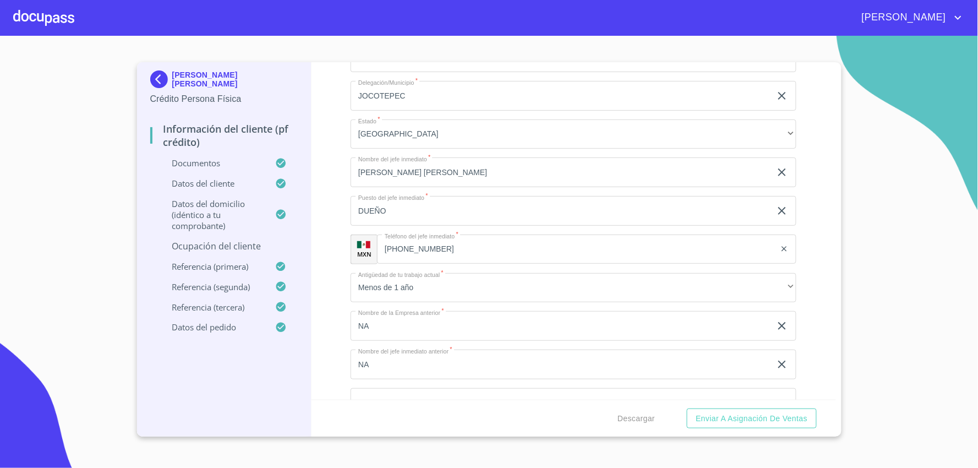
scroll to position [5347, 0]
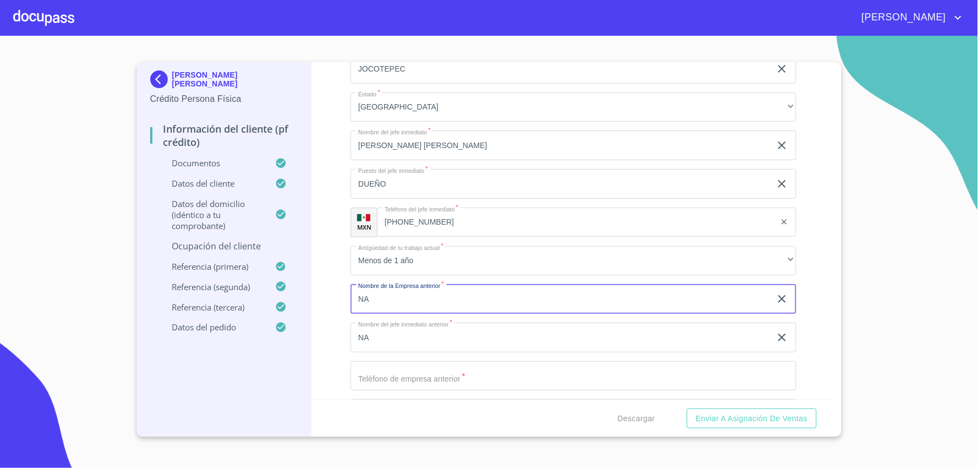
drag, startPoint x: 371, startPoint y: 293, endPoint x: 341, endPoint y: 289, distance: 29.4
click at [341, 289] on div "Información del cliente (PF crédito) Documentos Documento de identificación   *…" at bounding box center [574, 230] width 525 height 337
type input "BERRYMEX"
click at [386, 326] on input "NA" at bounding box center [561, 338] width 421 height 30
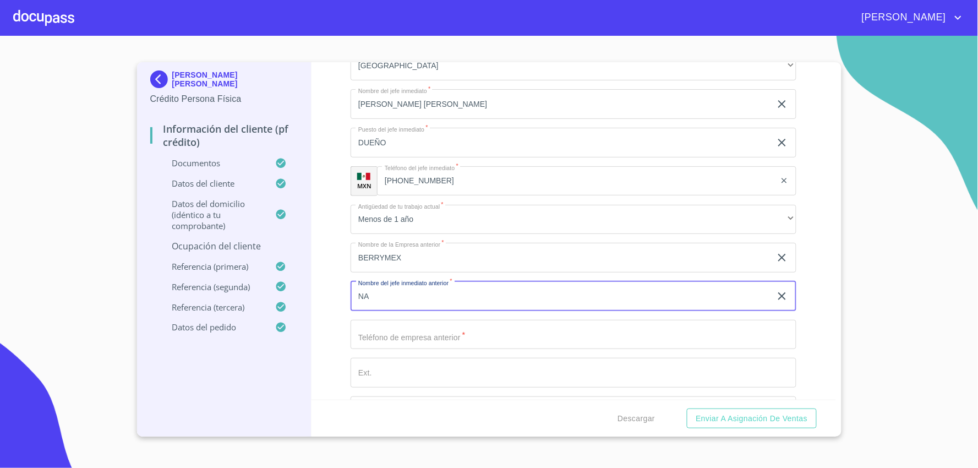
scroll to position [5408, 0]
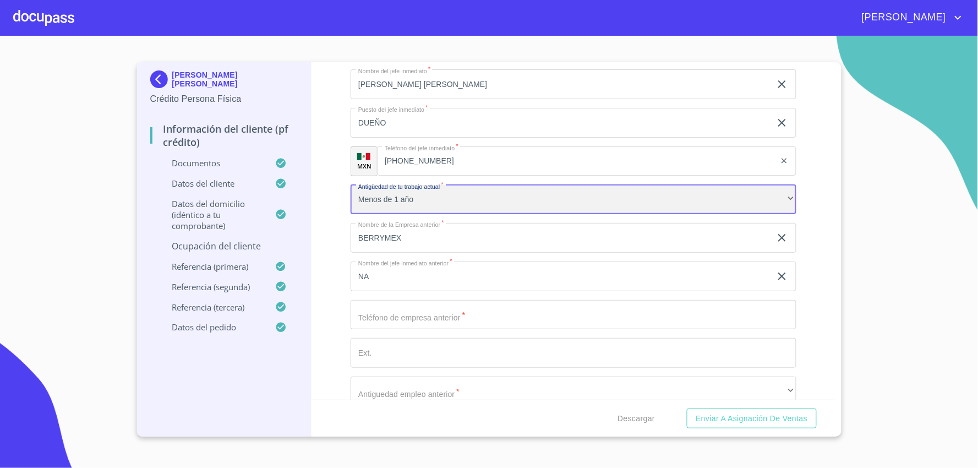
click at [774, 191] on div "Menos de 1 año" at bounding box center [574, 200] width 446 height 30
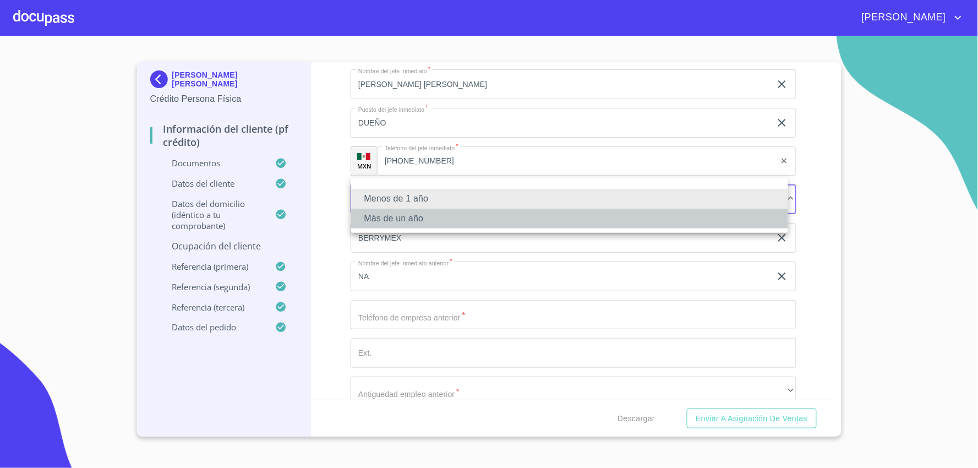
click at [582, 221] on li "Más de un año" at bounding box center [569, 219] width 437 height 20
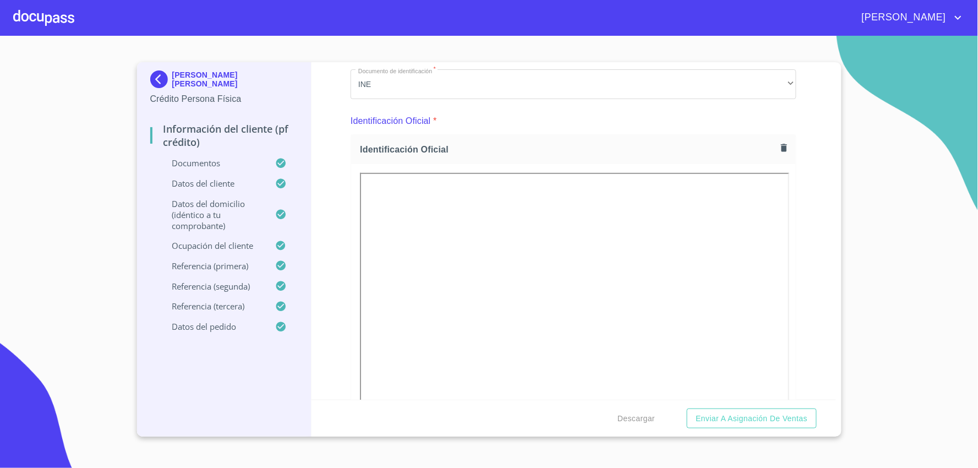
scroll to position [0, 0]
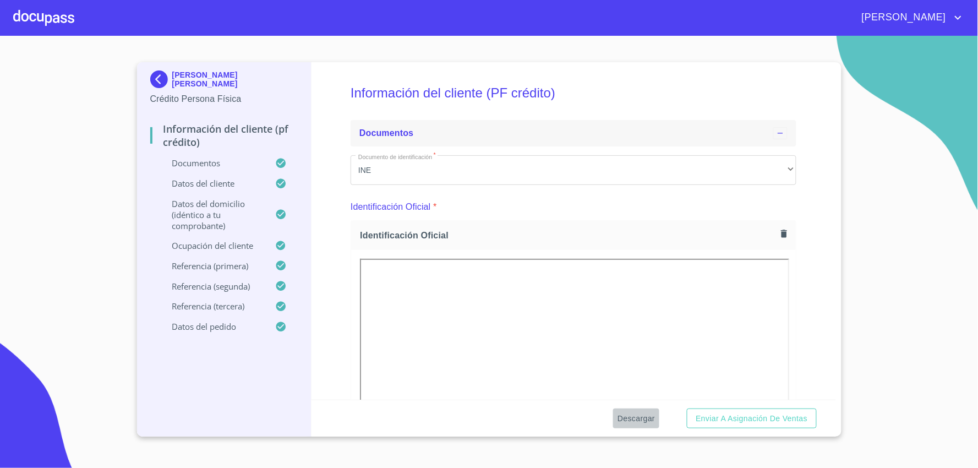
click at [652, 416] on span "Descargar" at bounding box center [636, 419] width 37 height 14
drag, startPoint x: 978, startPoint y: 80, endPoint x: 971, endPoint y: 81, distance: 6.8
click at [880, 80] on section "[PERSON_NAME] [PERSON_NAME] Persona Física Información del cliente (PF crédito)…" at bounding box center [489, 252] width 978 height 432
click at [627, 421] on span "Descargar" at bounding box center [636, 419] width 37 height 14
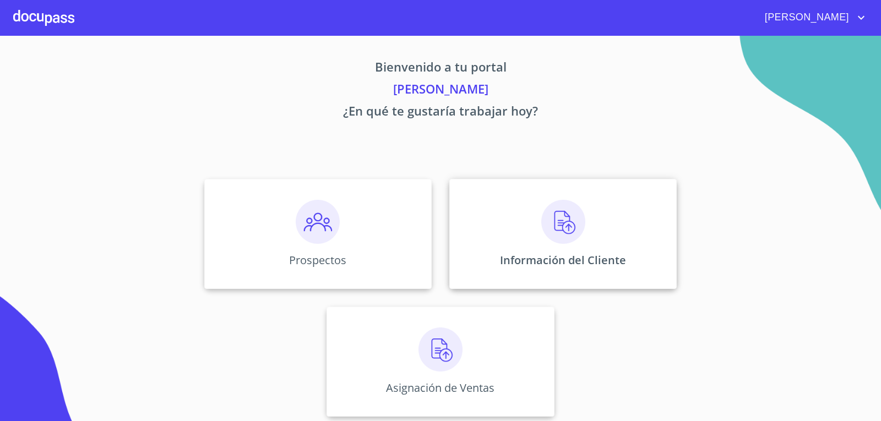
click at [531, 243] on div "Información del Cliente" at bounding box center [562, 234] width 227 height 110
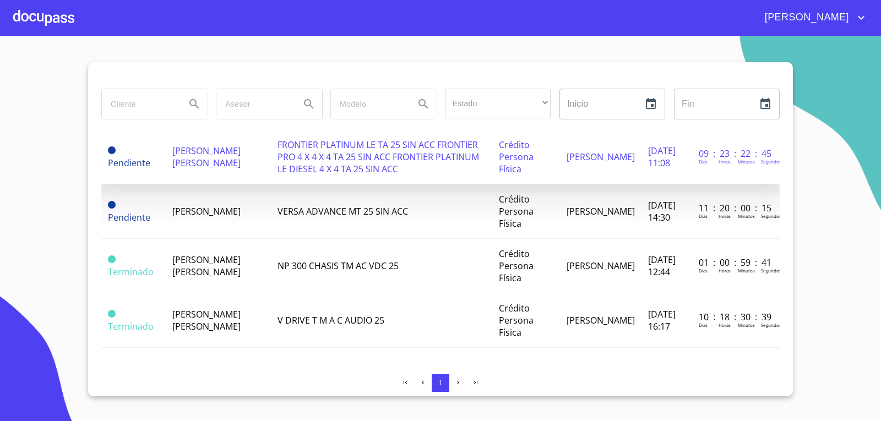
scroll to position [178, 0]
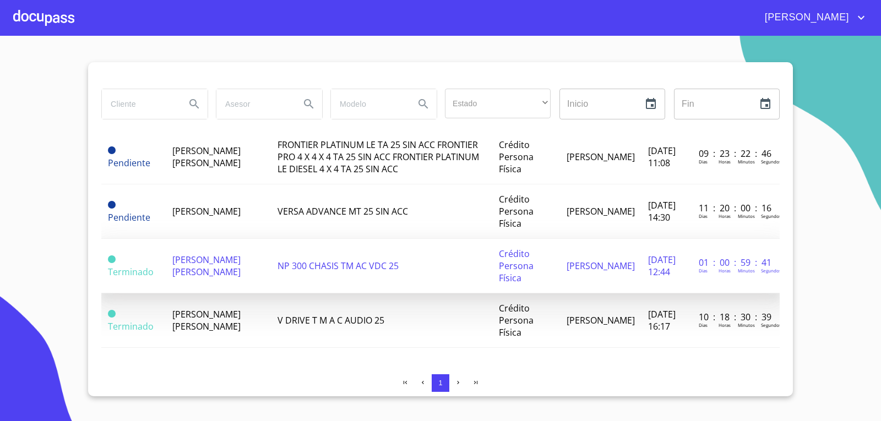
click at [214, 255] on span "[PERSON_NAME] [PERSON_NAME]" at bounding box center [206, 266] width 68 height 24
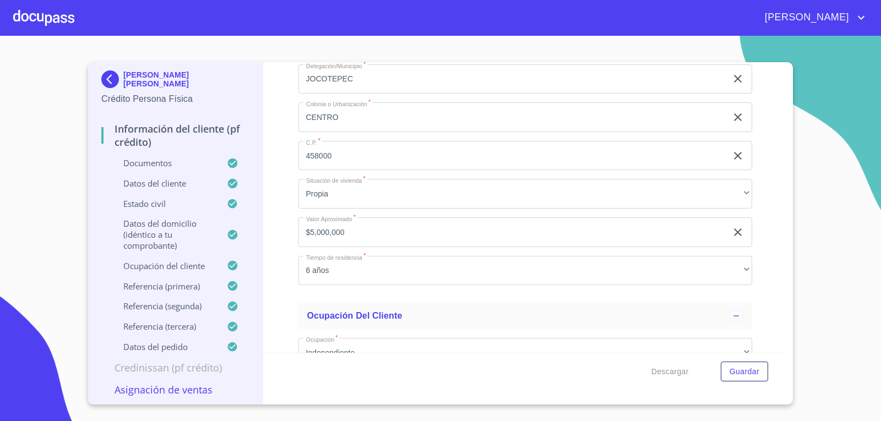
scroll to position [4488, 0]
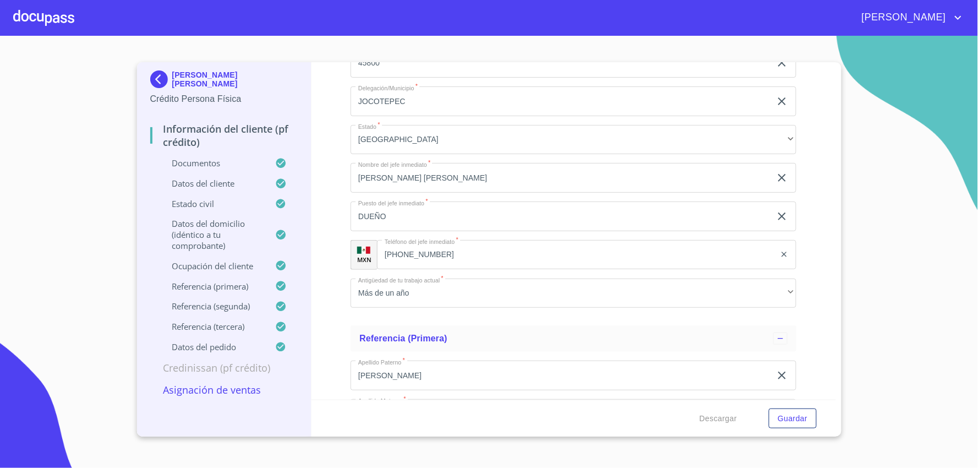
scroll to position [5344, 0]
